Goal: Task Accomplishment & Management: Manage account settings

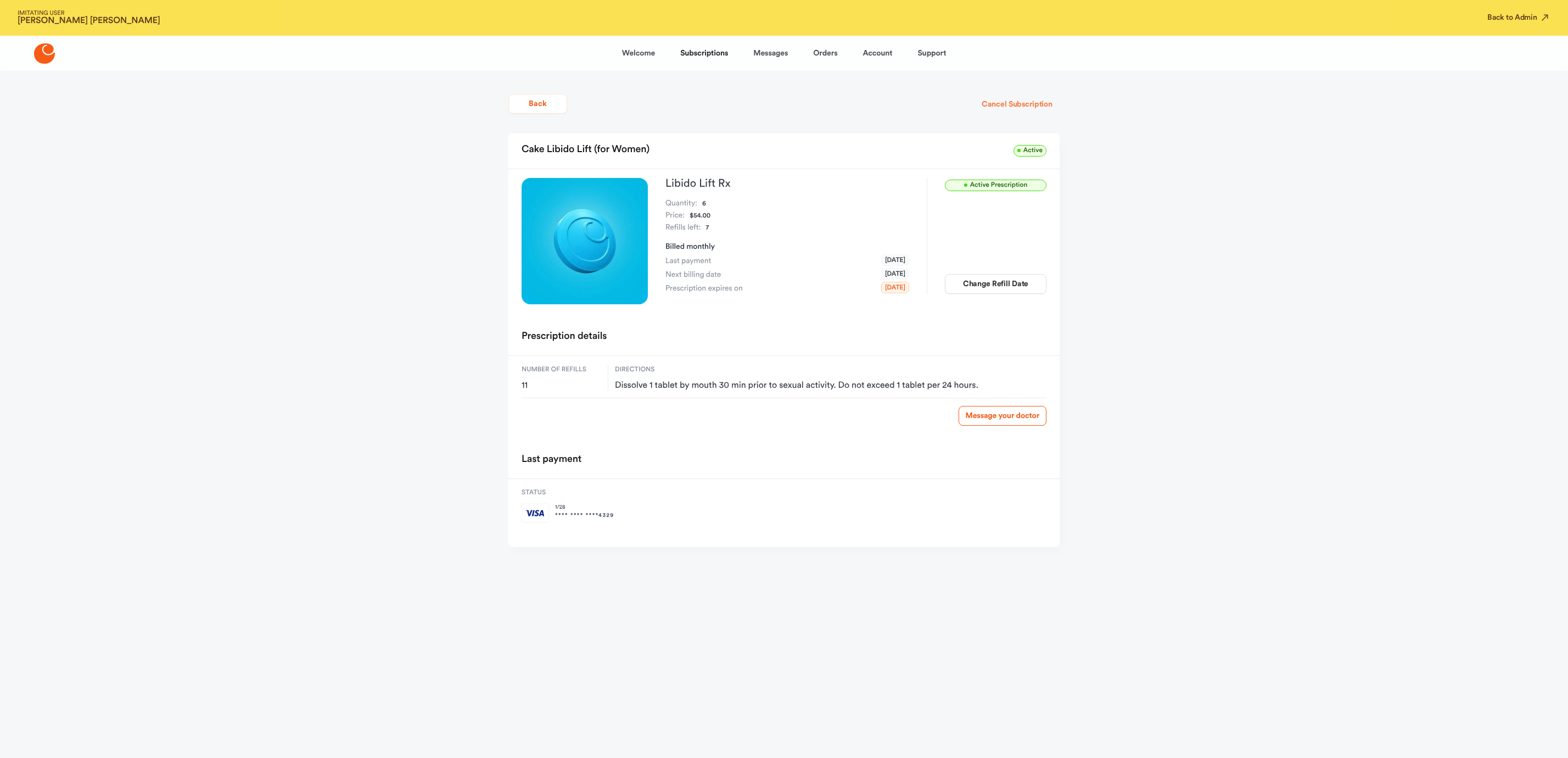
click at [996, 99] on button "Cancel Subscription" at bounding box center [1017, 104] width 85 height 19
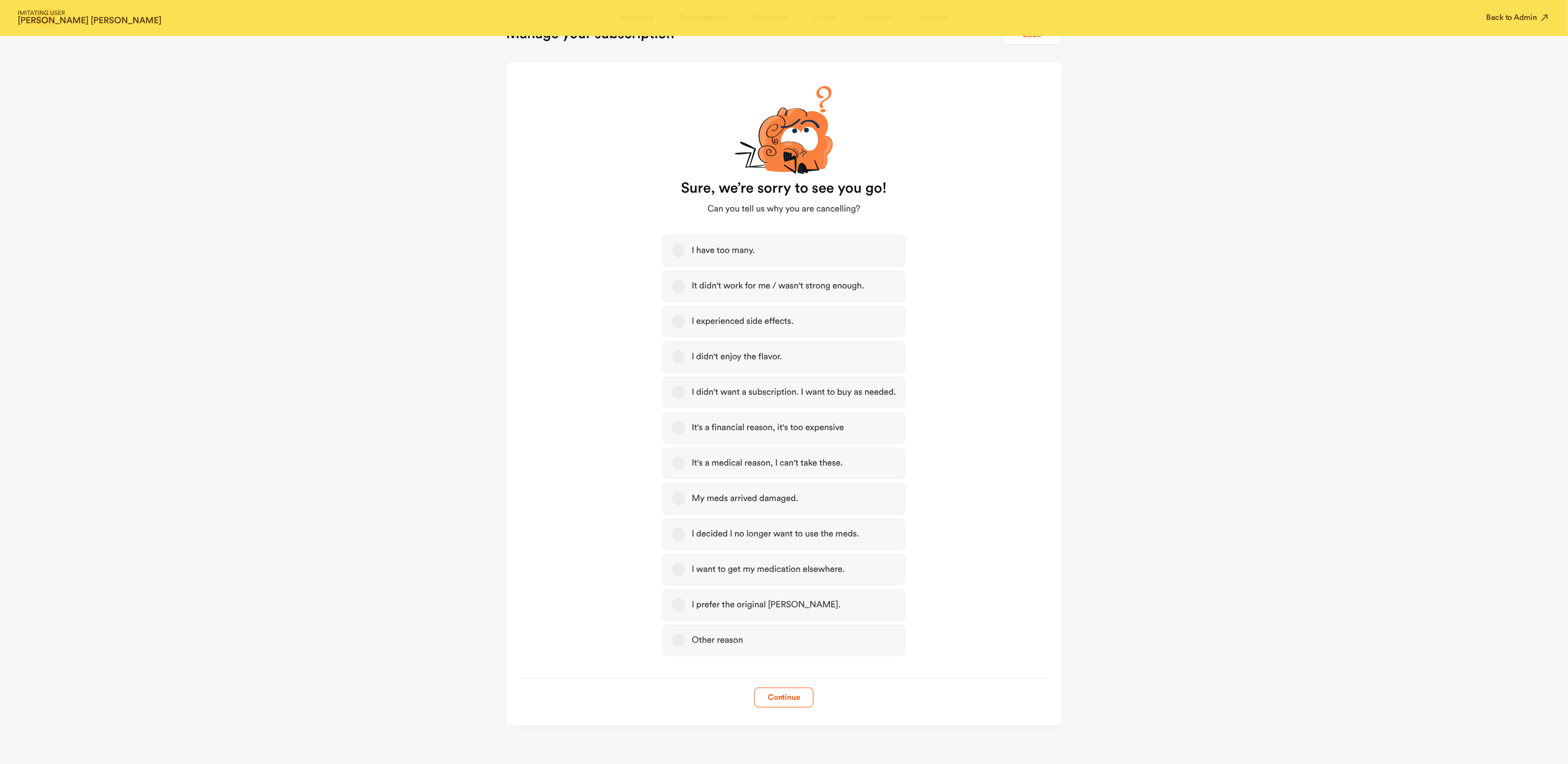
scroll to position [74, 0]
click at [670, 639] on label "Other reason" at bounding box center [784, 635] width 243 height 31
click at [672, 639] on button "Other reason" at bounding box center [679, 636] width 14 height 14
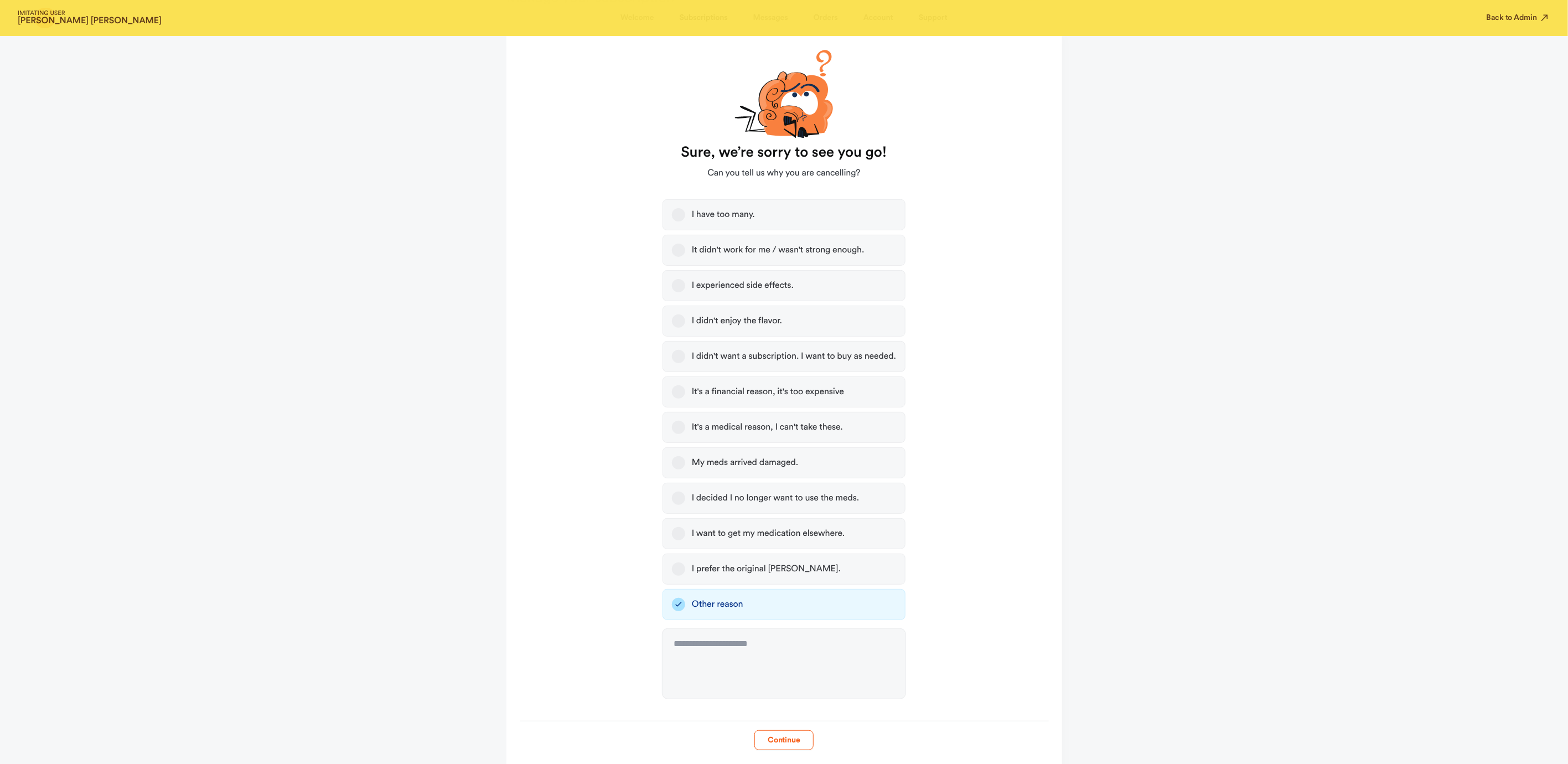
scroll to position [152, 0]
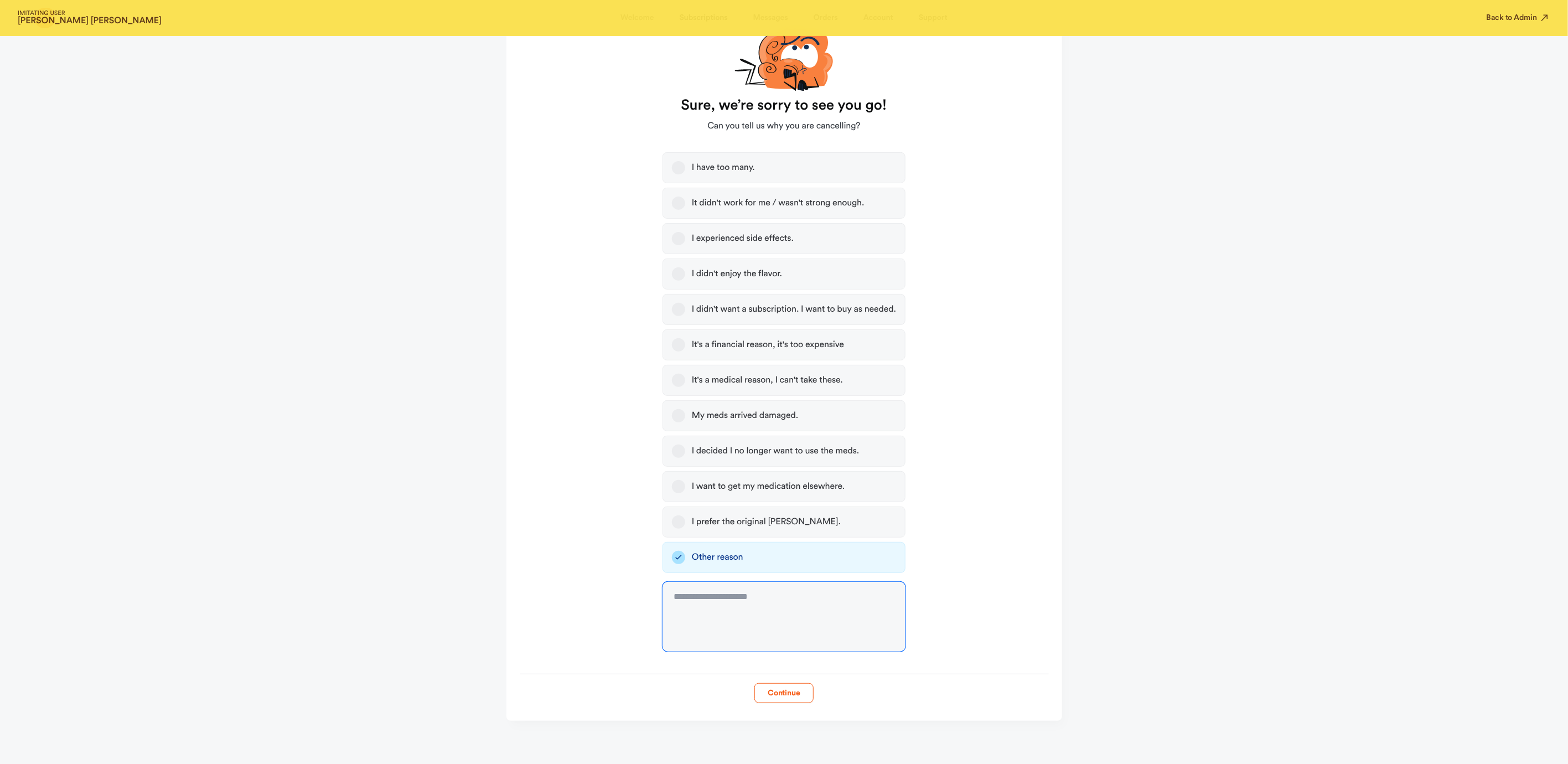
click at [700, 624] on textarea at bounding box center [784, 617] width 243 height 70
type textarea "**********"
click at [781, 691] on button "Continue" at bounding box center [784, 693] width 60 height 20
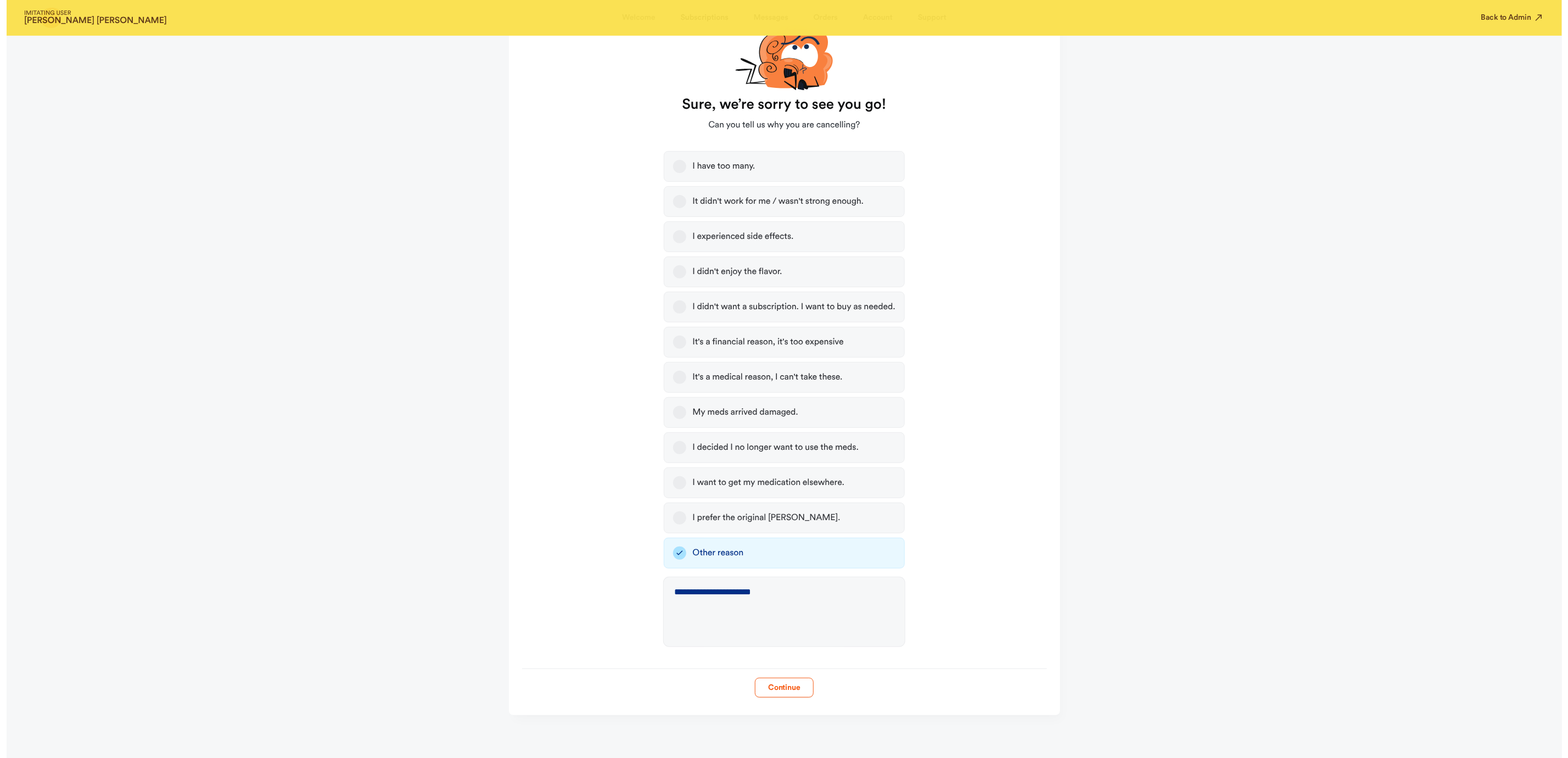
scroll to position [0, 0]
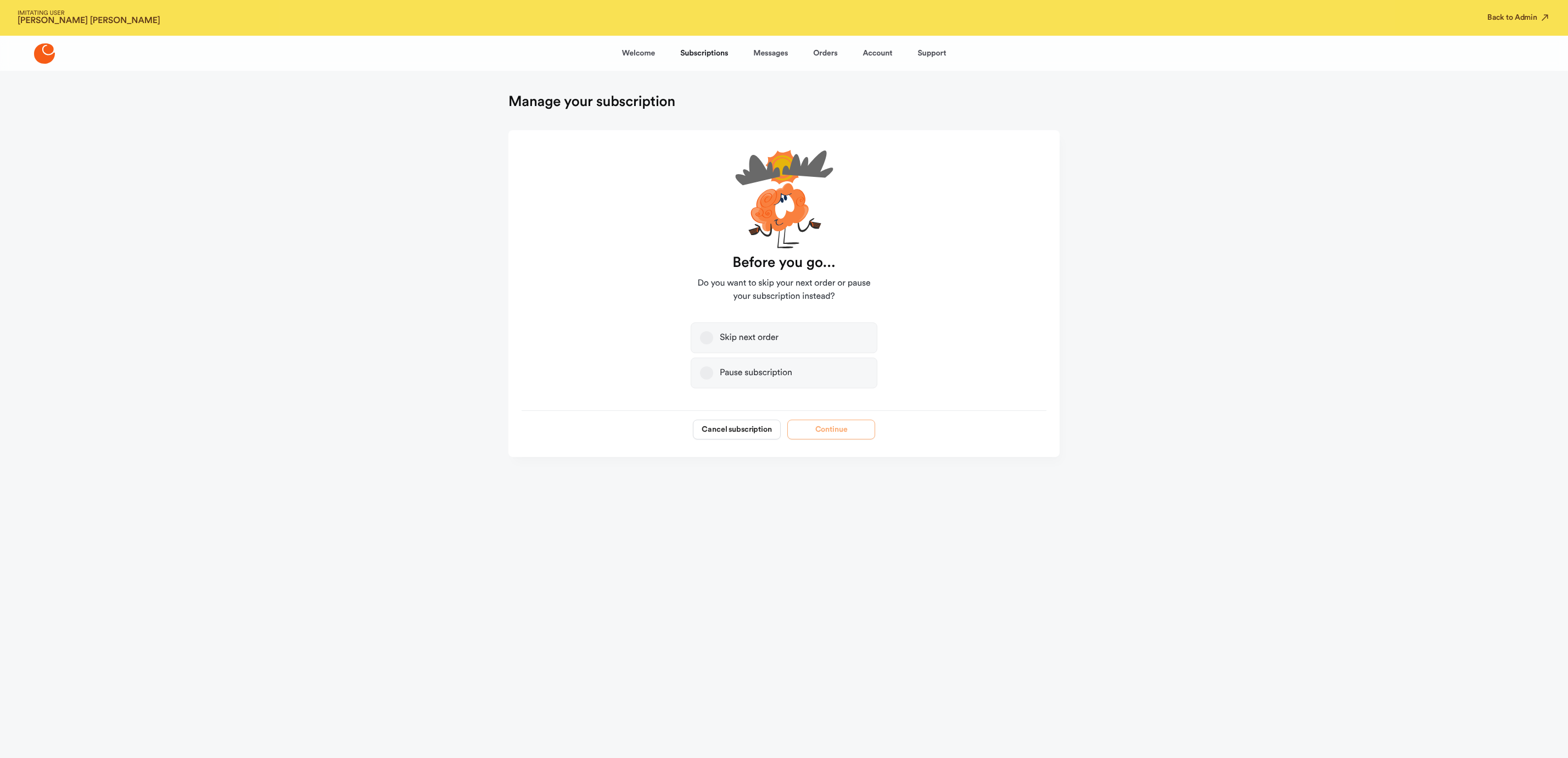
drag, startPoint x: 727, startPoint y: 429, endPoint x: 725, endPoint y: 335, distance: 94.0
click at [726, 429] on button "Cancel subscription" at bounding box center [737, 429] width 88 height 19
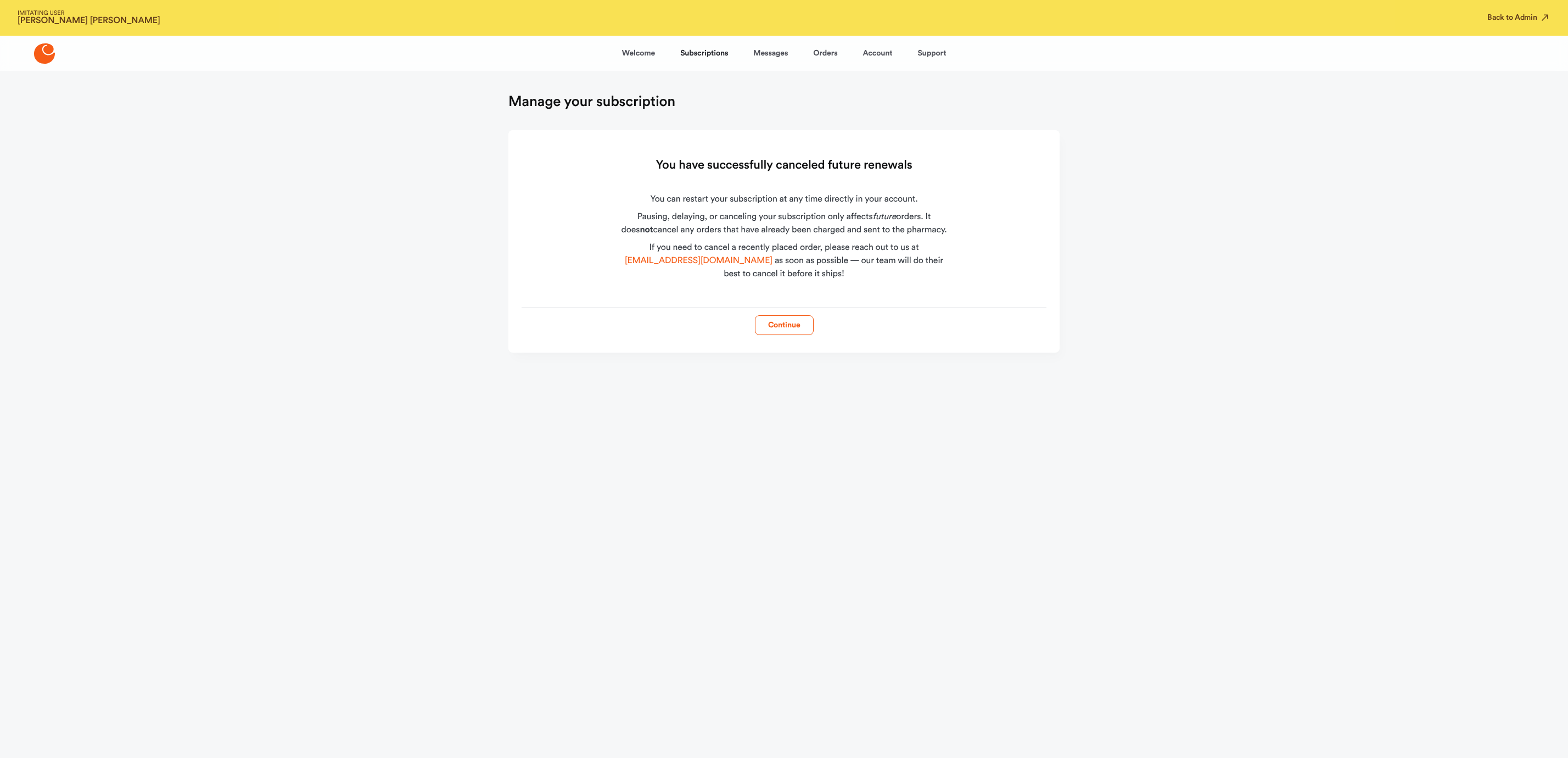
click at [43, 18] on strong "Misty Adkins" at bounding box center [89, 21] width 143 height 9
copy strong "Misty Adkins"
click at [1528, 14] on button "Back to Admin" at bounding box center [1519, 18] width 63 height 11
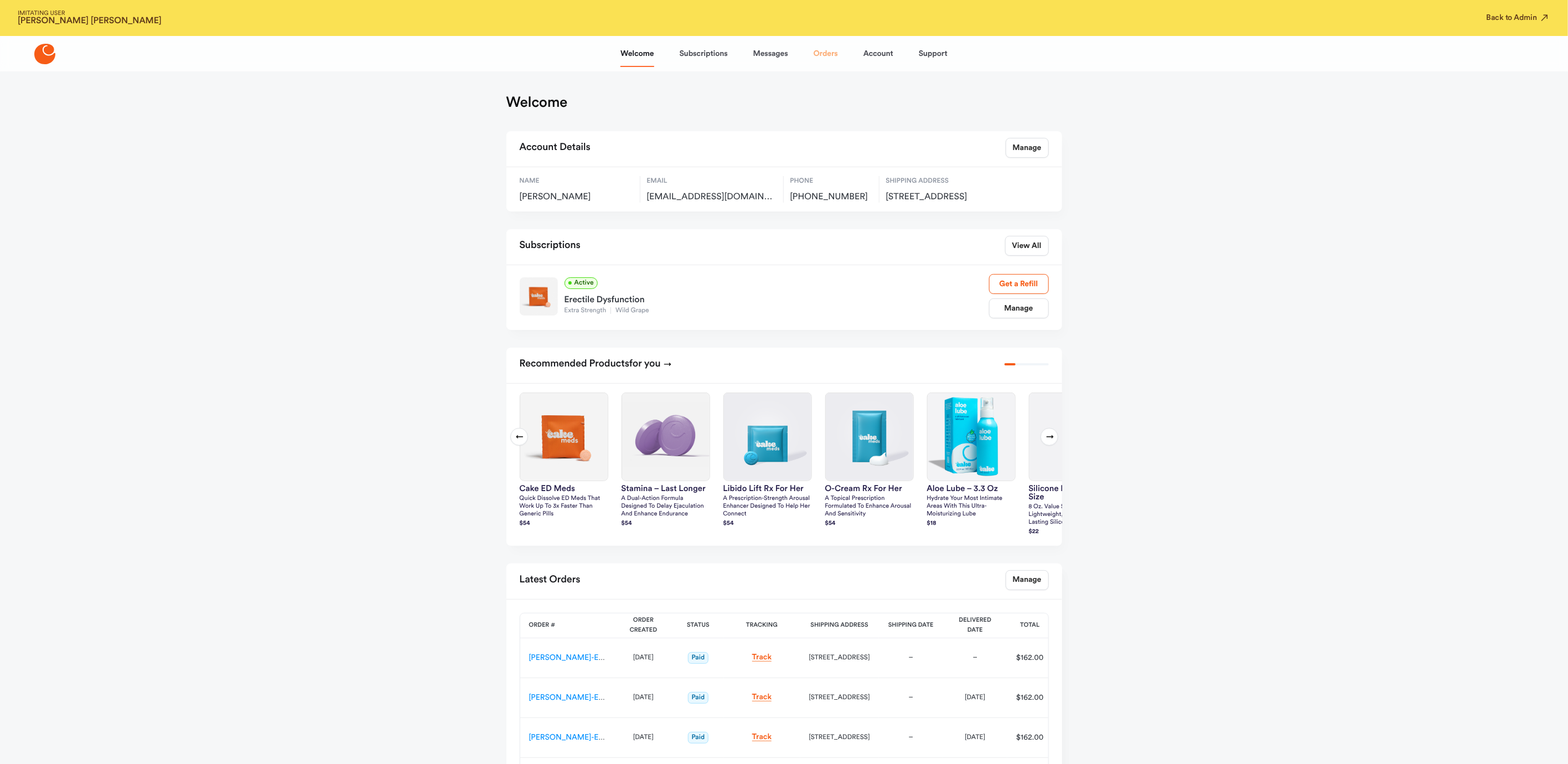
click at [819, 50] on link "Orders" at bounding box center [826, 53] width 25 height 26
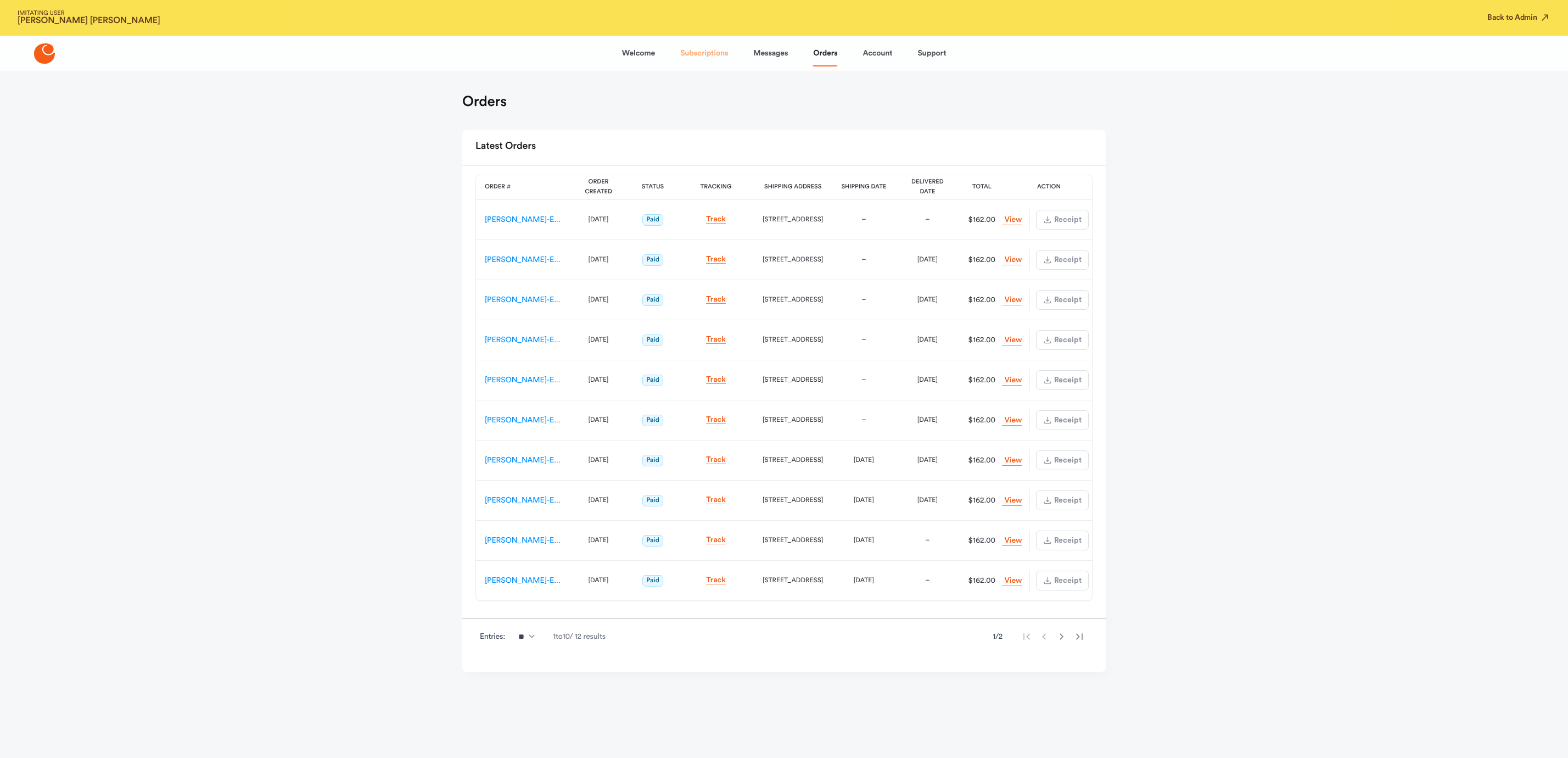
click at [690, 51] on link "Subscriptions" at bounding box center [704, 53] width 47 height 26
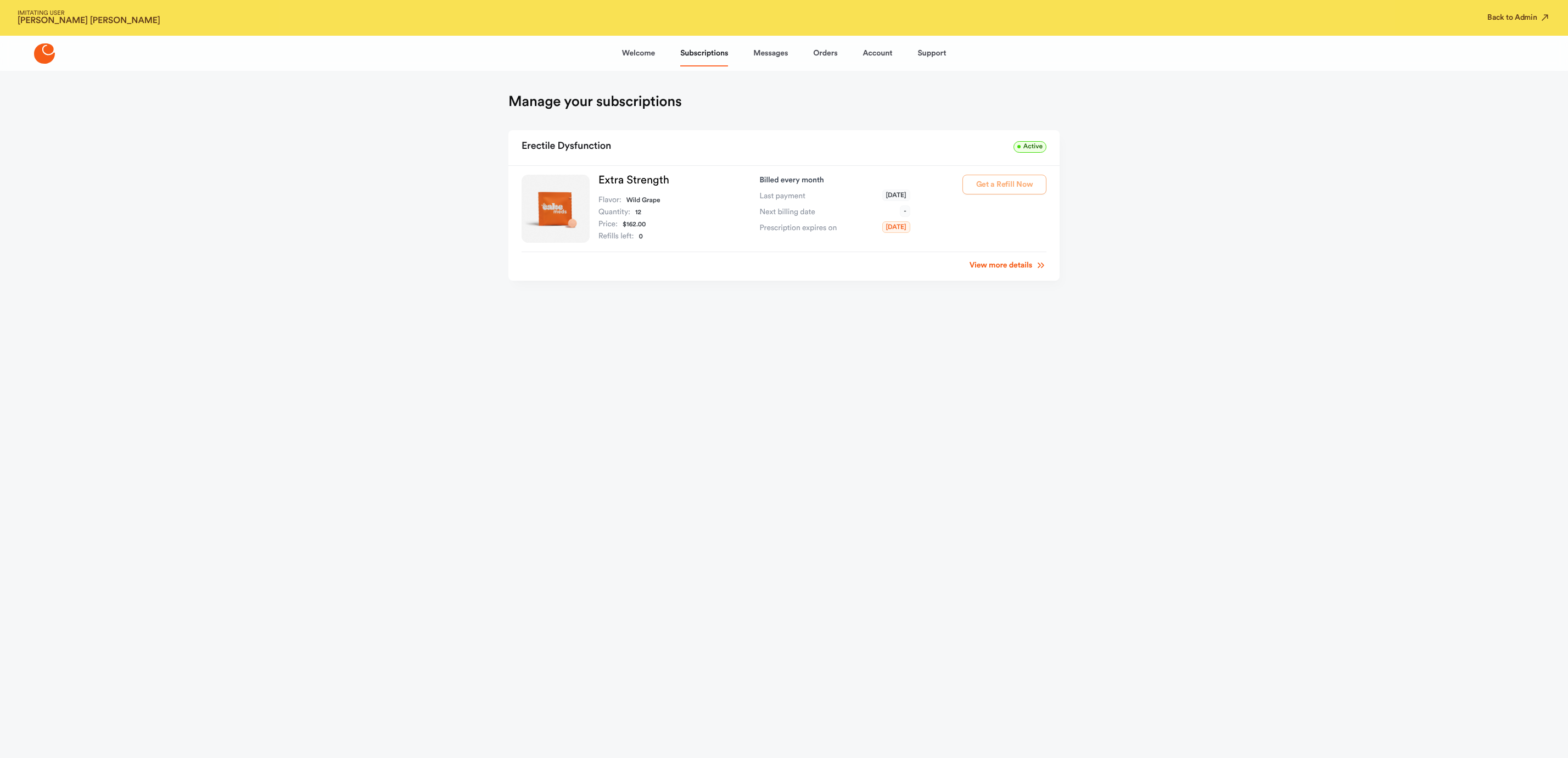
click at [1005, 264] on link "View more details" at bounding box center [1008, 265] width 77 height 11
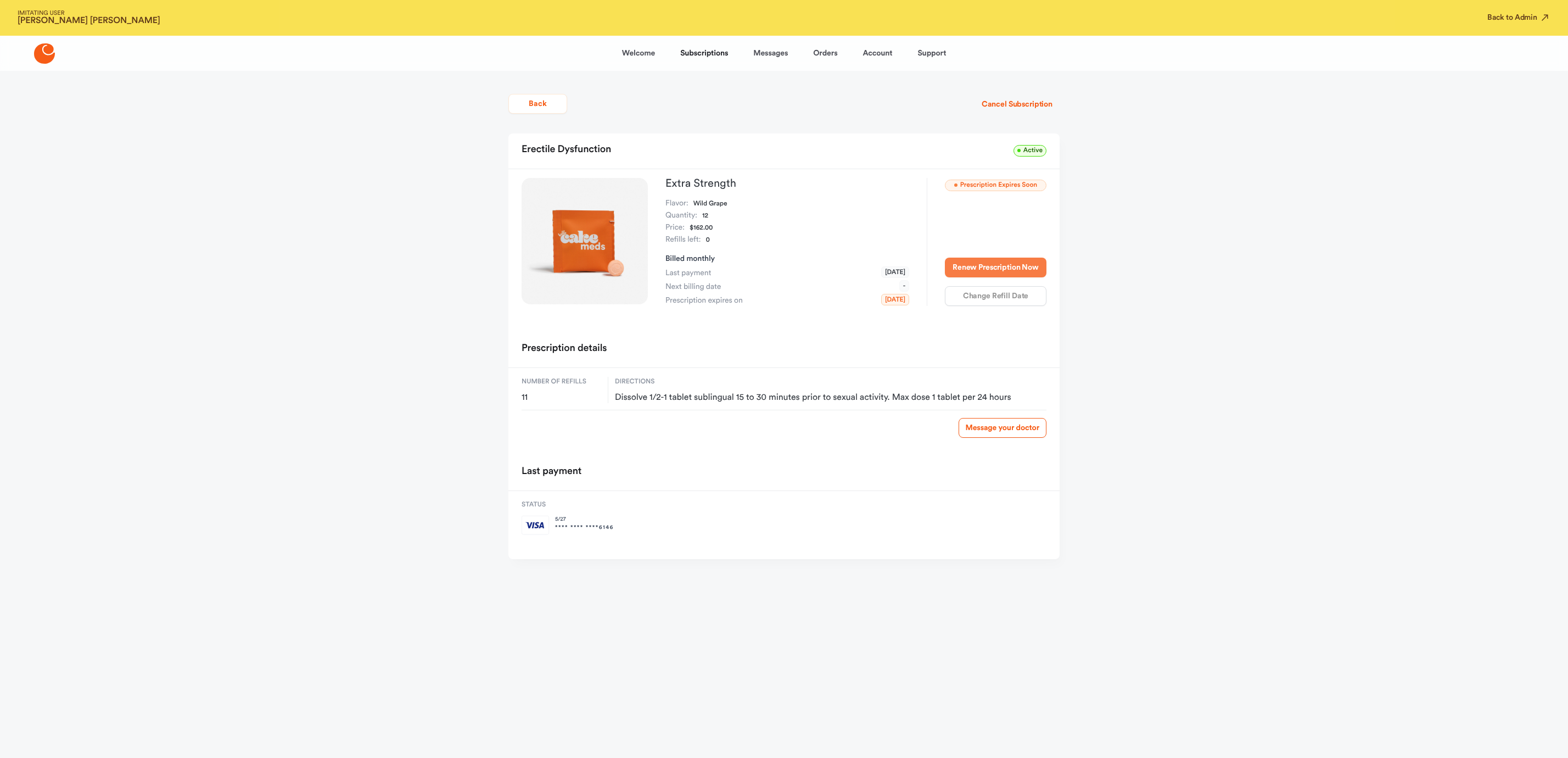
click at [1035, 270] on button "Renew Prescription Now" at bounding box center [995, 267] width 102 height 19
click at [978, 266] on button "Renew Prescription Now" at bounding box center [995, 267] width 102 height 19
click at [1015, 270] on button "Renew Prescription Now" at bounding box center [995, 267] width 102 height 19
drag, startPoint x: 984, startPoint y: 262, endPoint x: 995, endPoint y: 262, distance: 11.0
click at [984, 261] on button "Renew Prescription Now" at bounding box center [995, 267] width 102 height 19
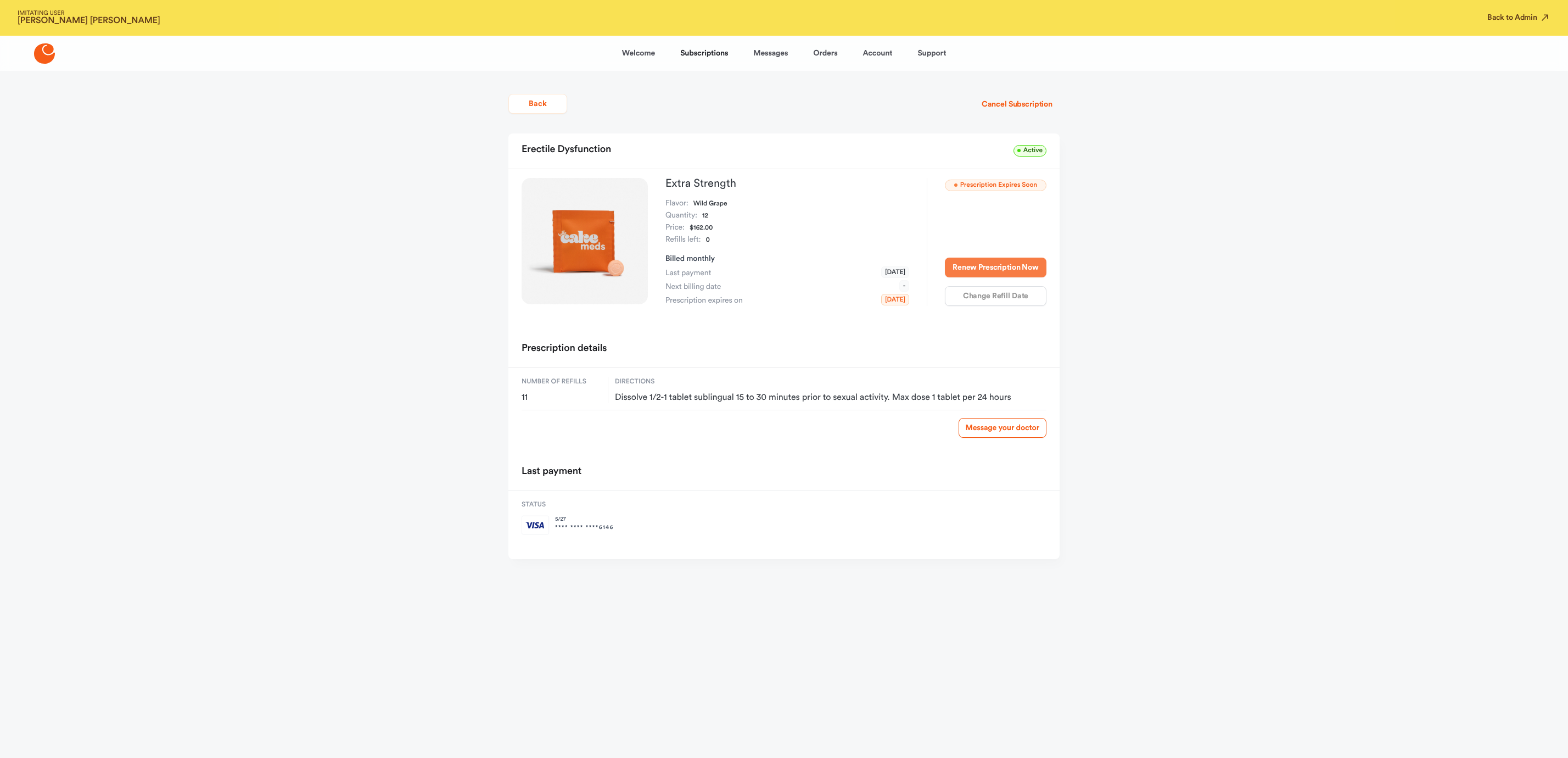
click at [981, 267] on button "Renew Prescription Now" at bounding box center [995, 267] width 102 height 19
click at [1002, 268] on button "Renew Prescription Now" at bounding box center [995, 267] width 102 height 19
click at [995, 266] on button "Renew Prescription Now" at bounding box center [995, 267] width 102 height 19
click at [1006, 270] on button "Renew Prescription Now" at bounding box center [995, 267] width 102 height 19
click at [1002, 272] on button "Renew Prescription Now" at bounding box center [995, 267] width 102 height 19
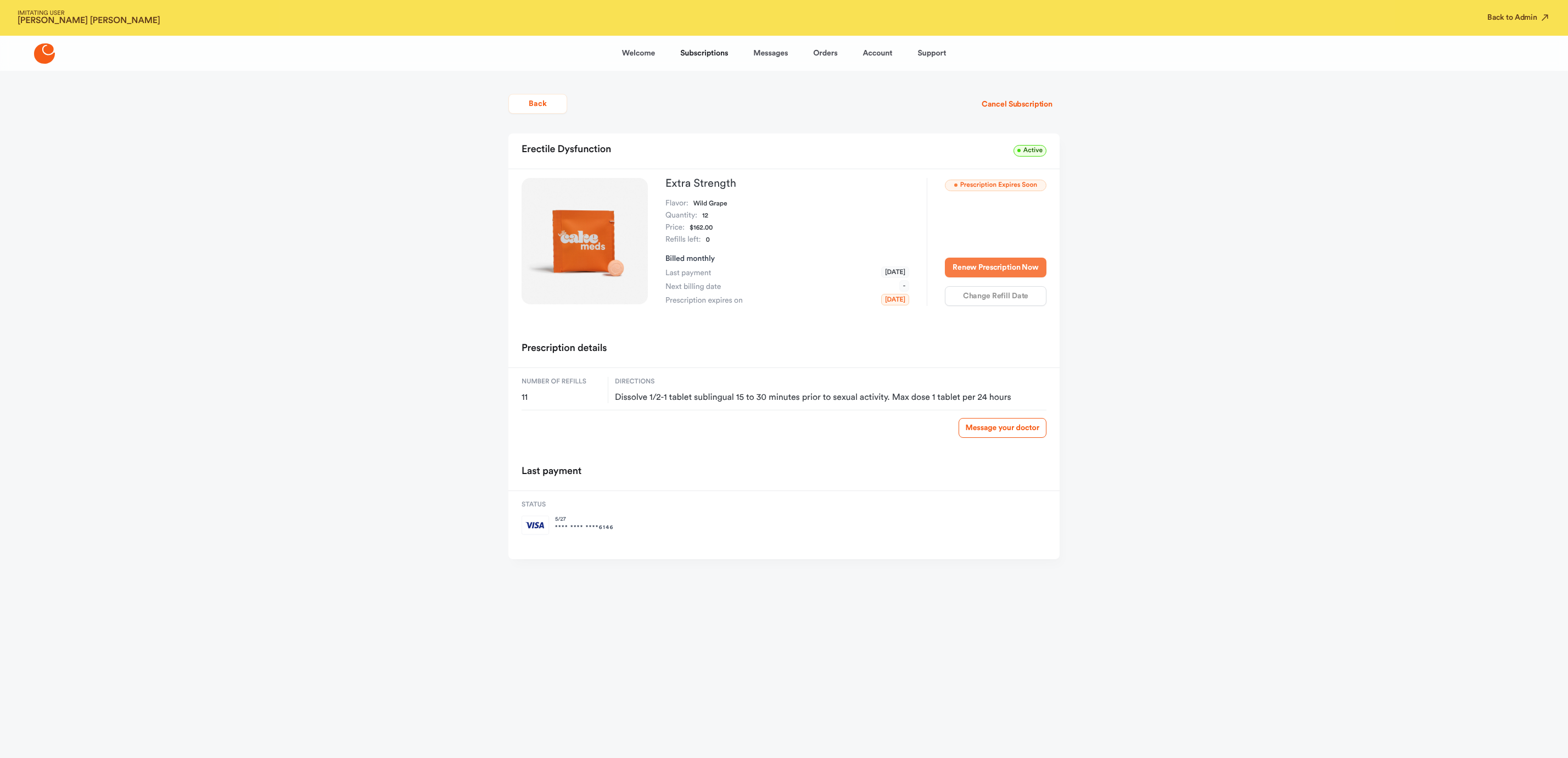
click at [999, 268] on button "Renew Prescription Now" at bounding box center [995, 267] width 102 height 19
click at [1009, 272] on button "Renew Prescription Now" at bounding box center [995, 267] width 102 height 19
drag, startPoint x: 829, startPoint y: 52, endPoint x: 889, endPoint y: 52, distance: 60.0
click at [831, 52] on link "Orders" at bounding box center [825, 53] width 24 height 26
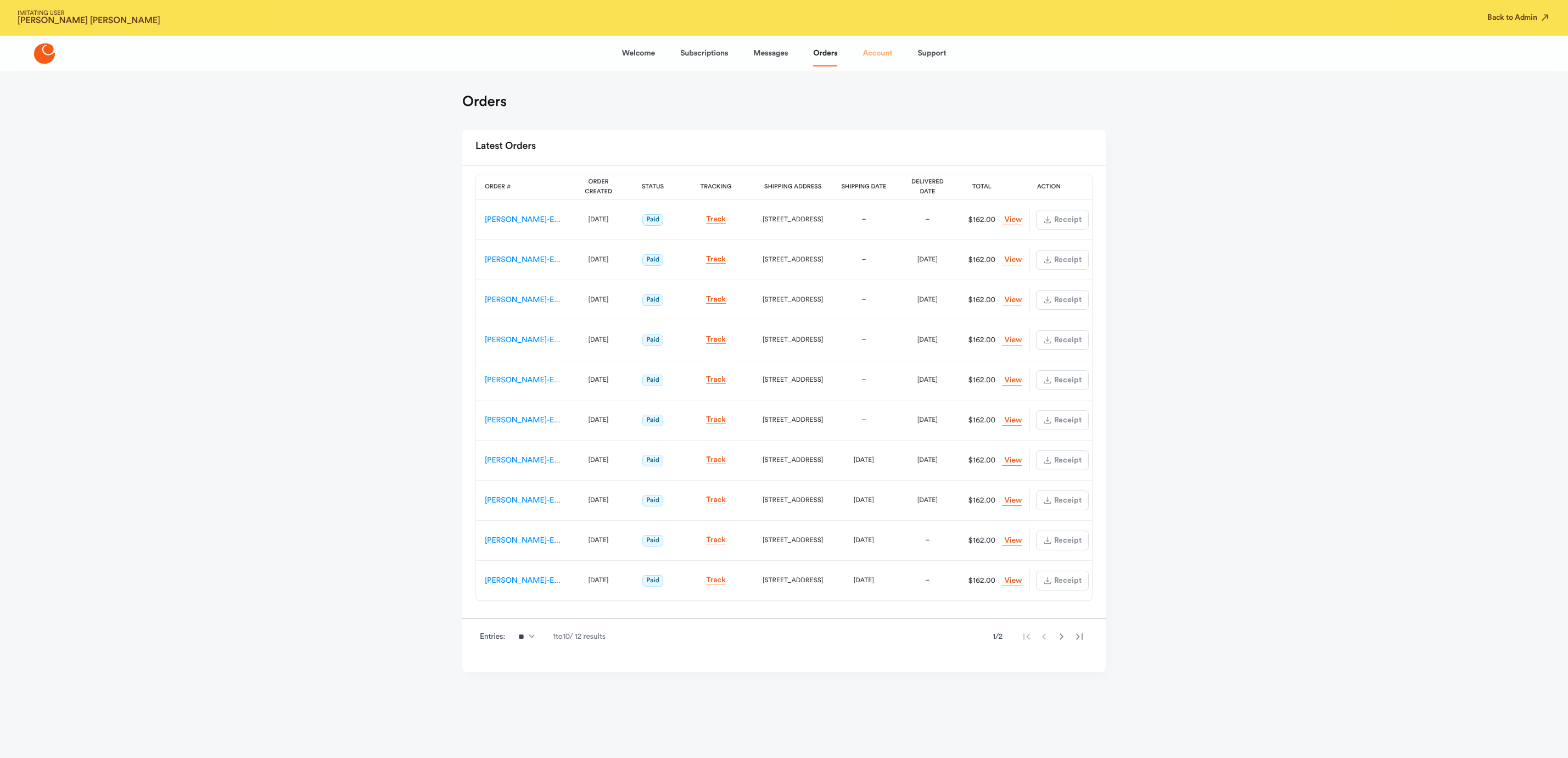
click at [876, 52] on link "Account" at bounding box center [877, 53] width 30 height 26
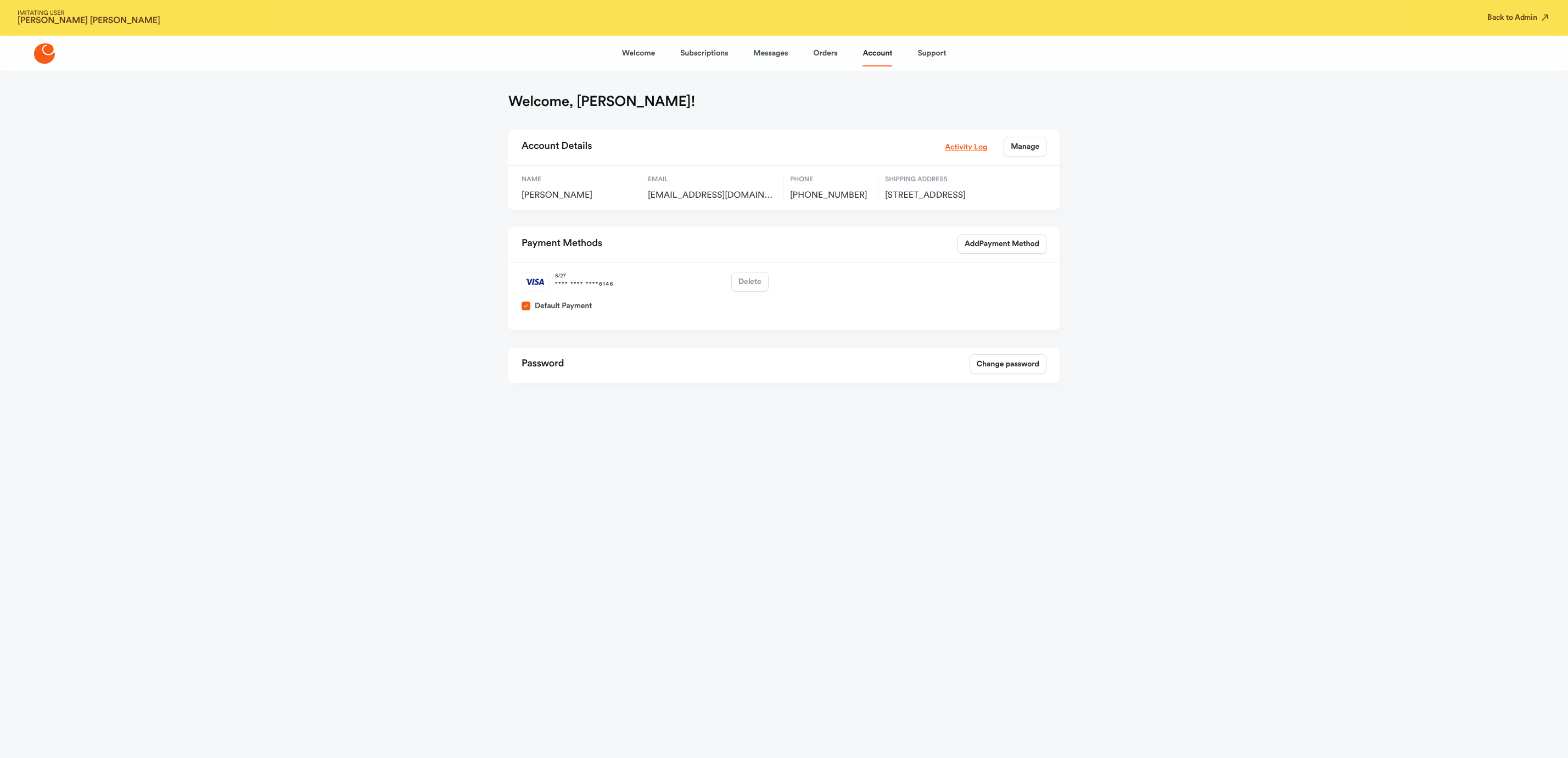
click at [717, 197] on span "joshschilling@heroesdfw.org" at bounding box center [712, 195] width 128 height 11
click at [740, 195] on span "joshschilling@heroesdfw.org" at bounding box center [712, 195] width 128 height 11
click at [740, 195] on span "joshschilling@heroesdfw.org" at bounding box center [712, 195] width 128 height 11
copy span "joshschilling@heroesdfw.org"
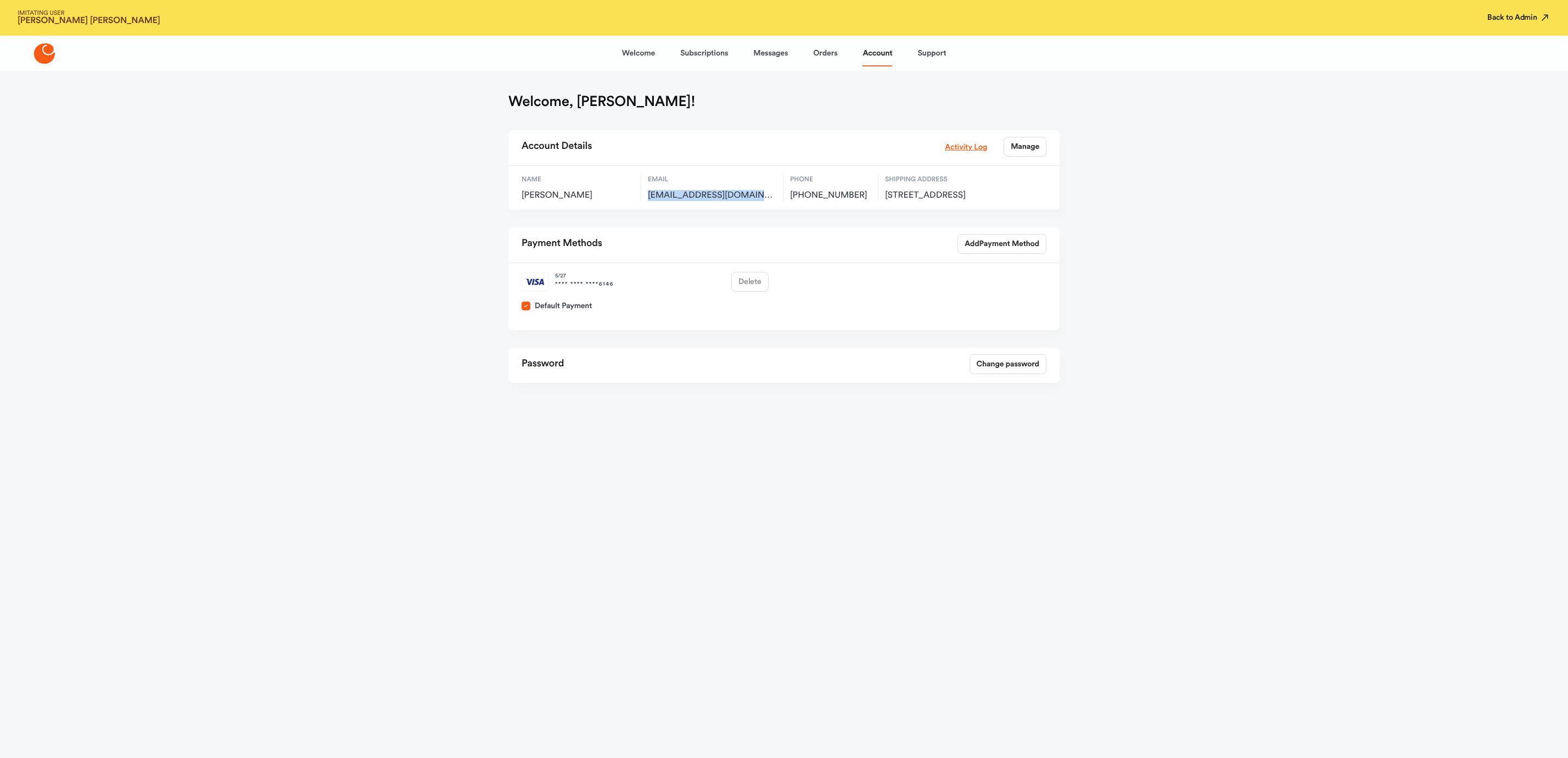
drag, startPoint x: 1536, startPoint y: 14, endPoint x: 1530, endPoint y: 15, distance: 6.1
click at [1530, 15] on button "Back to Admin" at bounding box center [1519, 18] width 63 height 11
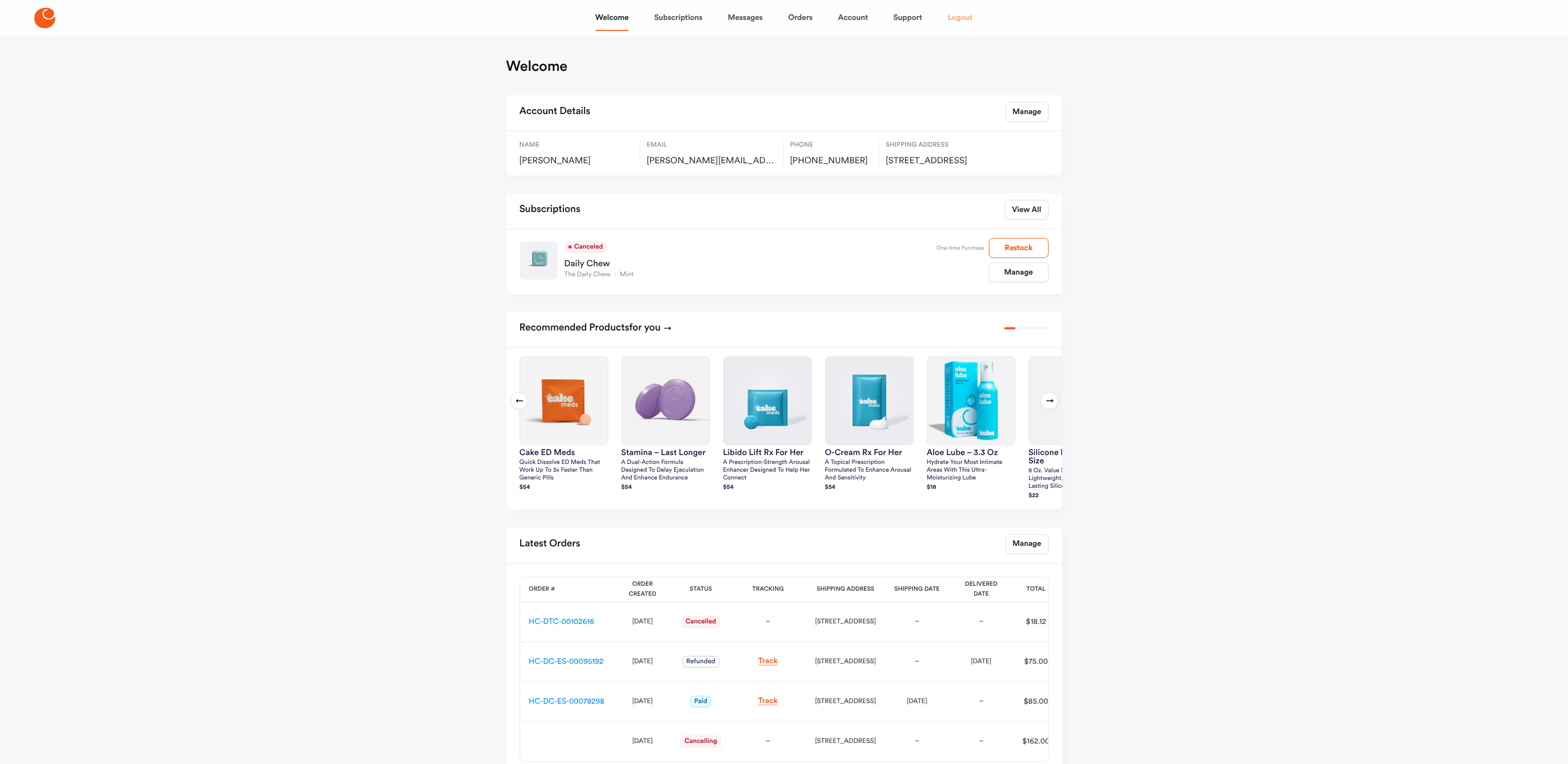
click at [967, 17] on link "Logout" at bounding box center [960, 17] width 25 height 26
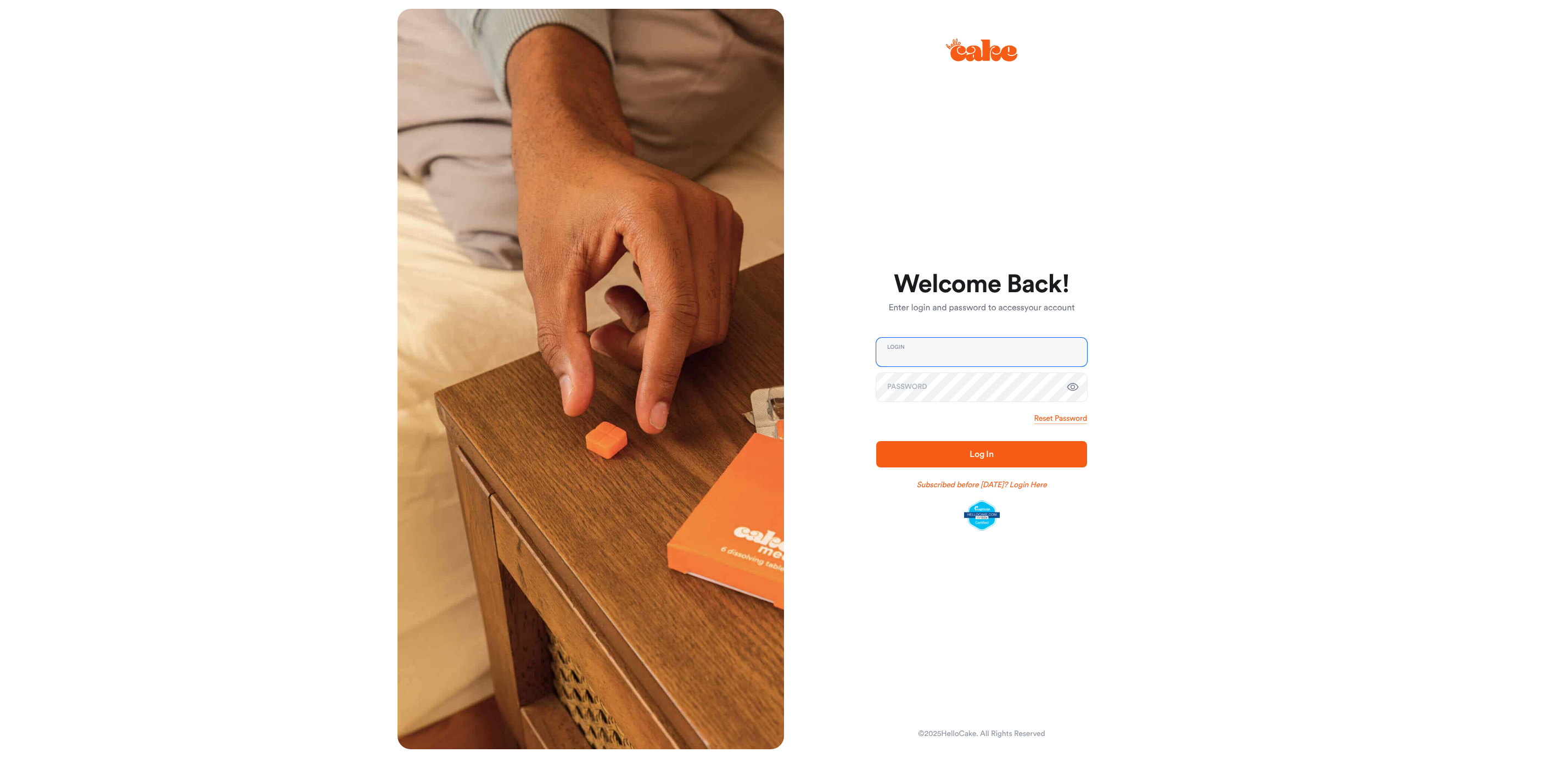
click at [964, 353] on input "email" at bounding box center [982, 352] width 211 height 29
click at [1063, 350] on img at bounding box center [1067, 352] width 17 height 29
click at [1061, 345] on img at bounding box center [1067, 352] width 17 height 29
click at [959, 462] on button "Log In" at bounding box center [982, 454] width 211 height 26
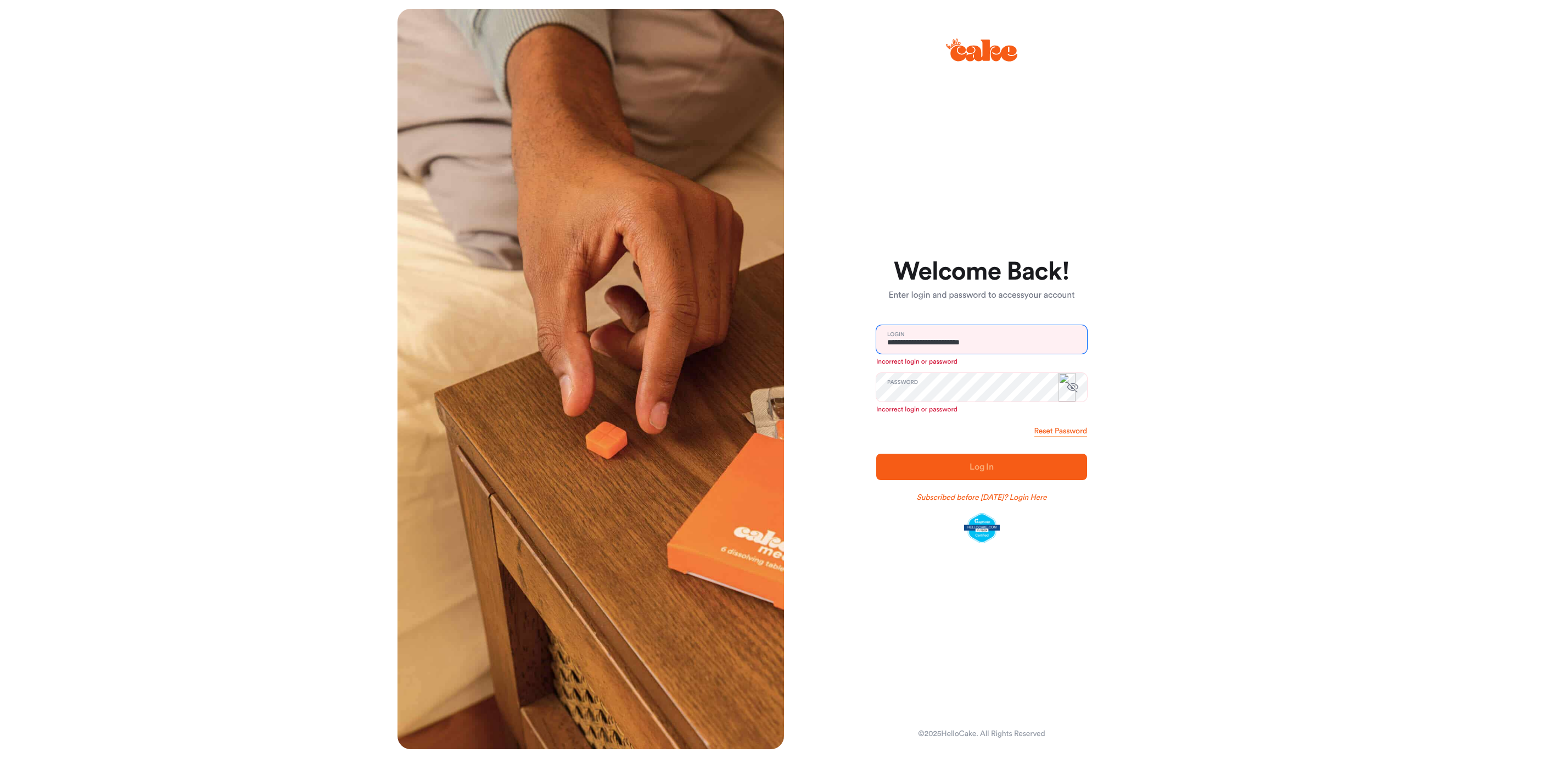
click at [1017, 335] on input "**********" at bounding box center [982, 339] width 211 height 29
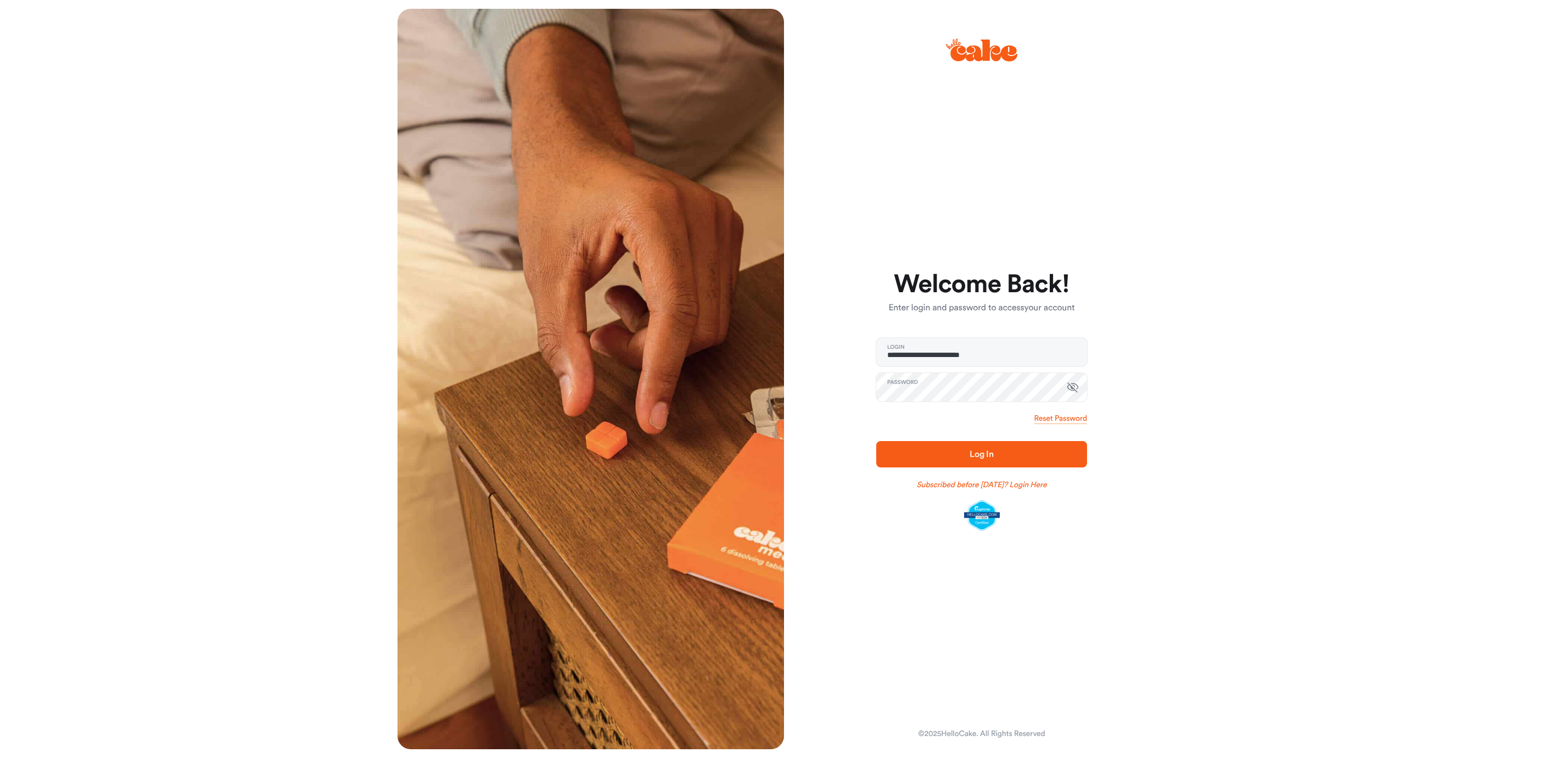
click at [976, 456] on span "Log In" at bounding box center [982, 454] width 24 height 9
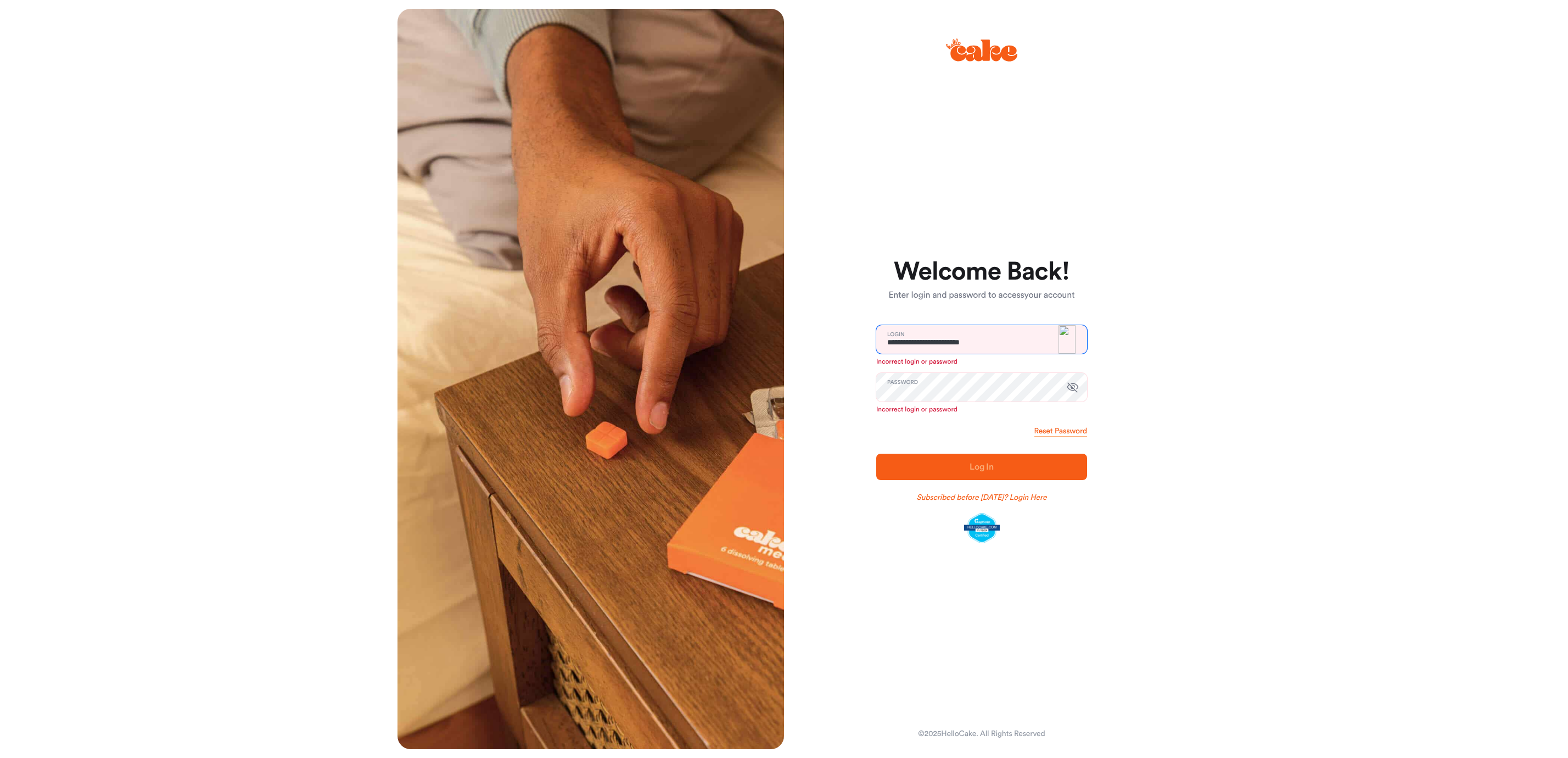
click at [1023, 343] on input "**********" at bounding box center [982, 339] width 211 height 29
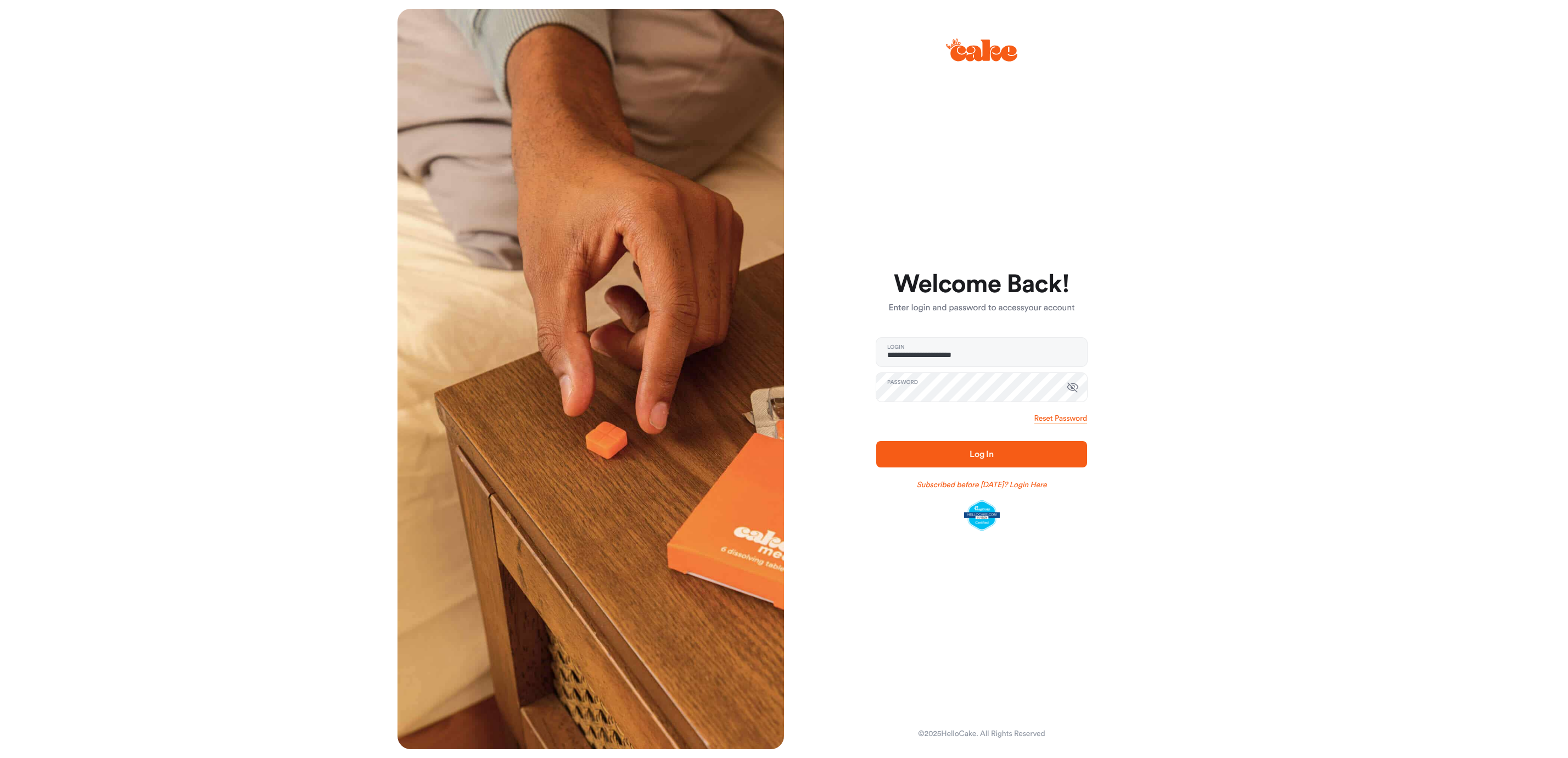
click at [1004, 452] on span "Log In" at bounding box center [981, 454] width 176 height 13
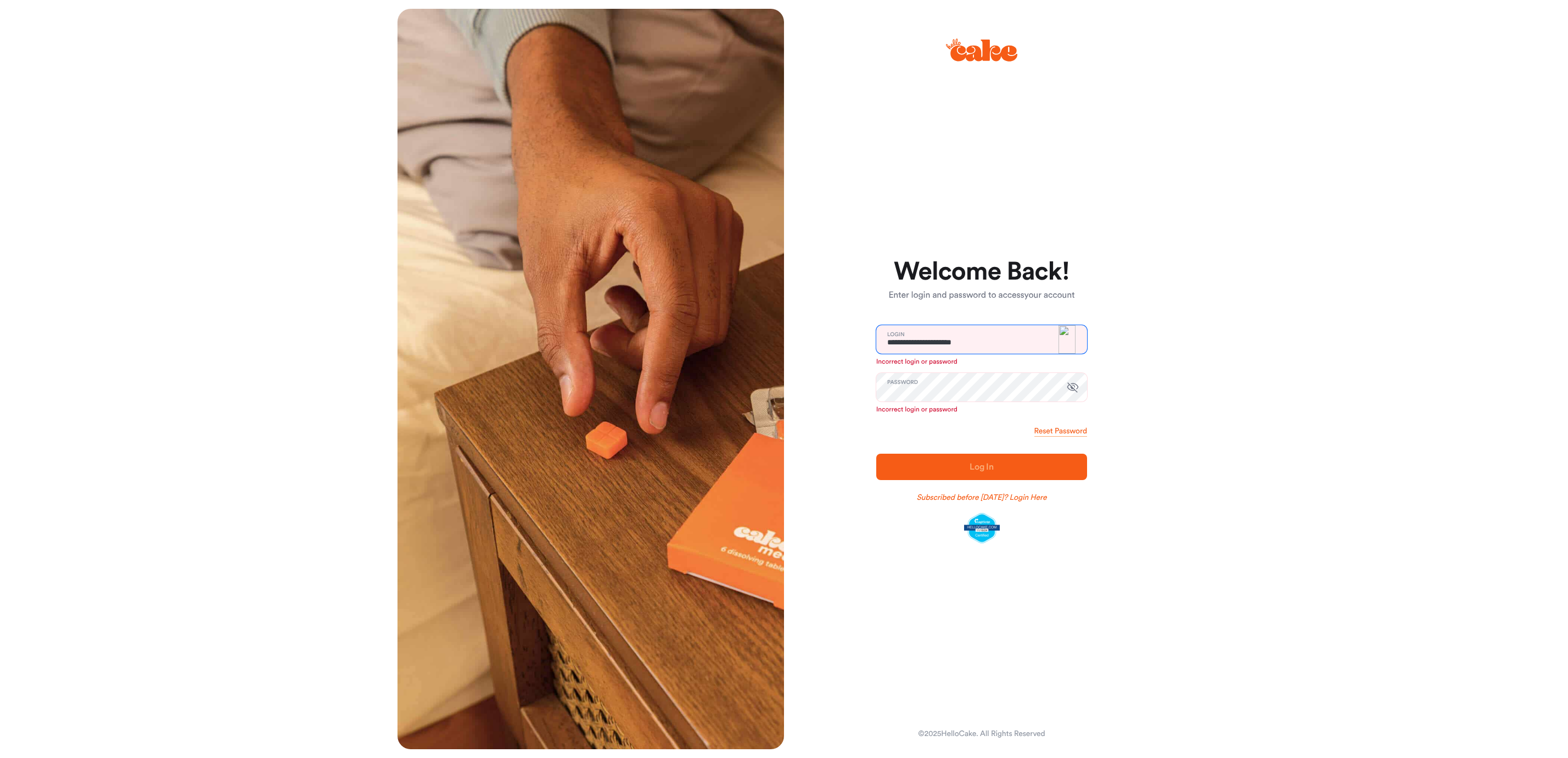
drag, startPoint x: 1055, startPoint y: 342, endPoint x: 1061, endPoint y: 342, distance: 6.0
click at [1055, 342] on input "**********" at bounding box center [982, 339] width 211 height 29
click at [1066, 339] on img at bounding box center [1067, 339] width 17 height 29
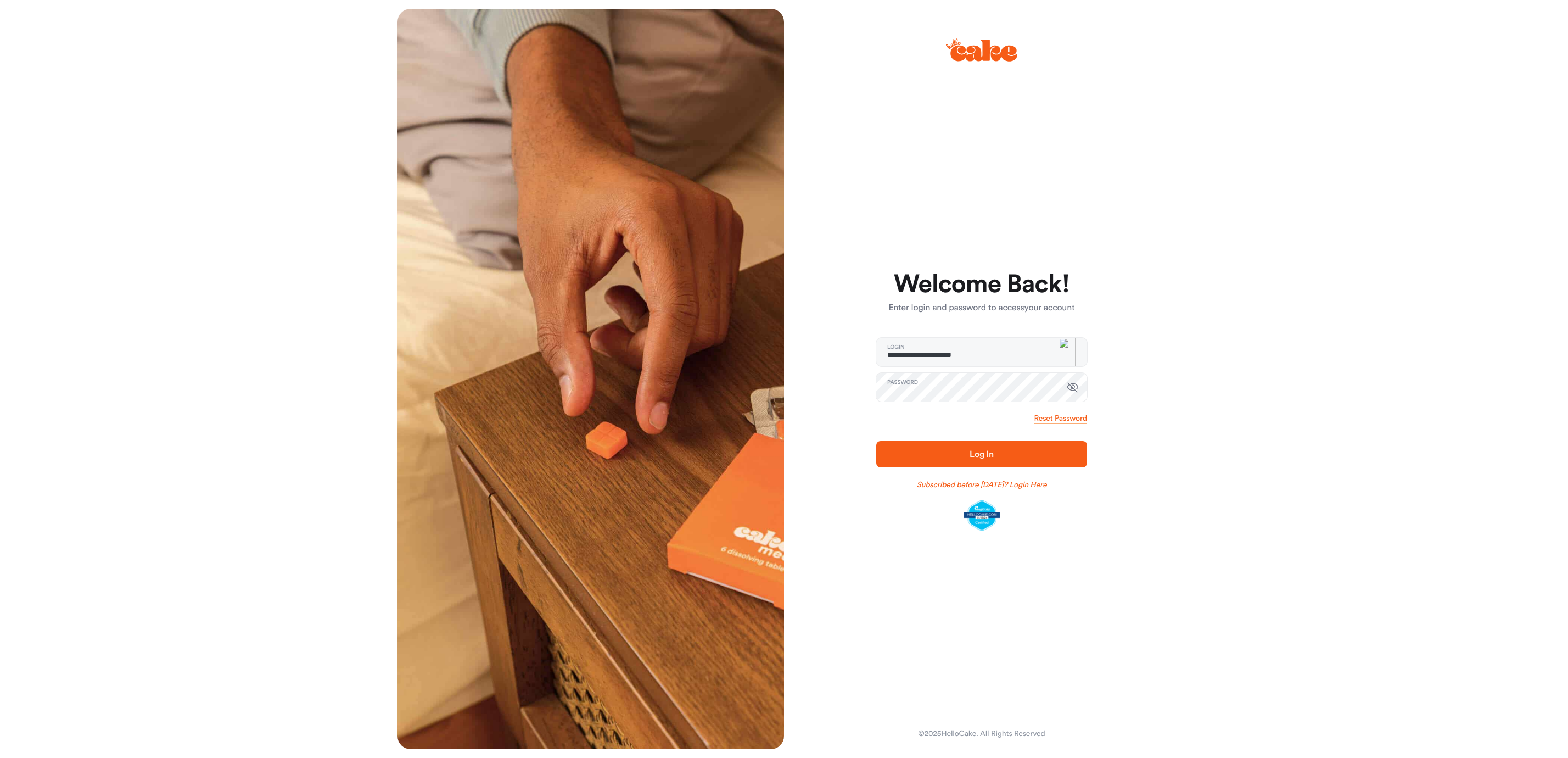
click at [933, 459] on span "Log In" at bounding box center [981, 454] width 176 height 13
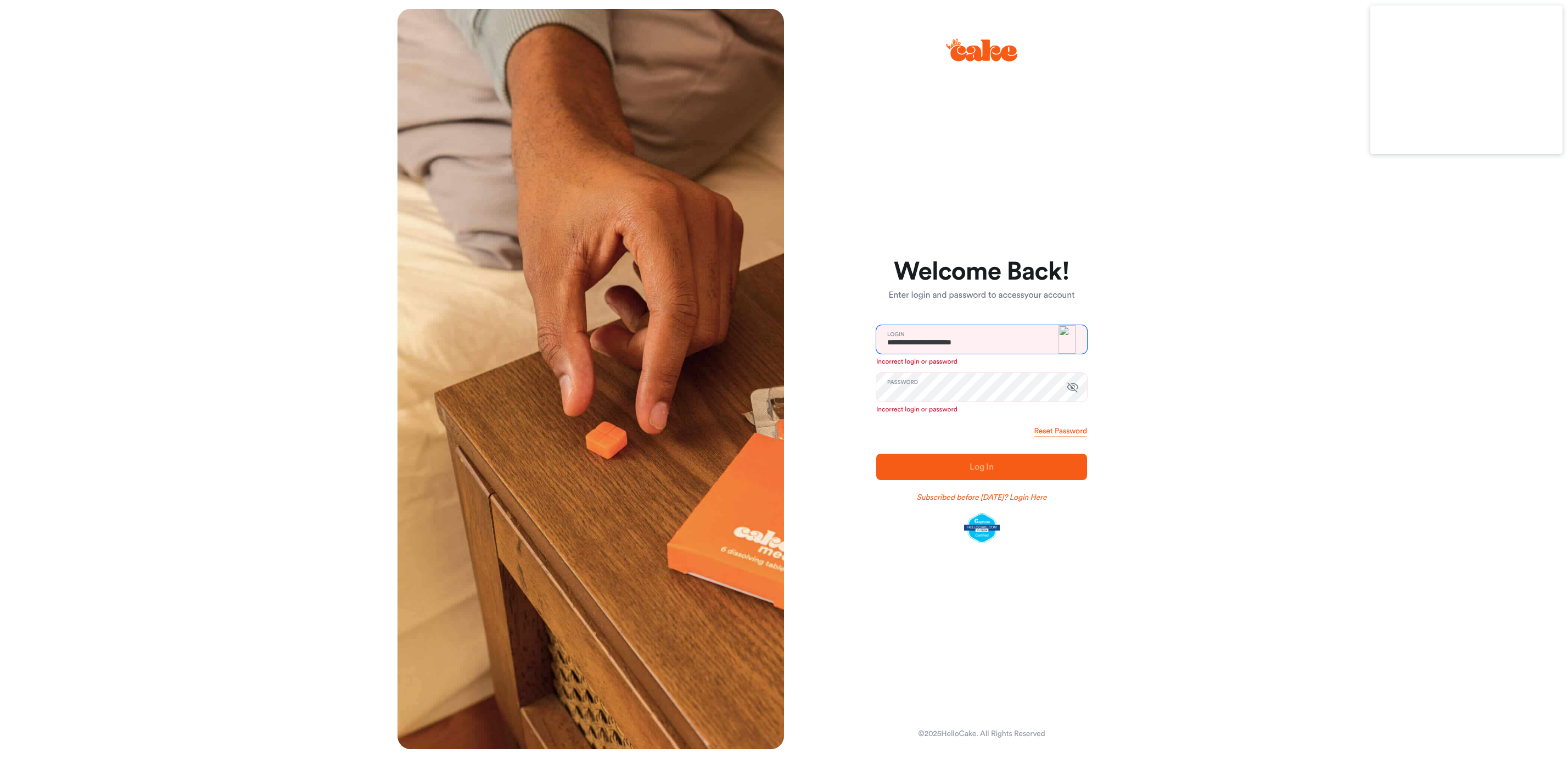
drag, startPoint x: 1023, startPoint y: 339, endPoint x: 1033, endPoint y: 337, distance: 10.2
click at [1023, 338] on input "**********" at bounding box center [982, 339] width 211 height 29
type input "**********"
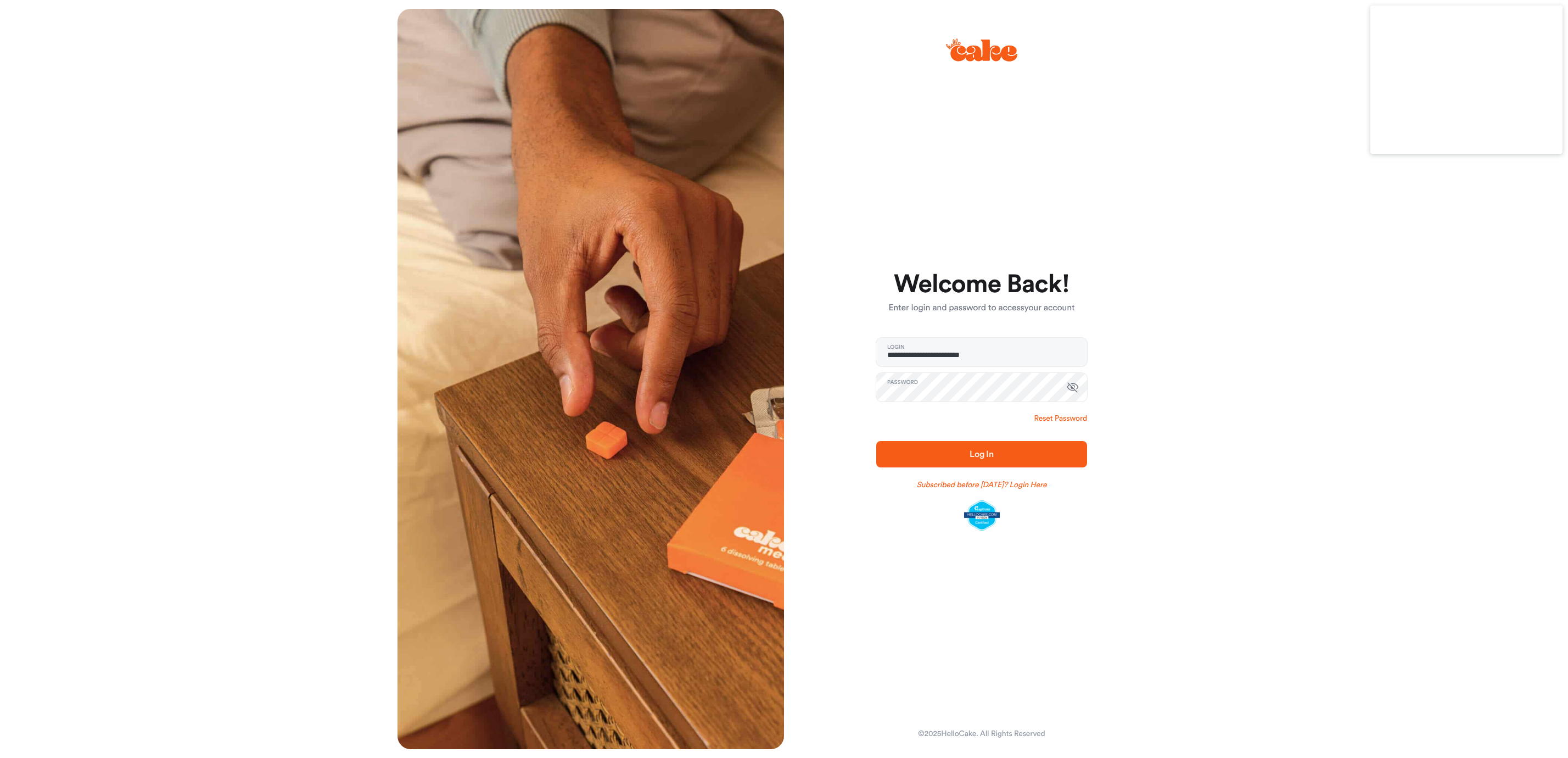
click at [1054, 421] on link "Reset Password" at bounding box center [1060, 418] width 53 height 11
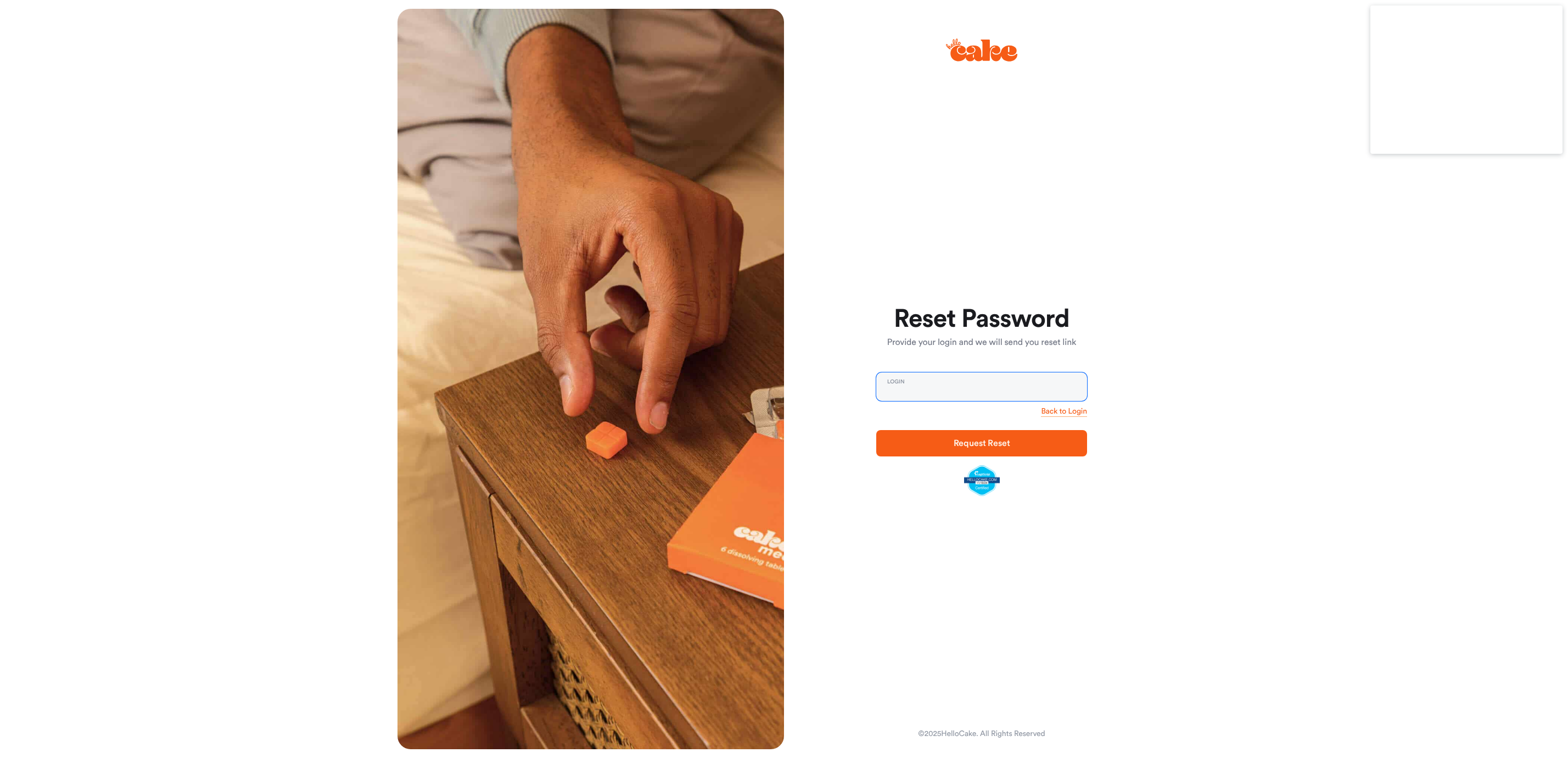
click at [938, 384] on input "email" at bounding box center [982, 387] width 211 height 29
type input "**********"
click at [877, 430] on button "Request Reset" at bounding box center [982, 443] width 211 height 26
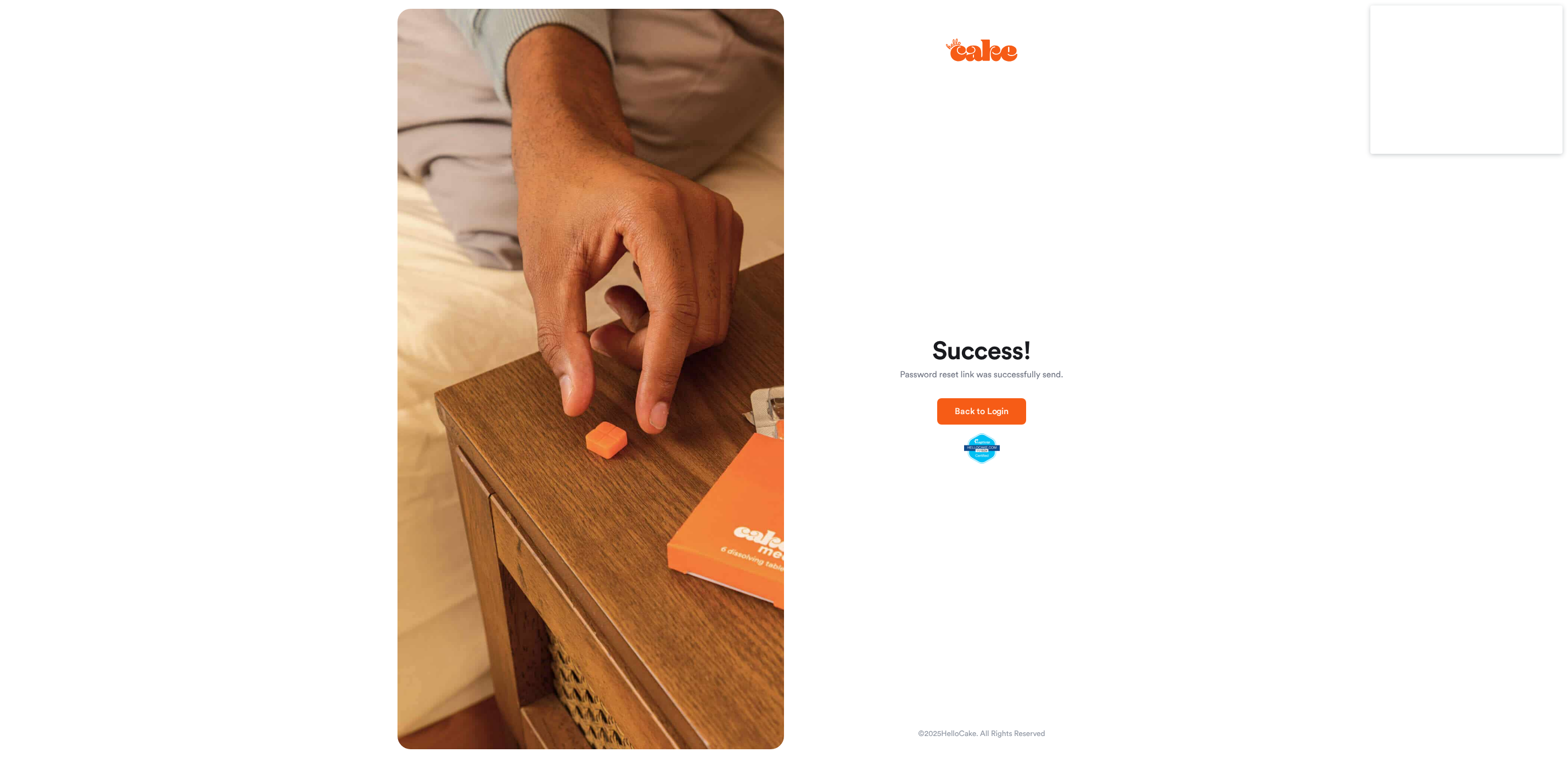
click at [983, 415] on span "Back to Login" at bounding box center [982, 411] width 54 height 9
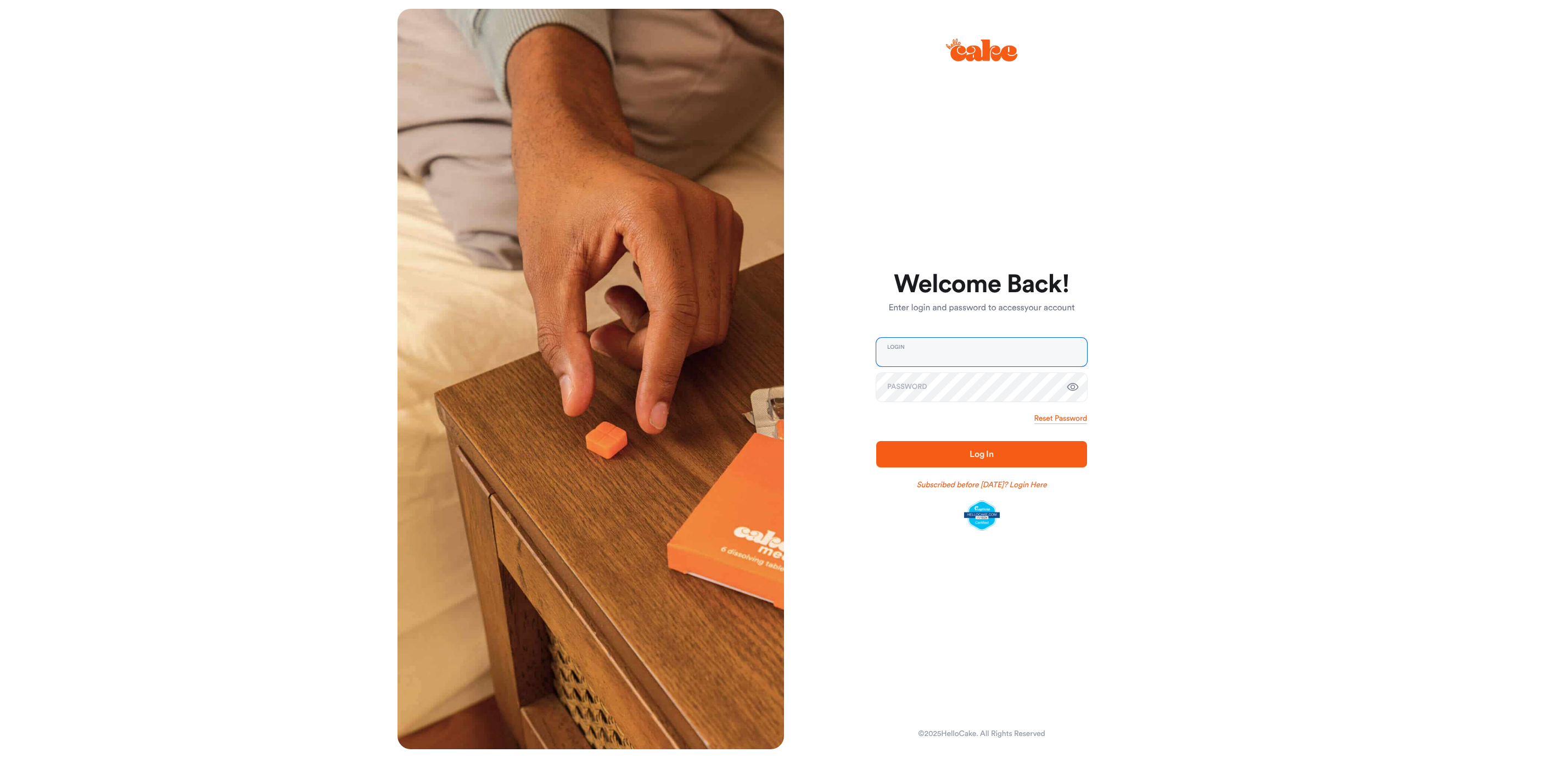
click at [938, 355] on input "email" at bounding box center [982, 352] width 211 height 29
type input "**********"
drag, startPoint x: 1069, startPoint y: 382, endPoint x: 1063, endPoint y: 382, distance: 6.0
click at [1069, 382] on icon "button" at bounding box center [1073, 387] width 13 height 13
click at [833, 399] on div "**********" at bounding box center [977, 379] width 387 height 740
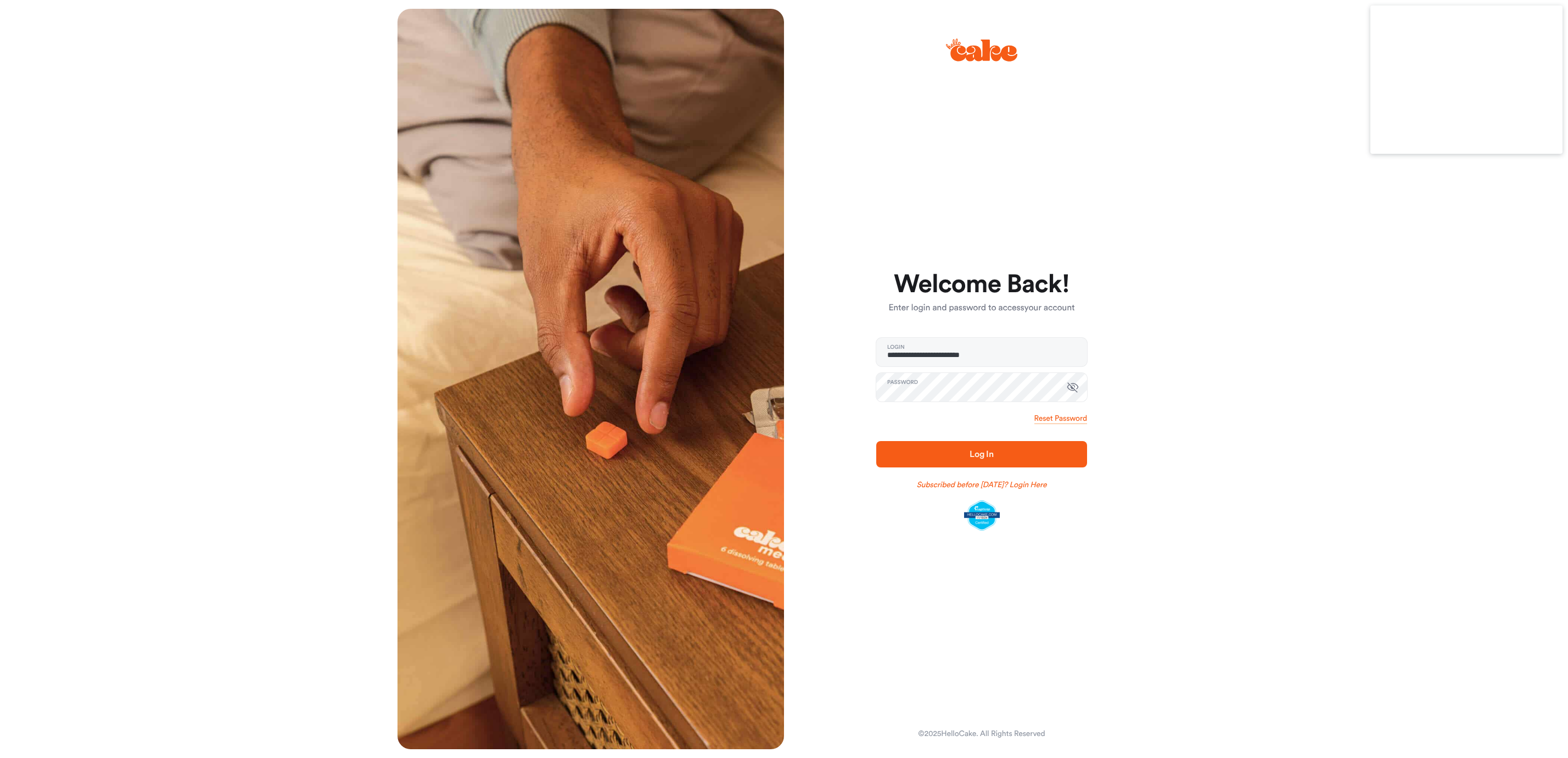
click at [900, 466] on button "Log In" at bounding box center [982, 454] width 211 height 26
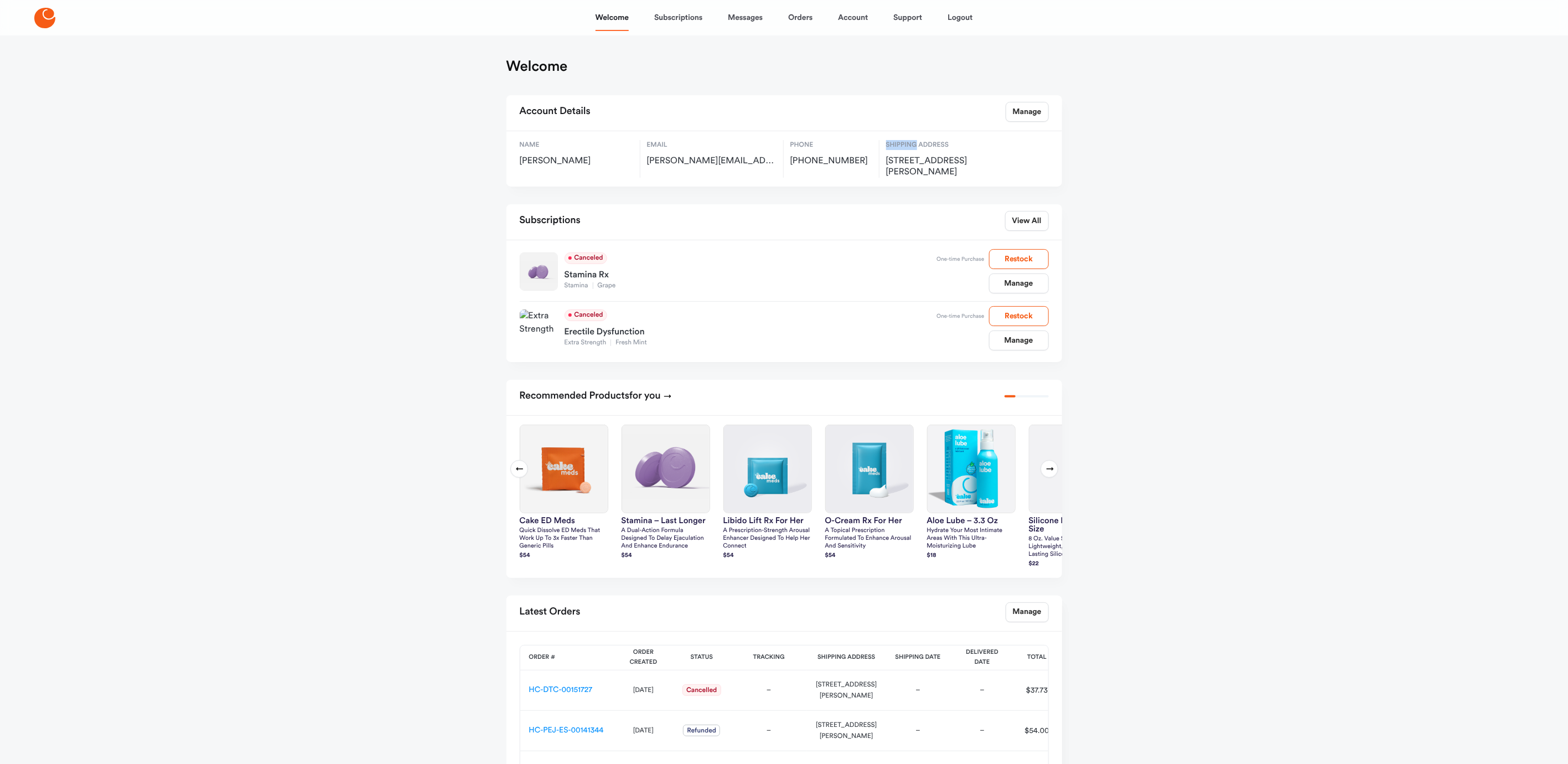
click at [1472, 133] on div "Welcome Subscriptions Messages Orders Account Support Logout Welcome Account De…" at bounding box center [784, 471] width 1568 height 941
drag, startPoint x: 1250, startPoint y: 192, endPoint x: 1238, endPoint y: 208, distance: 20.0
click at [1249, 191] on div "Welcome Subscriptions Messages Orders Account Support Logout Welcome Account De…" at bounding box center [784, 471] width 1568 height 941
click at [1022, 345] on link "Manage" at bounding box center [1019, 340] width 60 height 20
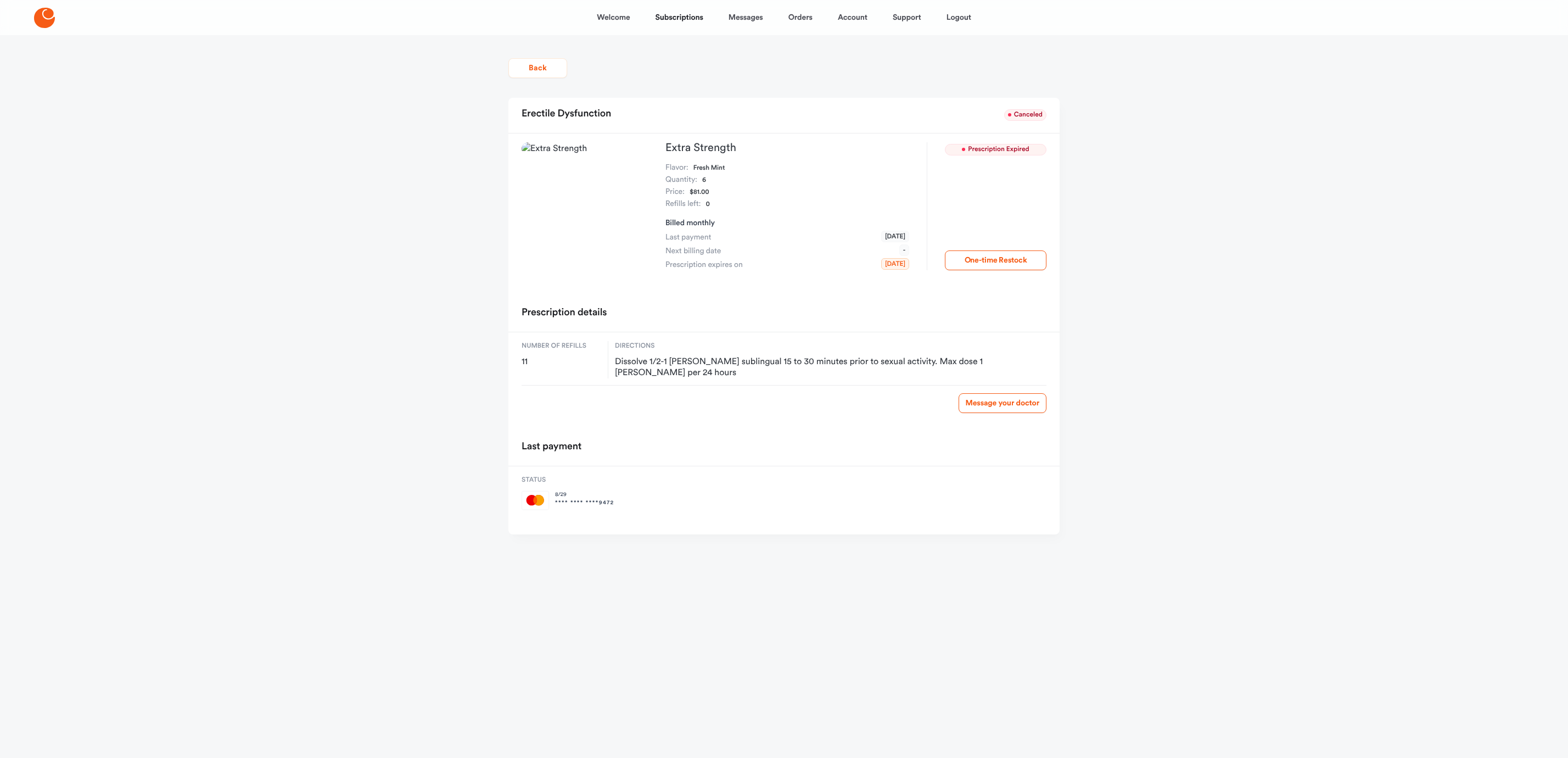
click at [992, 170] on div "Prescription Expired One-time Restock" at bounding box center [987, 206] width 120 height 128
drag, startPoint x: 994, startPoint y: 192, endPoint x: 1001, endPoint y: 210, distance: 19.3
click at [994, 192] on div "Prescription Expired One-time Restock" at bounding box center [987, 206] width 120 height 128
click at [1001, 210] on div "Prescription Expired One-time Restock" at bounding box center [987, 206] width 120 height 128
click at [535, 70] on button "Back" at bounding box center [537, 68] width 59 height 19
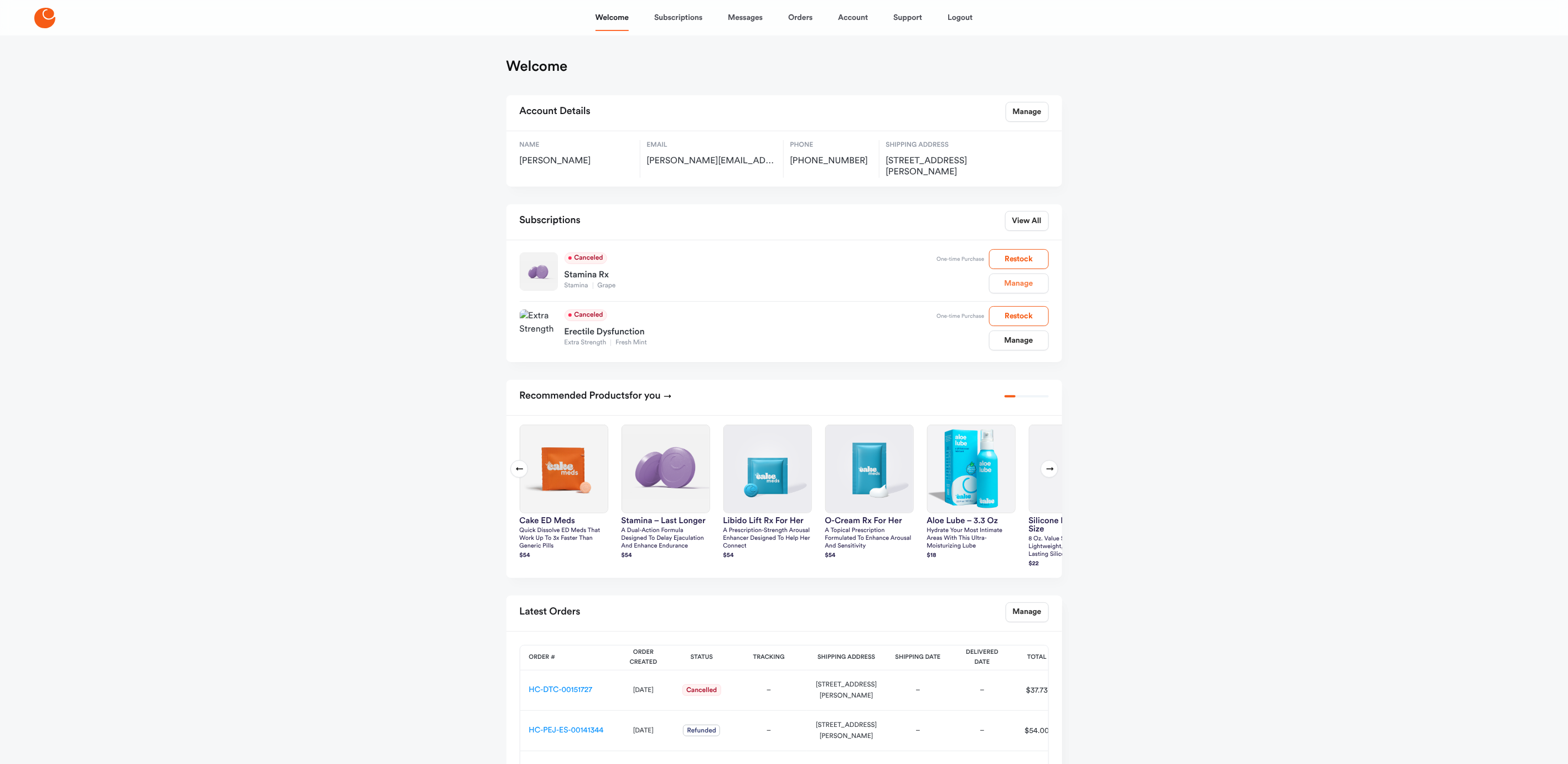
click at [1019, 285] on link "Manage" at bounding box center [1019, 284] width 60 height 20
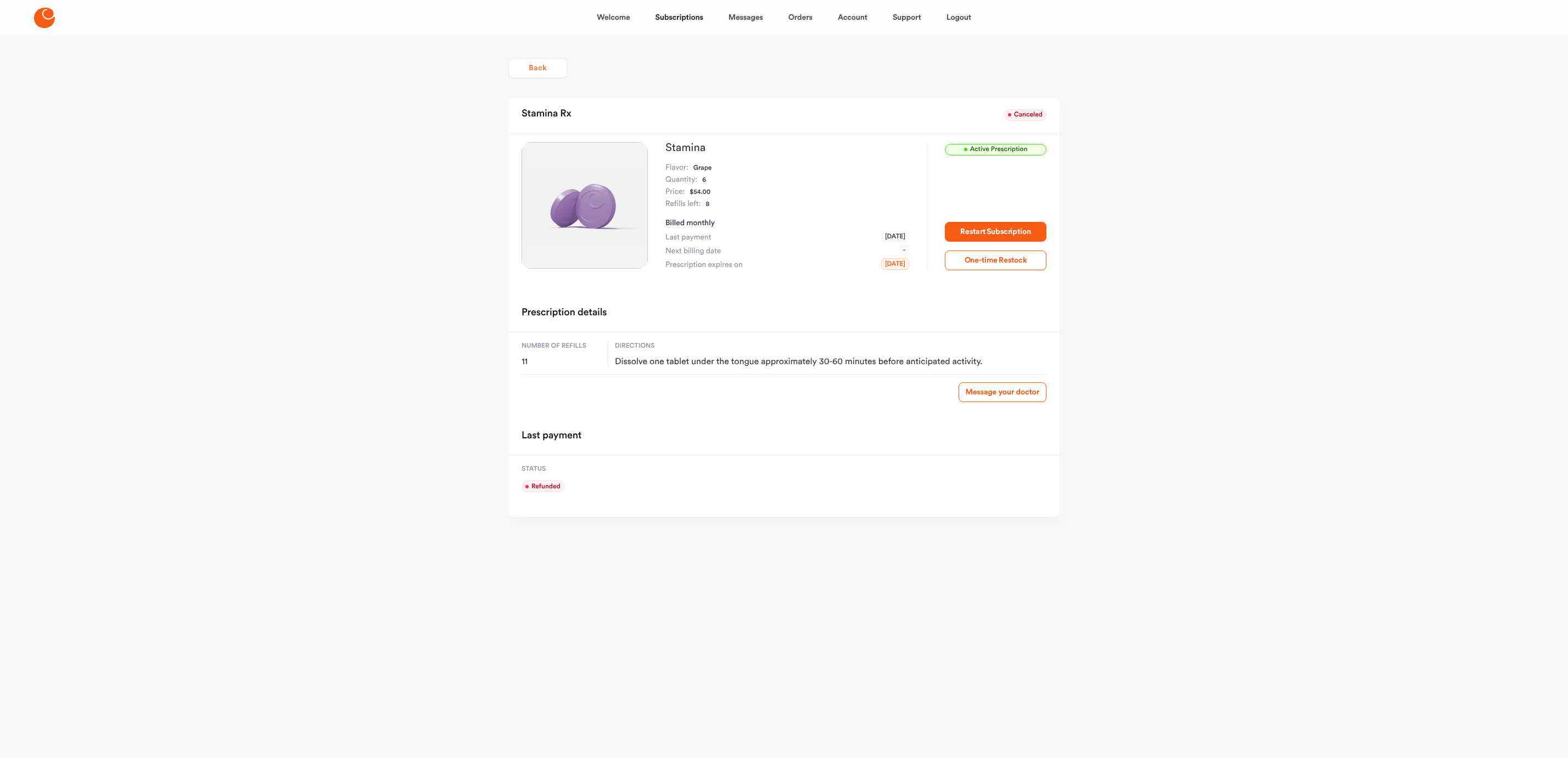
click at [522, 67] on button "Back" at bounding box center [537, 68] width 59 height 19
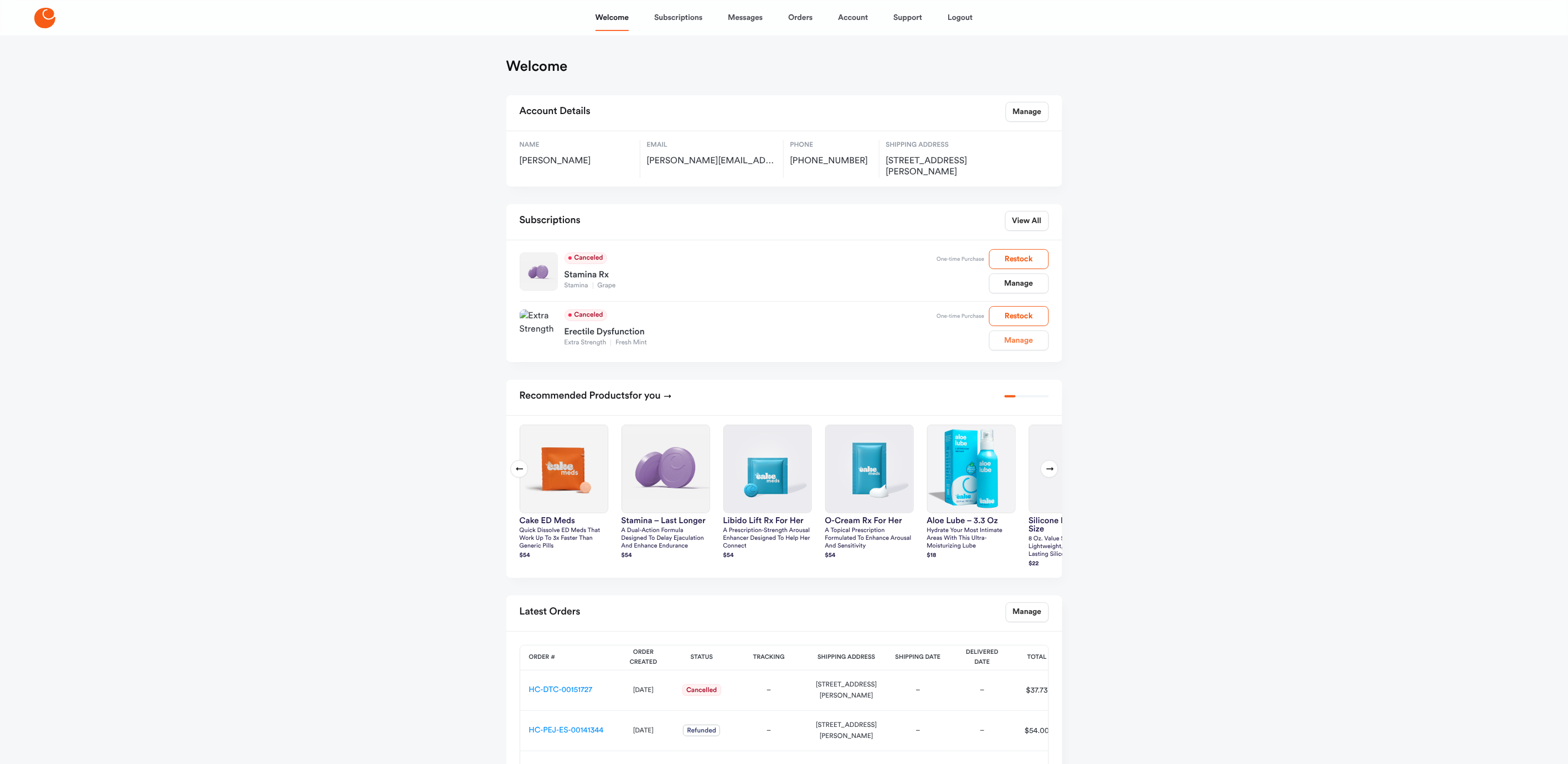
click at [1016, 346] on link "Manage" at bounding box center [1019, 340] width 60 height 20
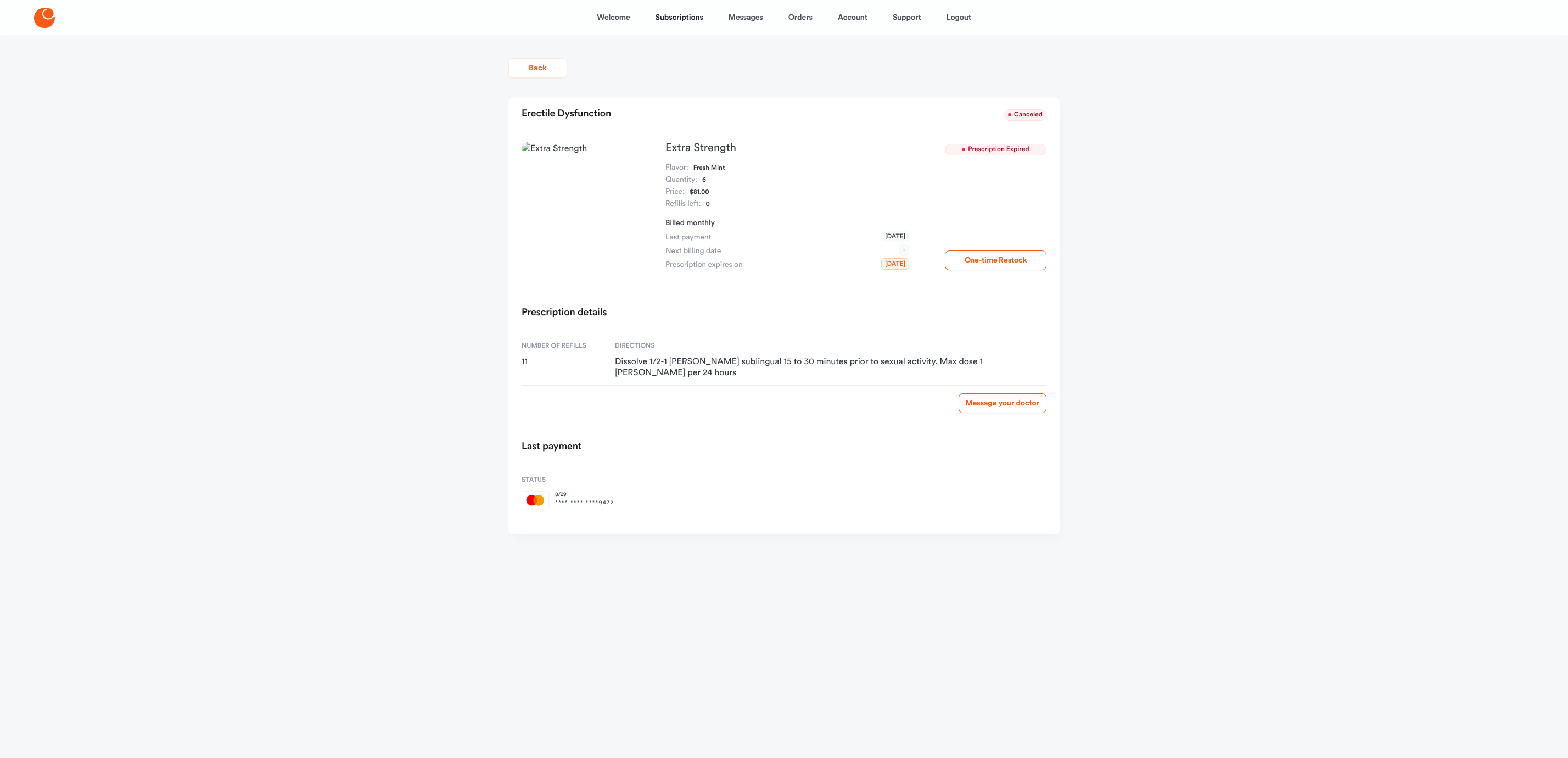
drag, startPoint x: 966, startPoint y: 197, endPoint x: 961, endPoint y: 193, distance: 6.4
click at [966, 197] on div "Prescription Expired One-time Restock" at bounding box center [987, 206] width 120 height 128
click at [523, 68] on button "Back" at bounding box center [537, 68] width 59 height 19
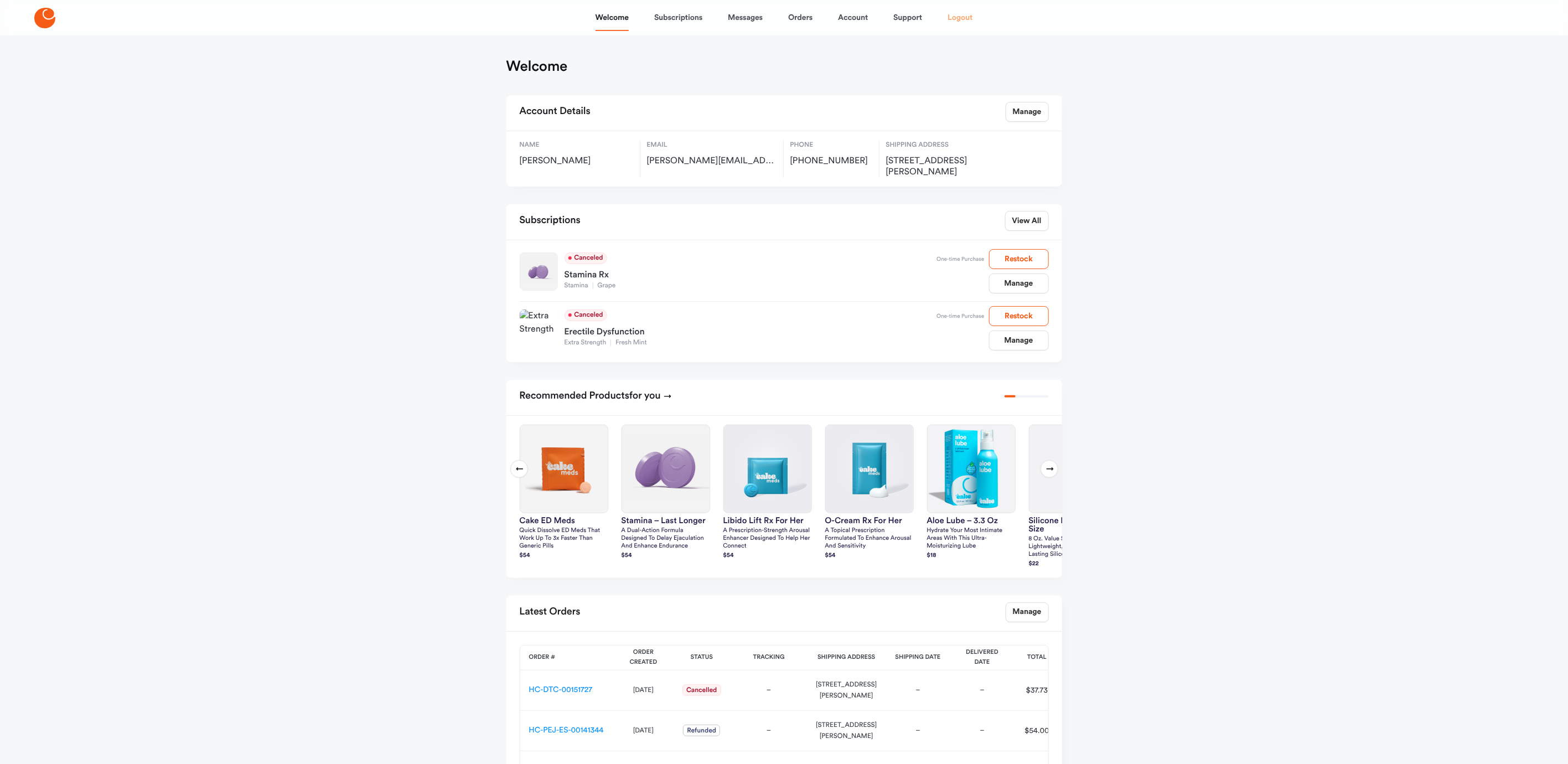
click at [963, 25] on link "Logout" at bounding box center [960, 17] width 25 height 26
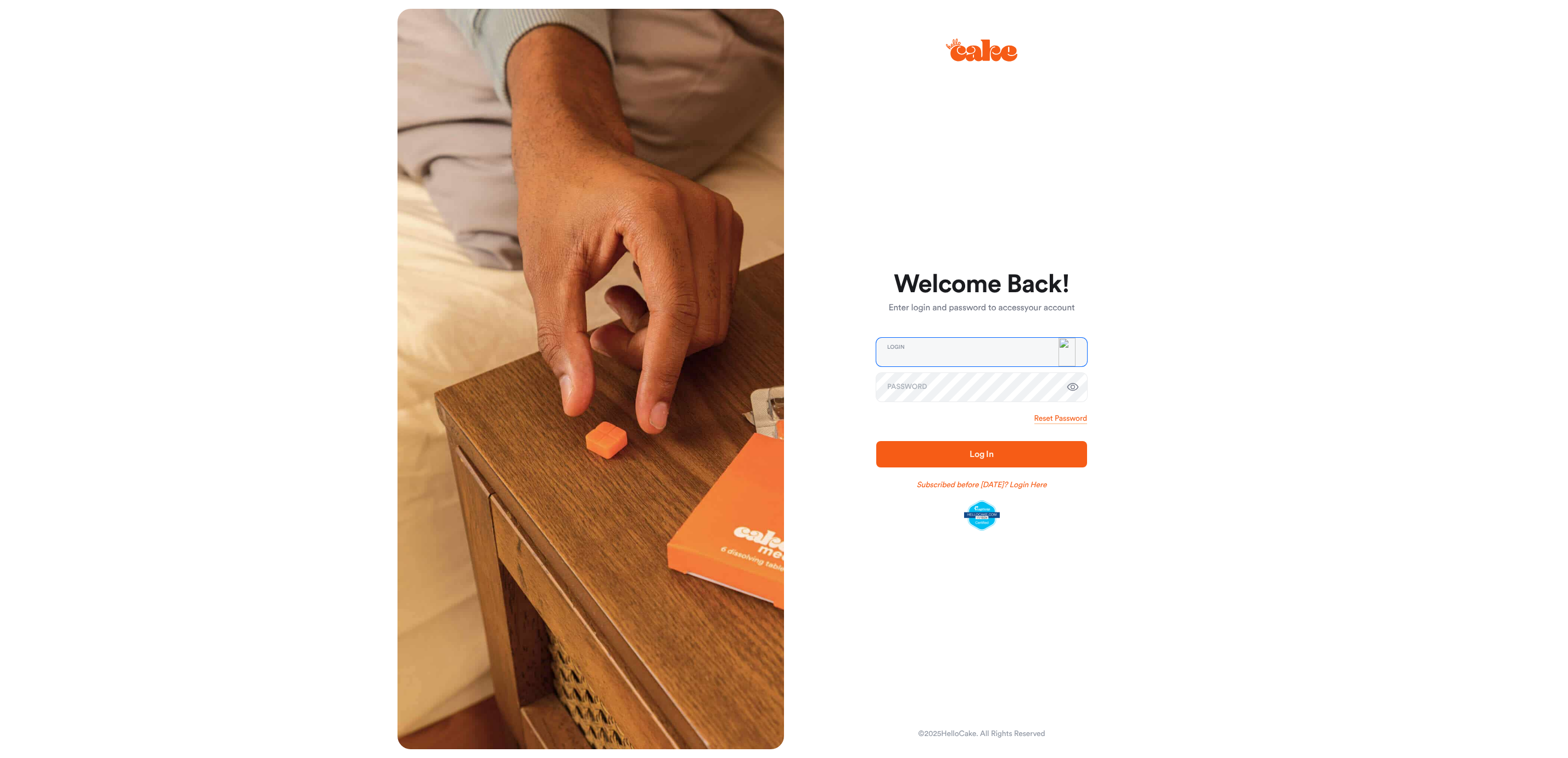
click at [1001, 363] on input "email" at bounding box center [982, 352] width 211 height 29
click at [1024, 451] on span "Log In" at bounding box center [981, 454] width 176 height 13
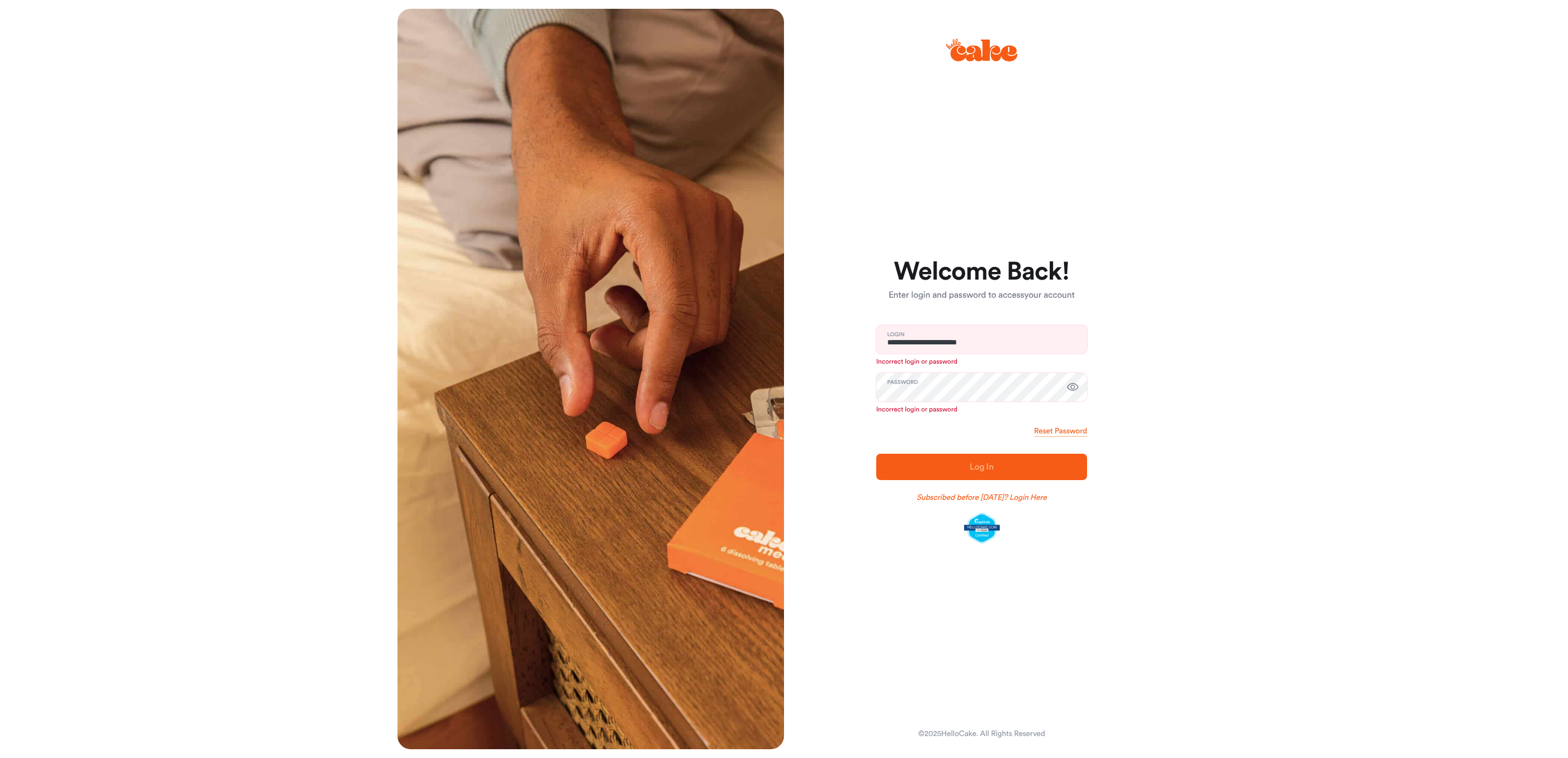
click at [1211, 335] on div "**********" at bounding box center [784, 379] width 1568 height 758
drag, startPoint x: 998, startPoint y: 336, endPoint x: 1018, endPoint y: 338, distance: 20.1
click at [998, 336] on input "**********" at bounding box center [982, 339] width 211 height 29
click at [967, 335] on input "**********" at bounding box center [982, 339] width 211 height 29
drag, startPoint x: 984, startPoint y: 353, endPoint x: 992, endPoint y: 349, distance: 8.9
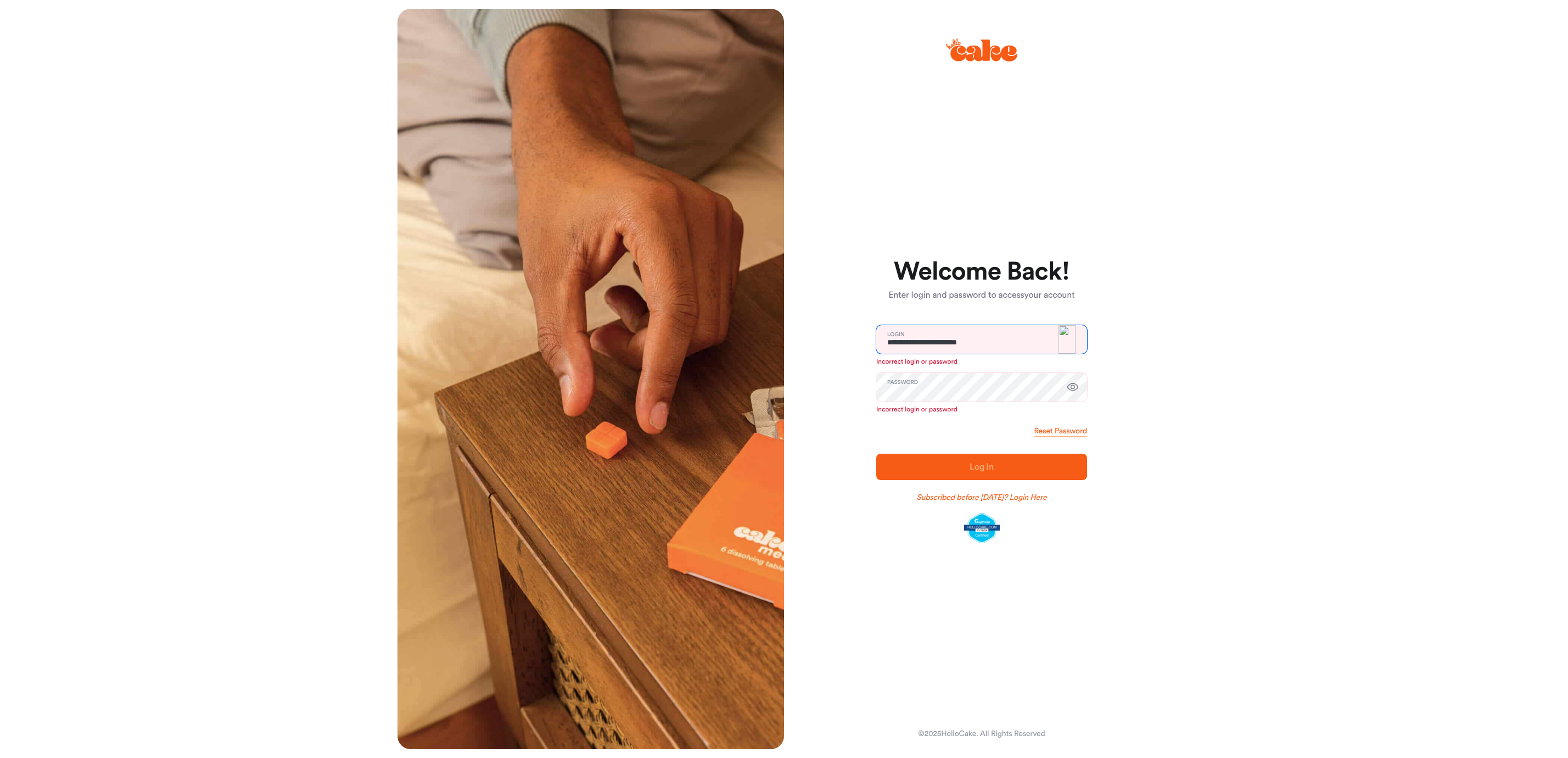
click at [984, 352] on input "**********" at bounding box center [982, 339] width 211 height 29
click at [992, 349] on input "**********" at bounding box center [982, 339] width 211 height 29
type input "**********"
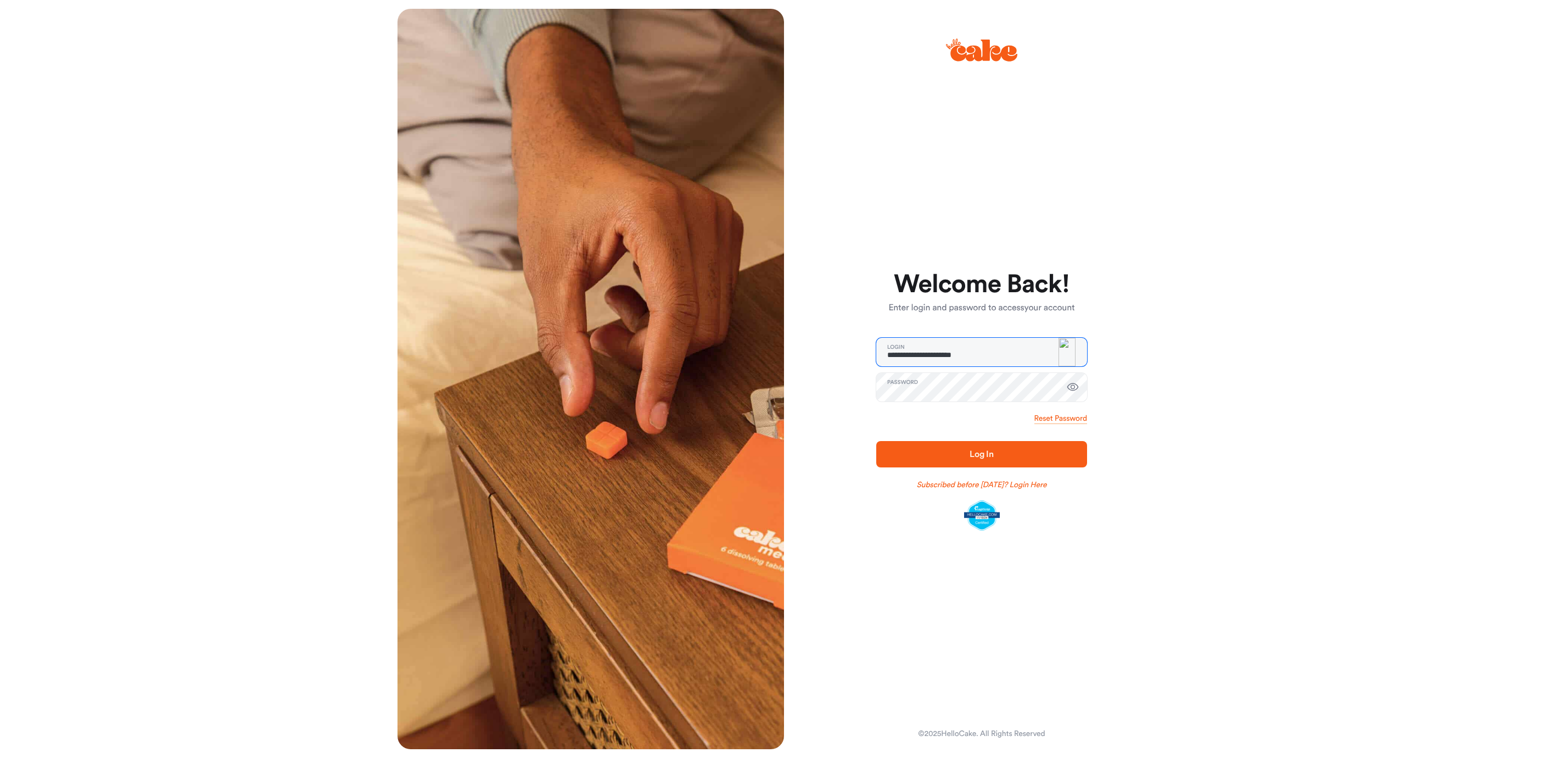
click at [921, 356] on input "**********" at bounding box center [982, 352] width 211 height 29
click at [1065, 418] on link "Reset Password" at bounding box center [1060, 418] width 53 height 11
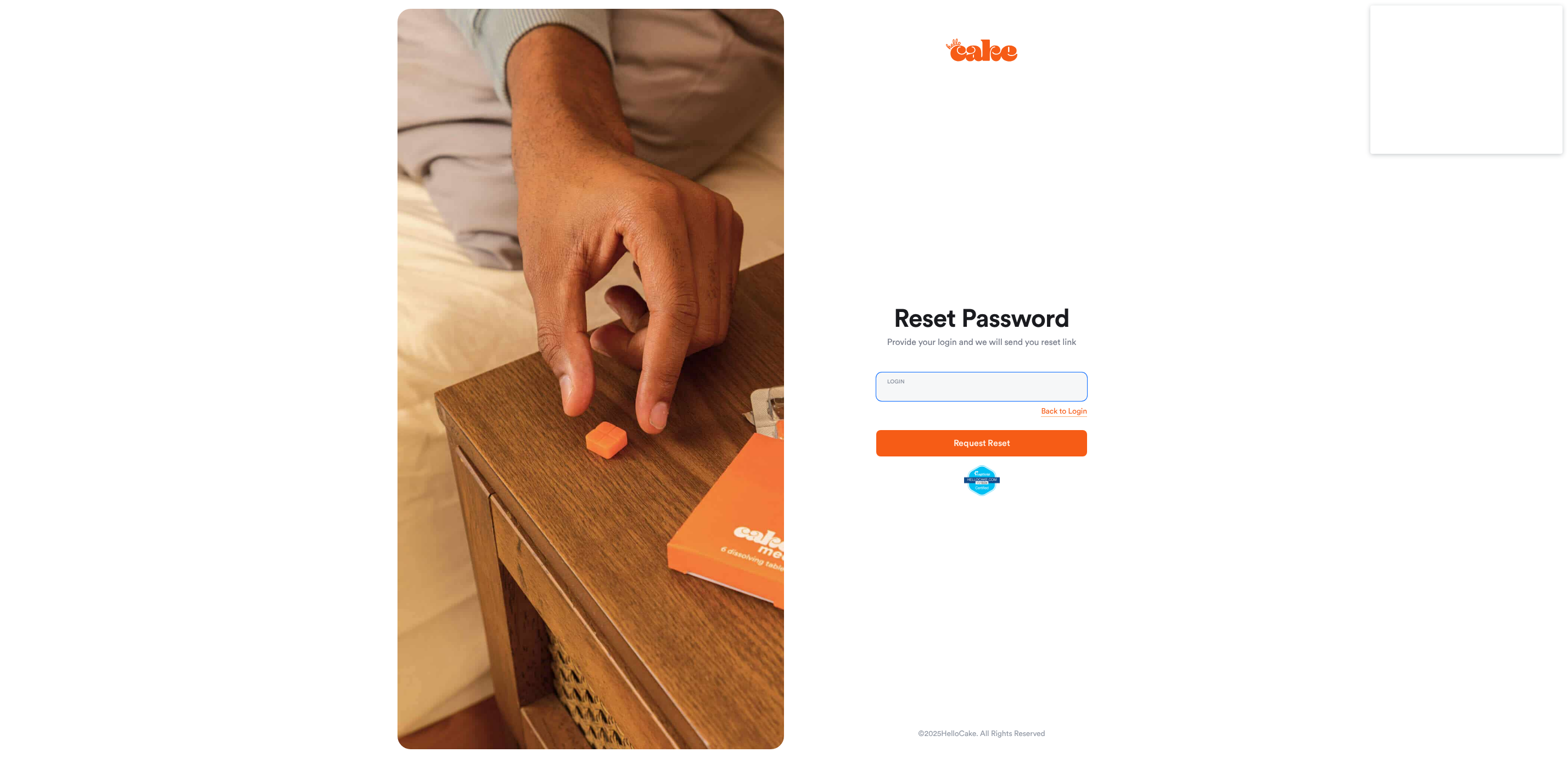
click at [954, 388] on input "email" at bounding box center [982, 387] width 211 height 29
paste input "**********"
type input "**********"
click at [1022, 440] on span "Request Reset" at bounding box center [981, 443] width 176 height 13
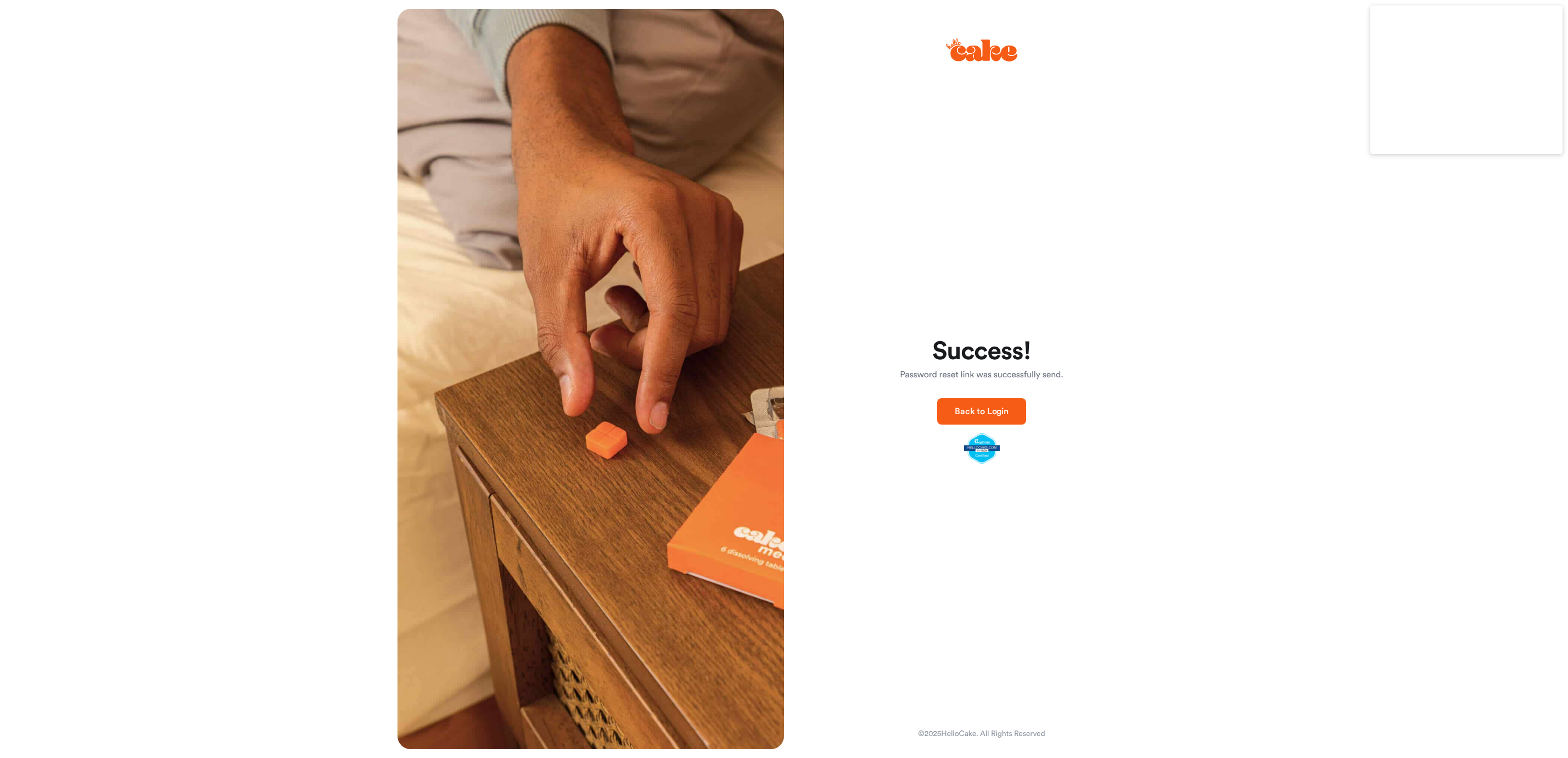
click at [984, 410] on span "Back to Login" at bounding box center [982, 411] width 54 height 9
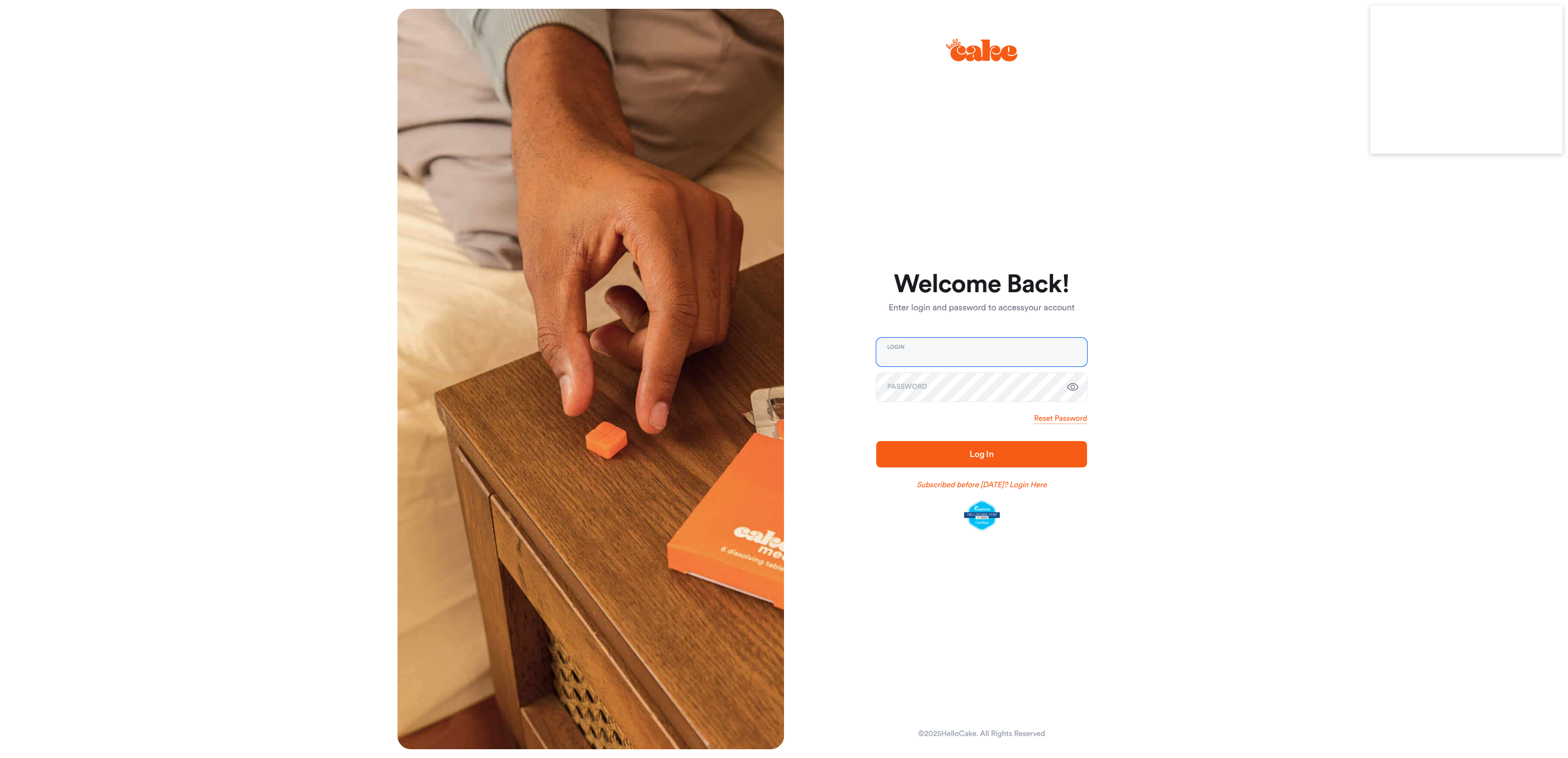
click at [1001, 350] on input "email" at bounding box center [982, 352] width 211 height 29
type input "**********"
click at [877, 441] on button "Log In" at bounding box center [982, 454] width 211 height 26
click at [928, 460] on form "**********" at bounding box center [982, 401] width 211 height 260
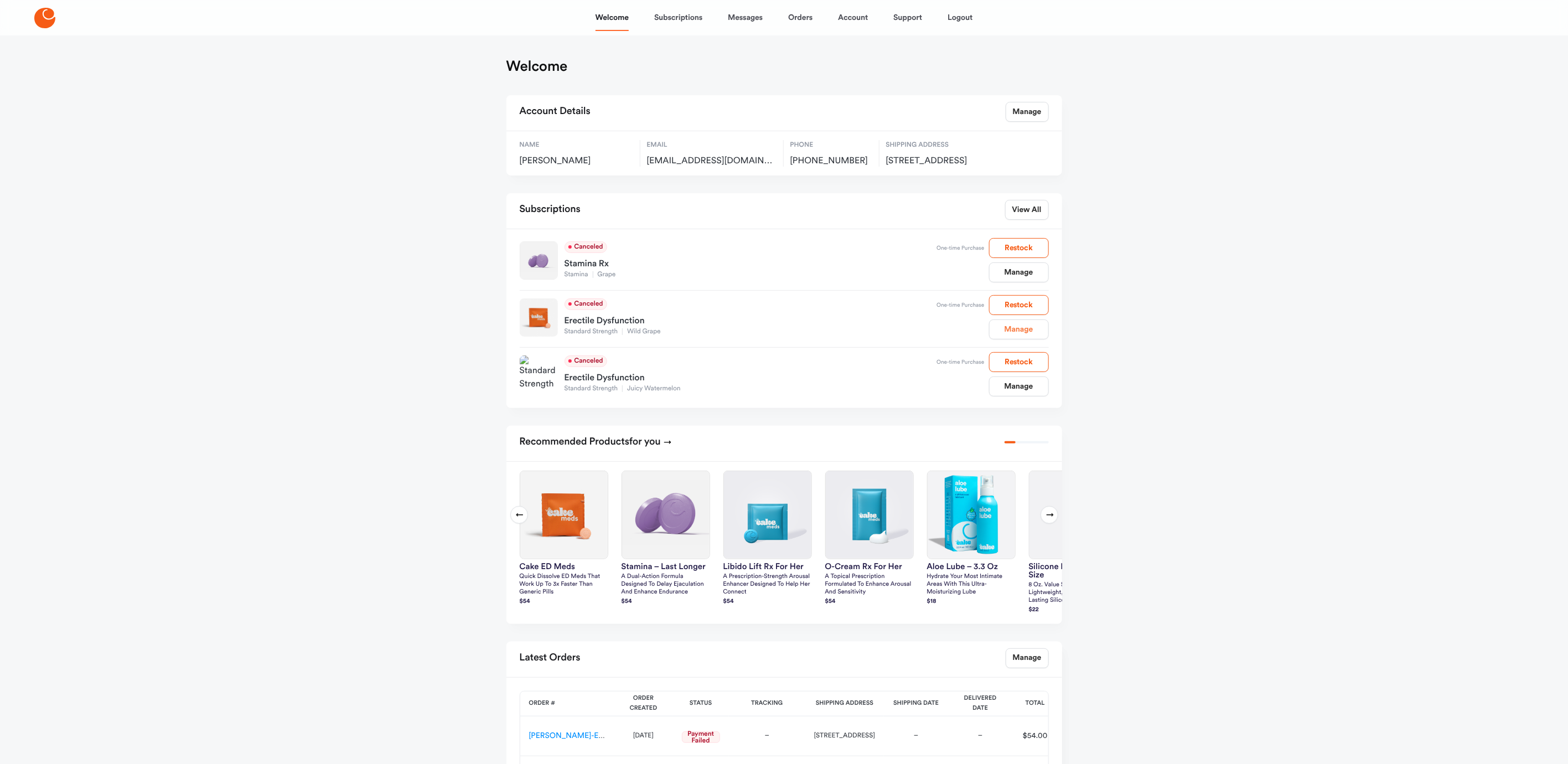
click at [1027, 339] on link "Manage" at bounding box center [1019, 329] width 60 height 20
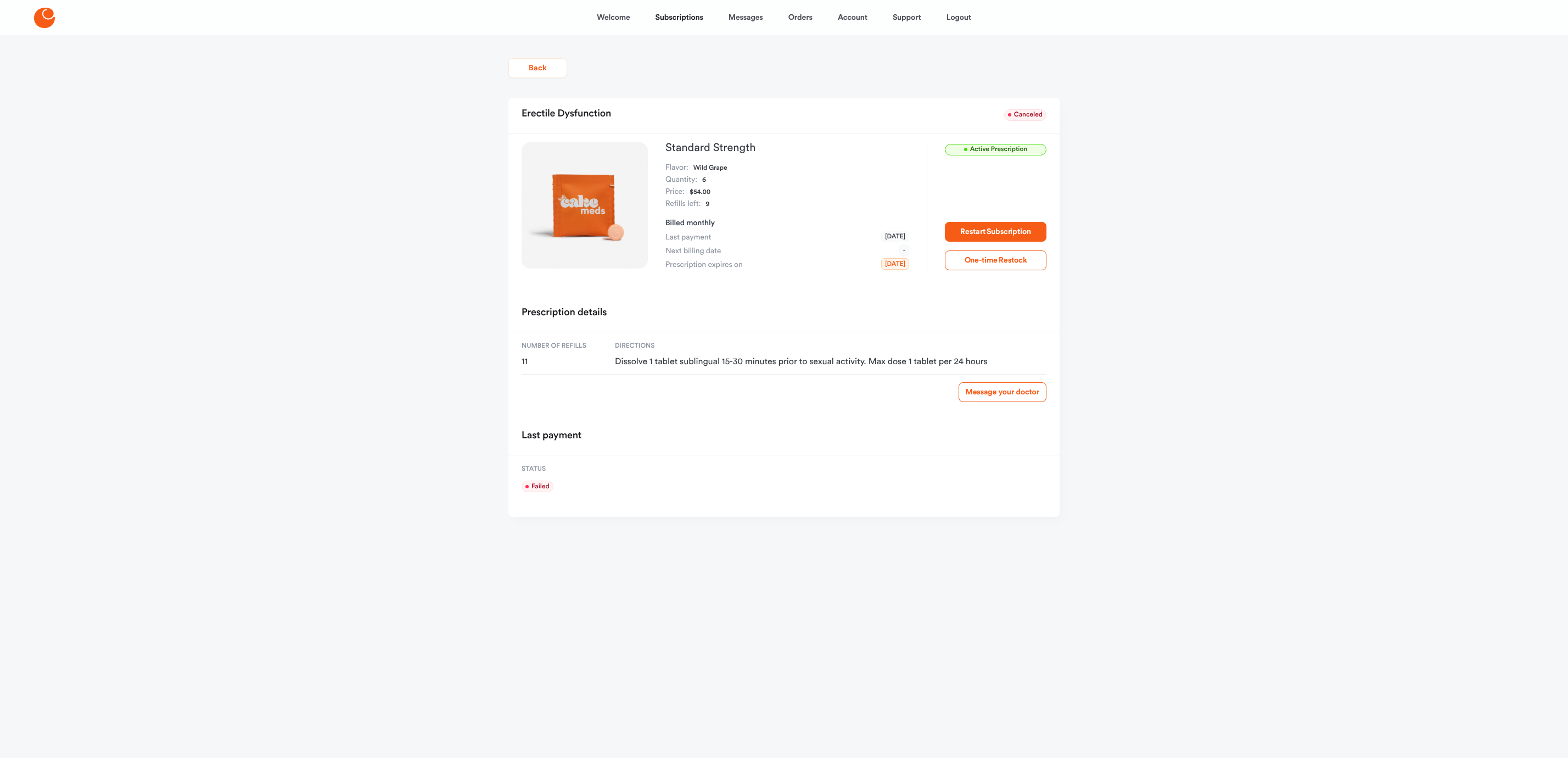
click at [533, 77] on button "Back" at bounding box center [537, 68] width 59 height 19
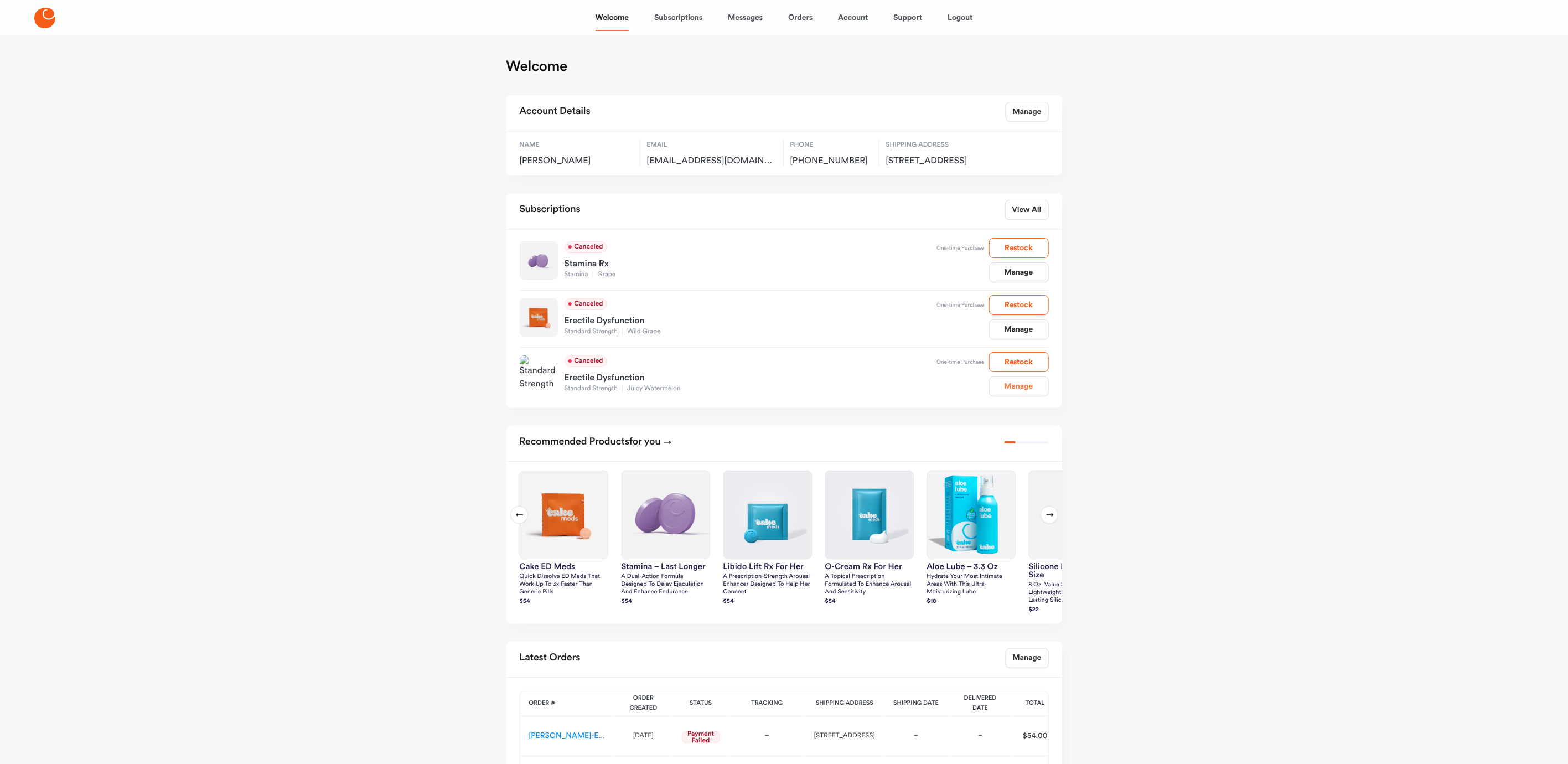
click at [1027, 396] on link "Manage" at bounding box center [1019, 386] width 60 height 20
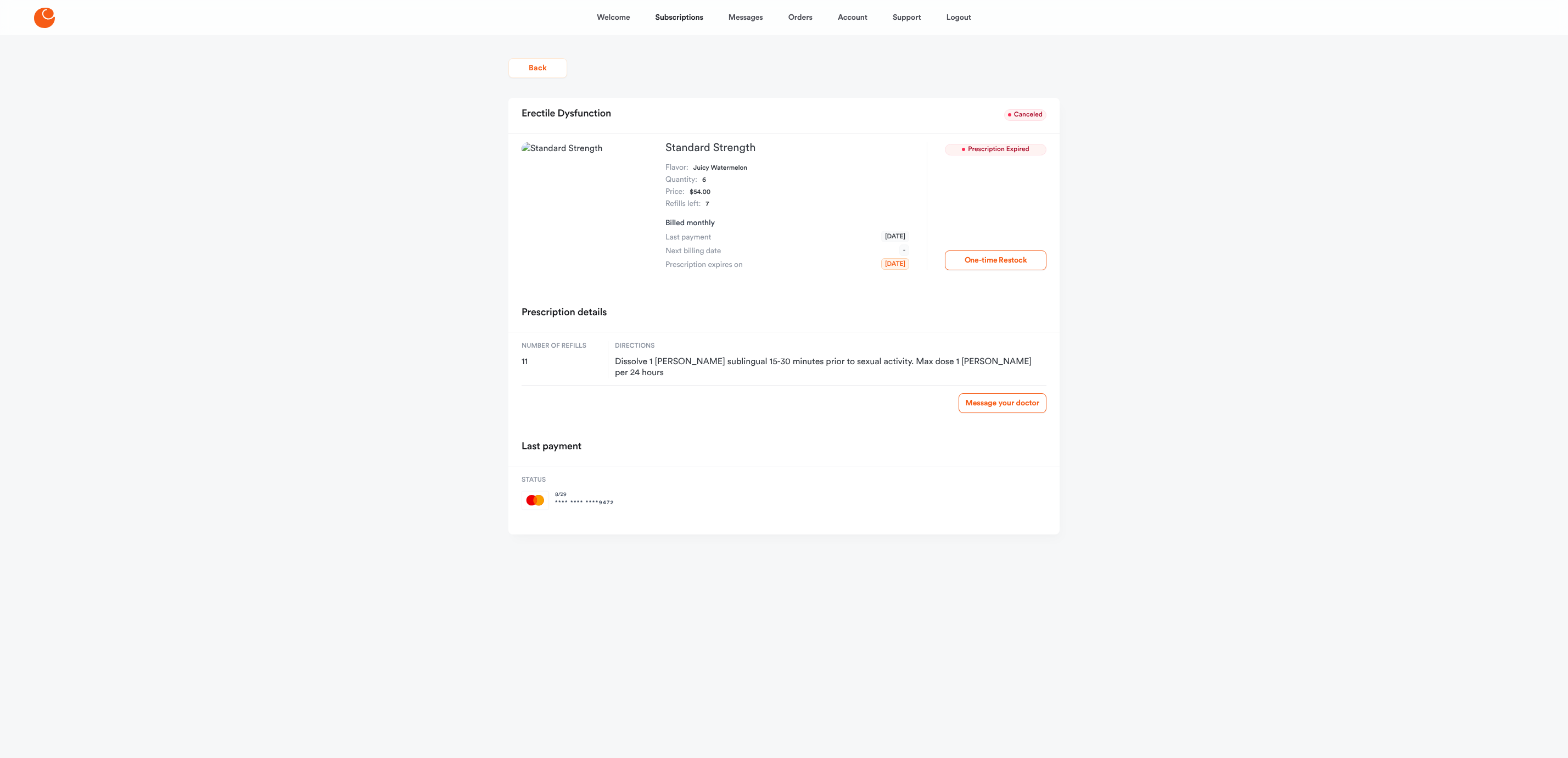
click at [852, 310] on div "Prescription details" at bounding box center [784, 314] width 551 height 35
drag, startPoint x: 1006, startPoint y: 202, endPoint x: 992, endPoint y: 195, distance: 15.7
click at [1004, 200] on div "Prescription Expired One-time Restock" at bounding box center [987, 206] width 120 height 128
click at [532, 66] on button "Back" at bounding box center [537, 68] width 59 height 19
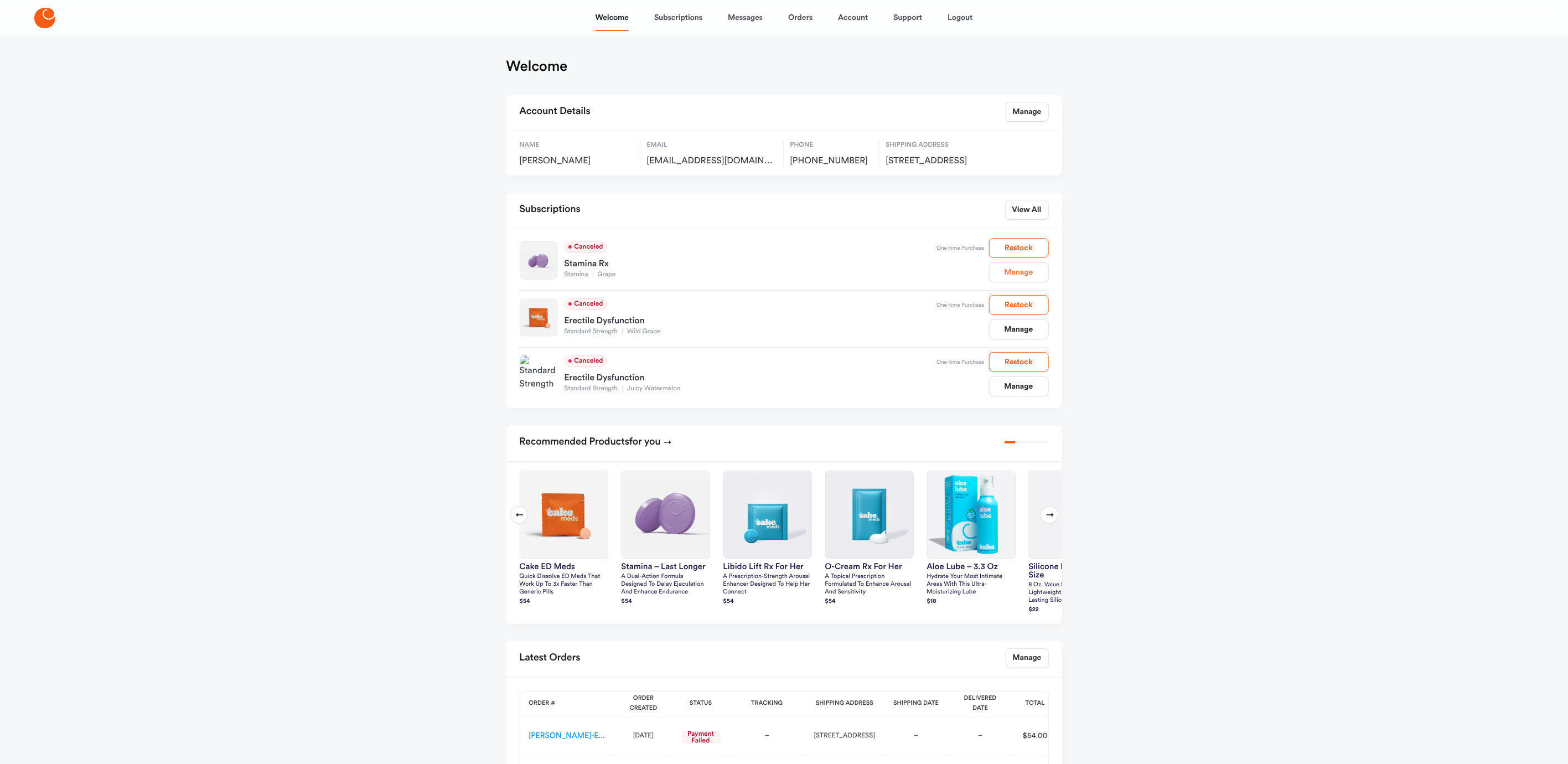
click at [1014, 282] on link "Manage" at bounding box center [1019, 272] width 60 height 20
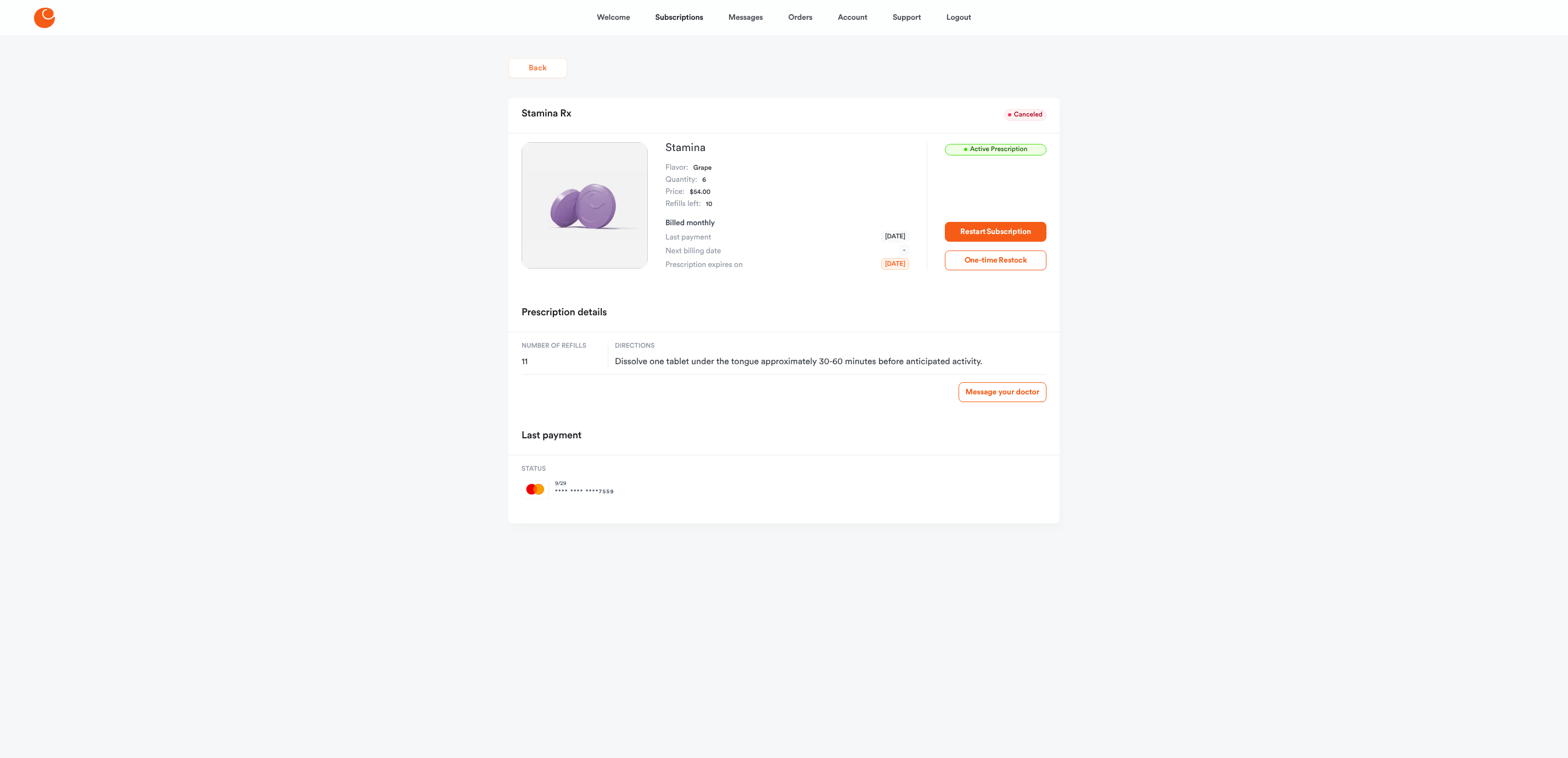
click at [541, 74] on button "Back" at bounding box center [537, 68] width 59 height 19
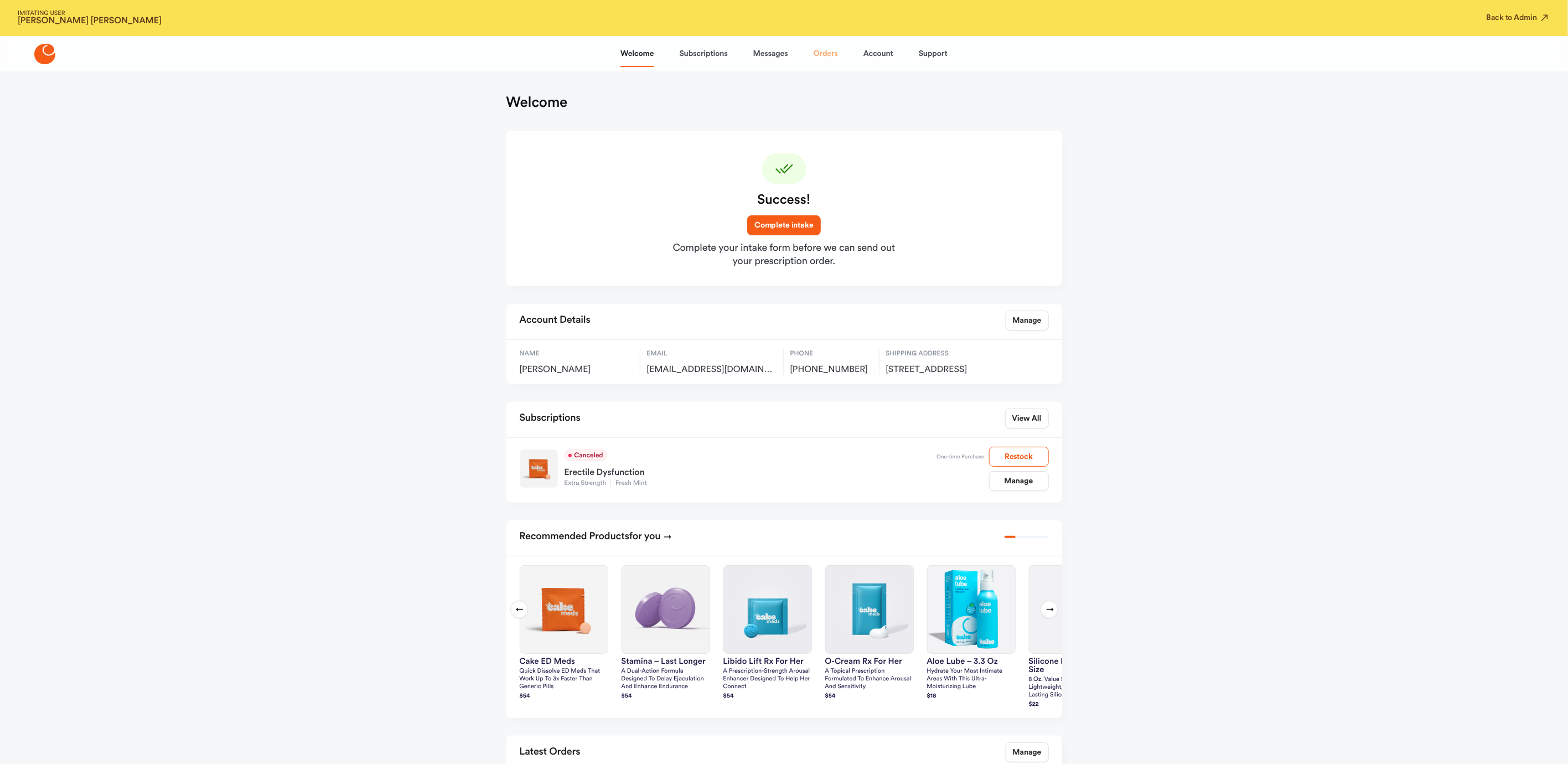
click at [824, 52] on link "Orders" at bounding box center [826, 53] width 25 height 26
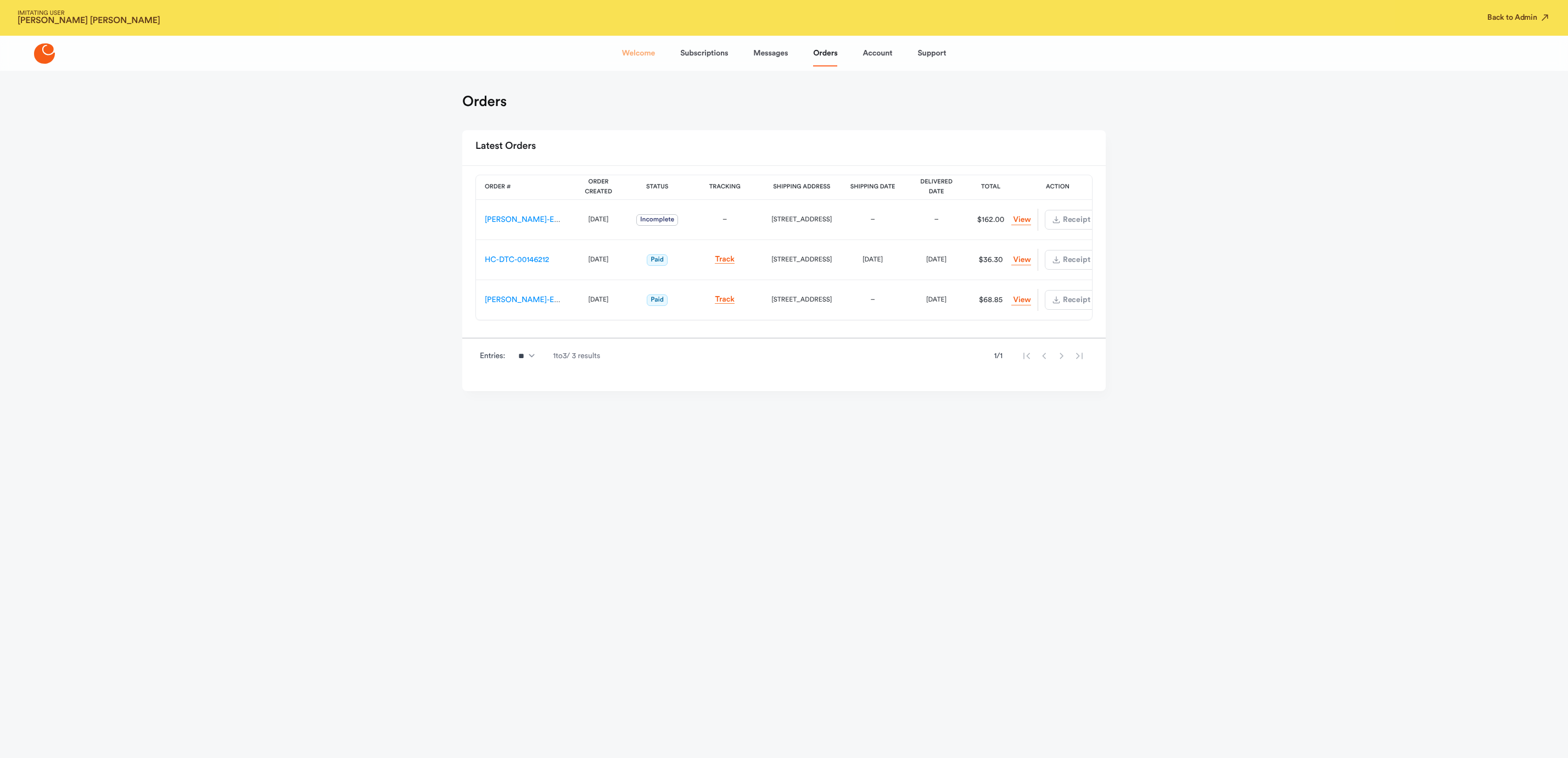
click at [626, 45] on link "Welcome" at bounding box center [639, 53] width 33 height 26
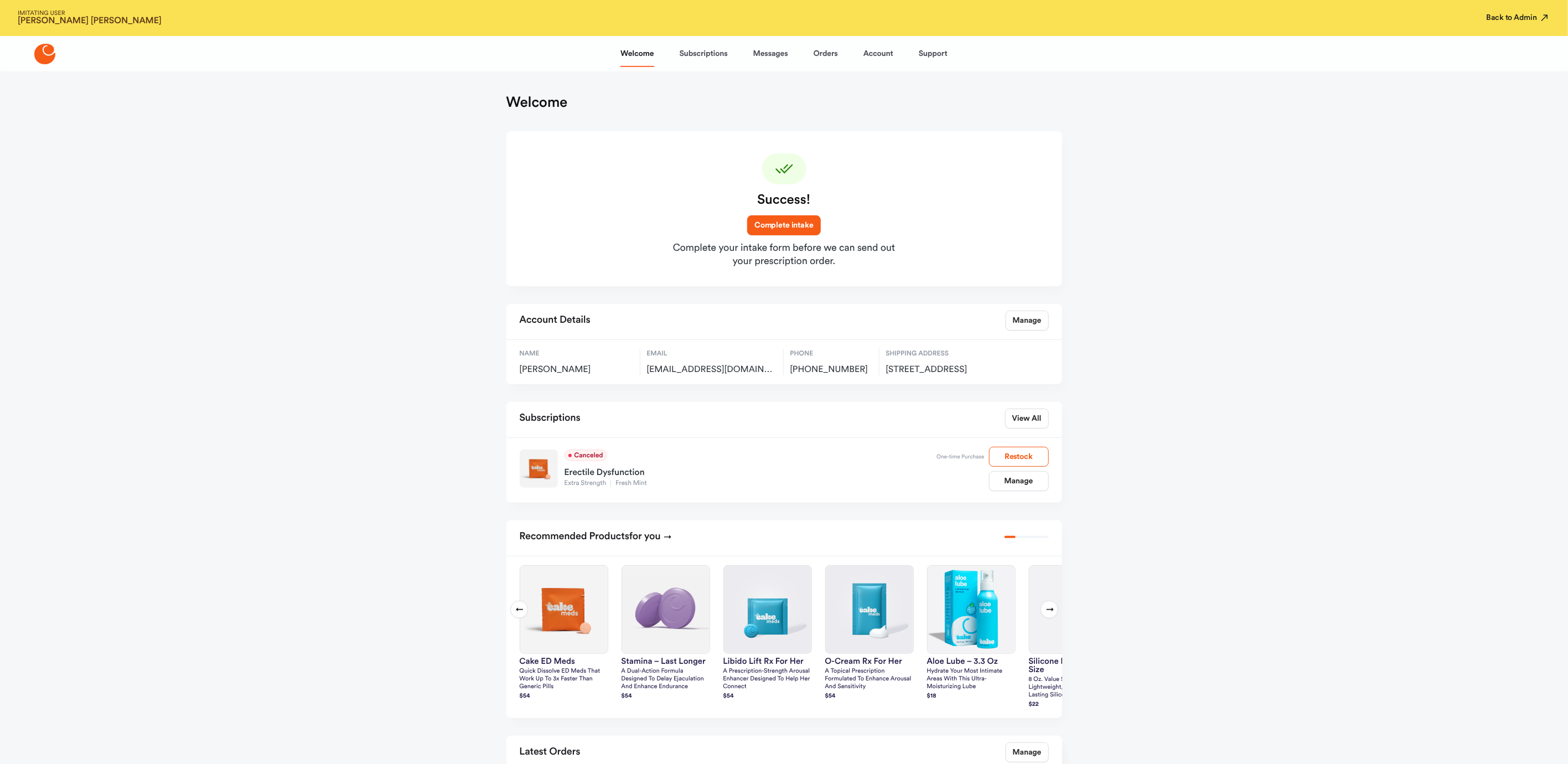
click at [1521, 16] on button "Back to Admin" at bounding box center [1519, 18] width 64 height 11
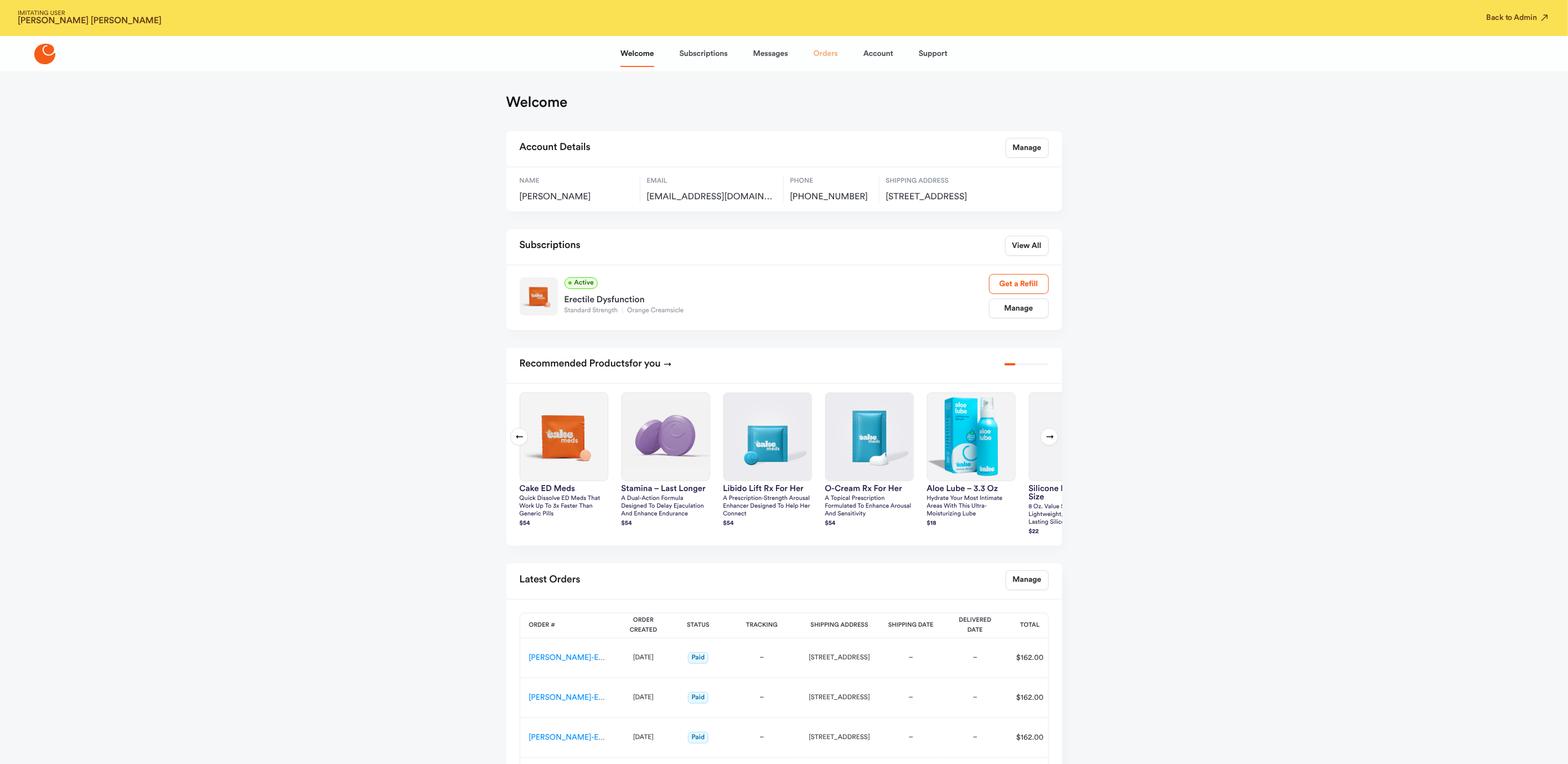
click at [822, 52] on link "Orders" at bounding box center [826, 53] width 25 height 26
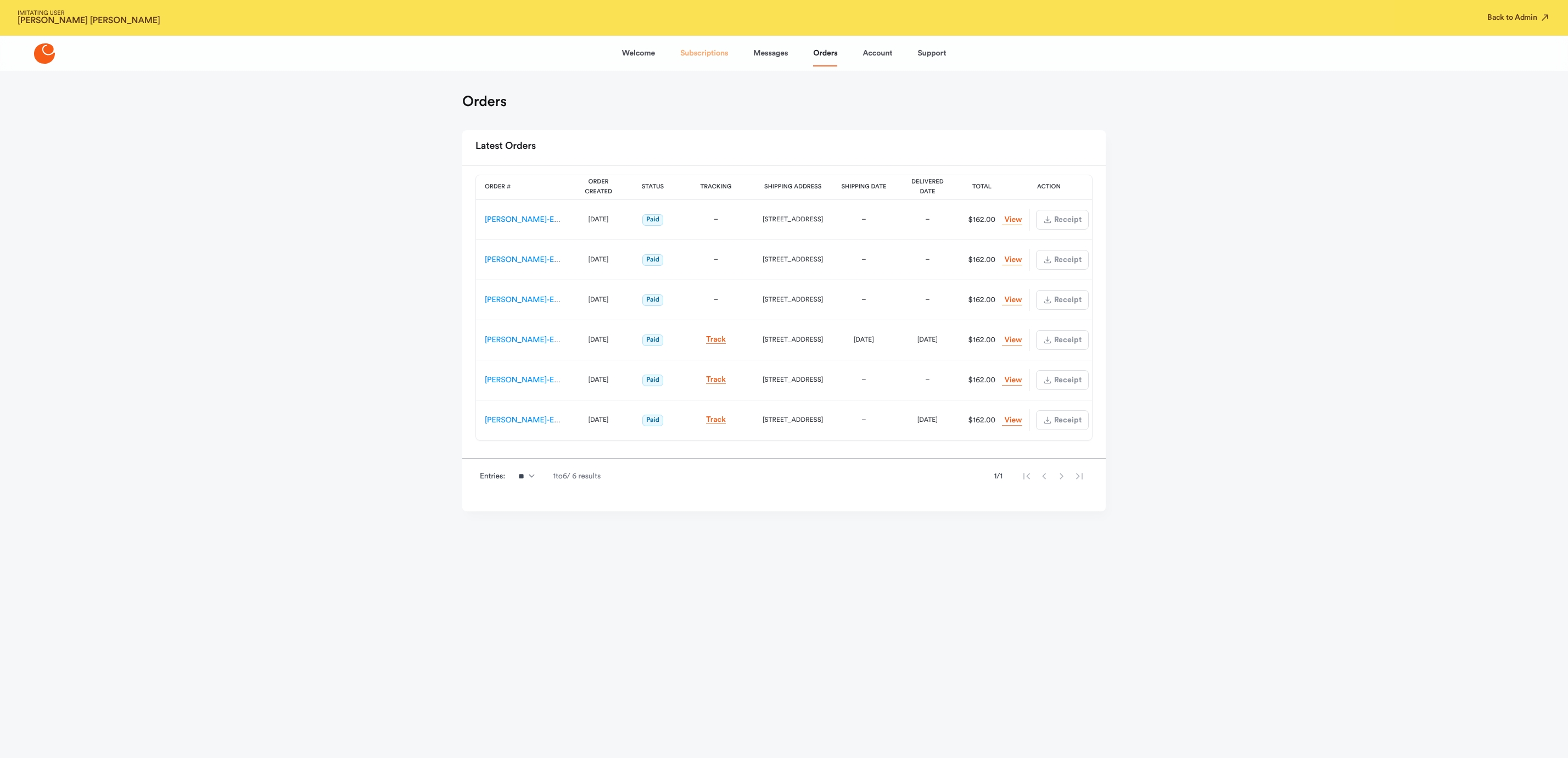
click at [707, 51] on link "Subscriptions" at bounding box center [704, 53] width 47 height 26
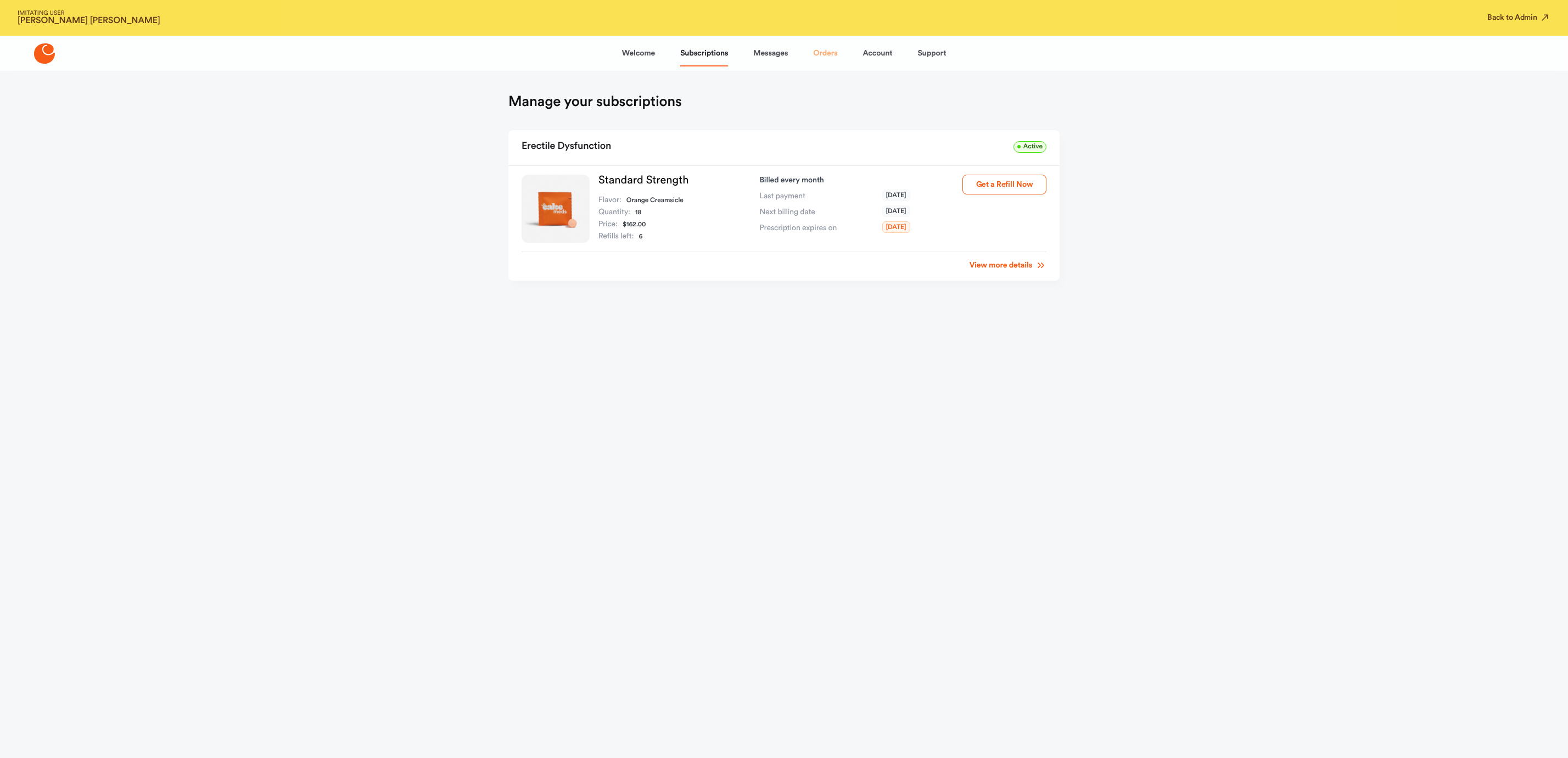
click at [821, 51] on link "Orders" at bounding box center [825, 53] width 24 height 26
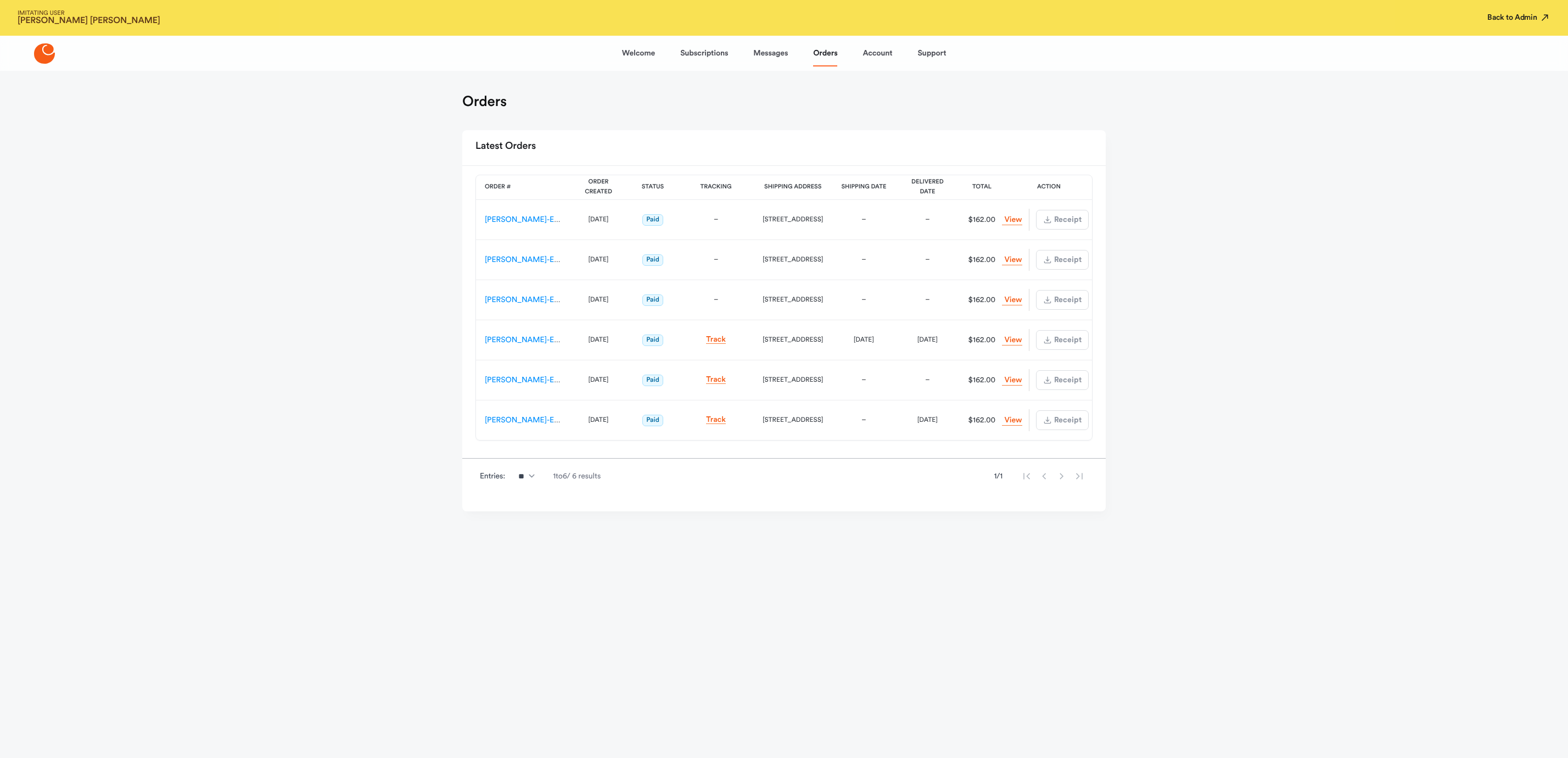
click at [1512, 16] on button "Back to Admin" at bounding box center [1519, 18] width 63 height 11
